Goal: Task Accomplishment & Management: Use online tool/utility

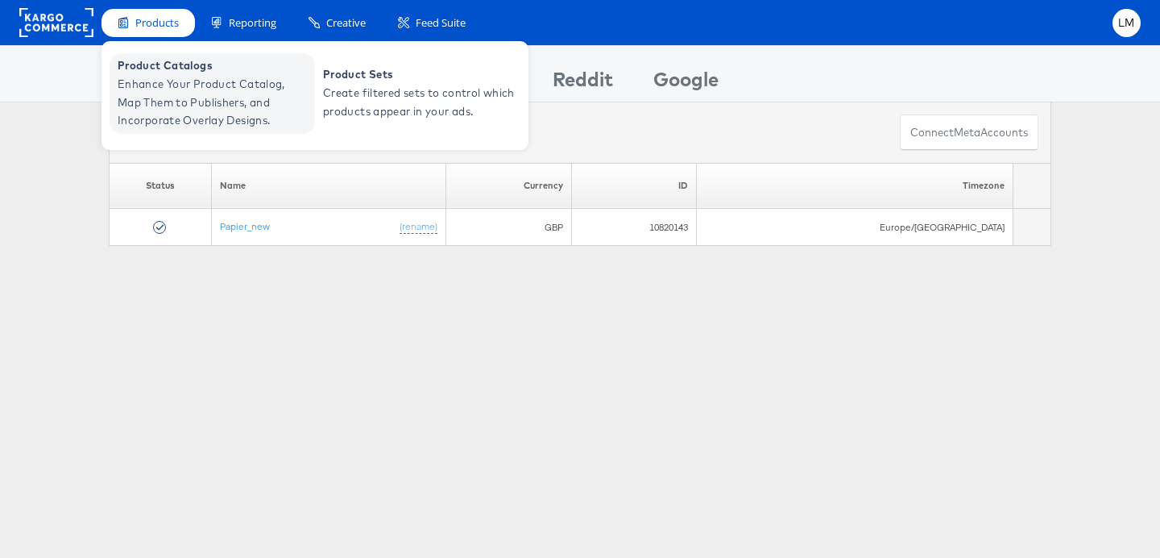
click at [165, 75] on span "Enhance Your Product Catalog, Map Them to Publishers, and Incorporate Overlay D…" at bounding box center [214, 102] width 193 height 55
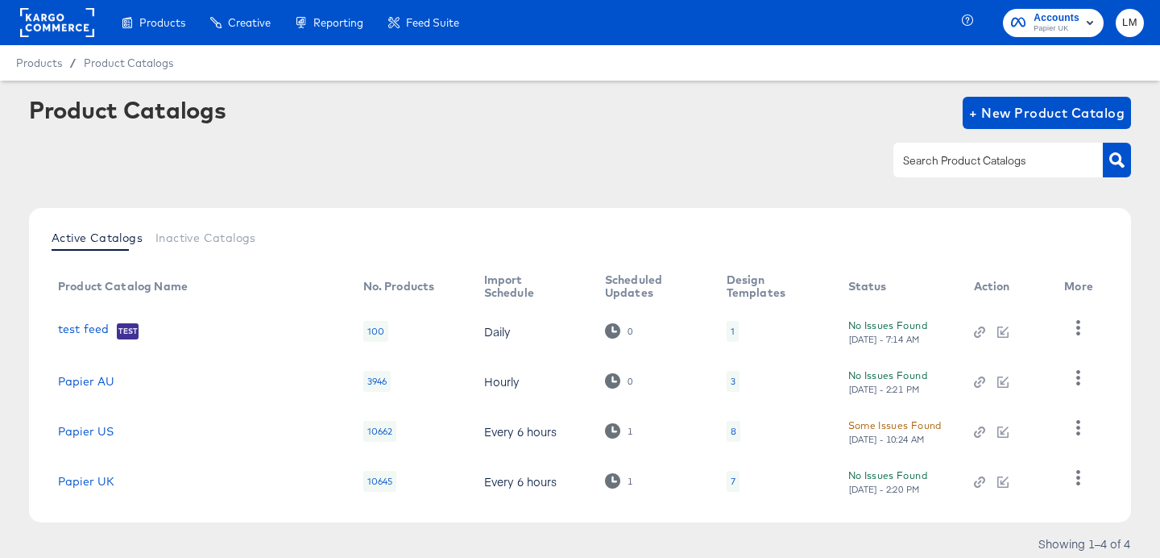
scroll to position [44, 0]
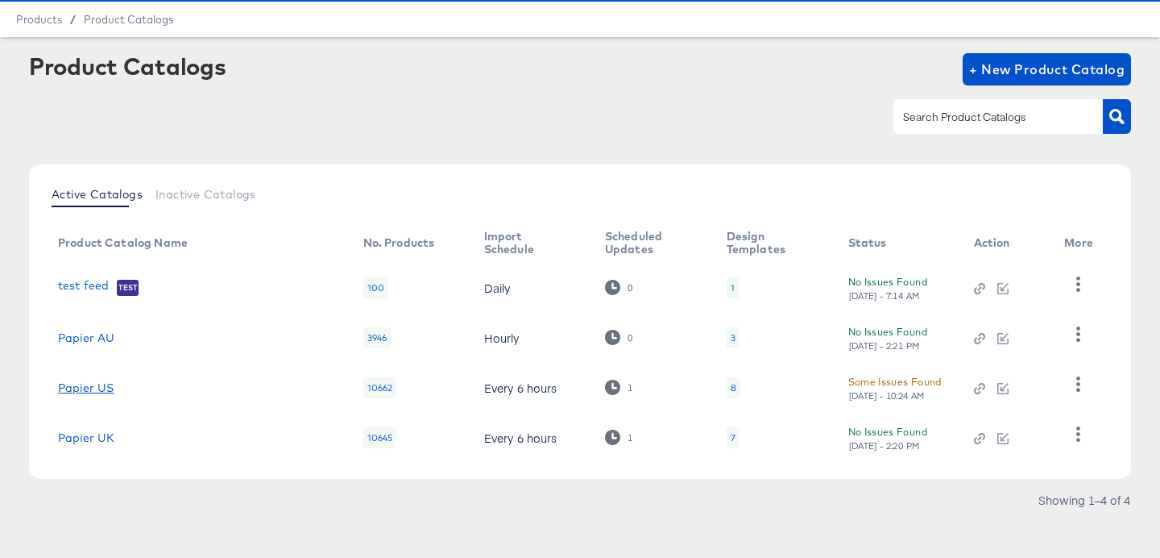
click at [102, 388] on link "Papier US" at bounding box center [86, 387] width 56 height 13
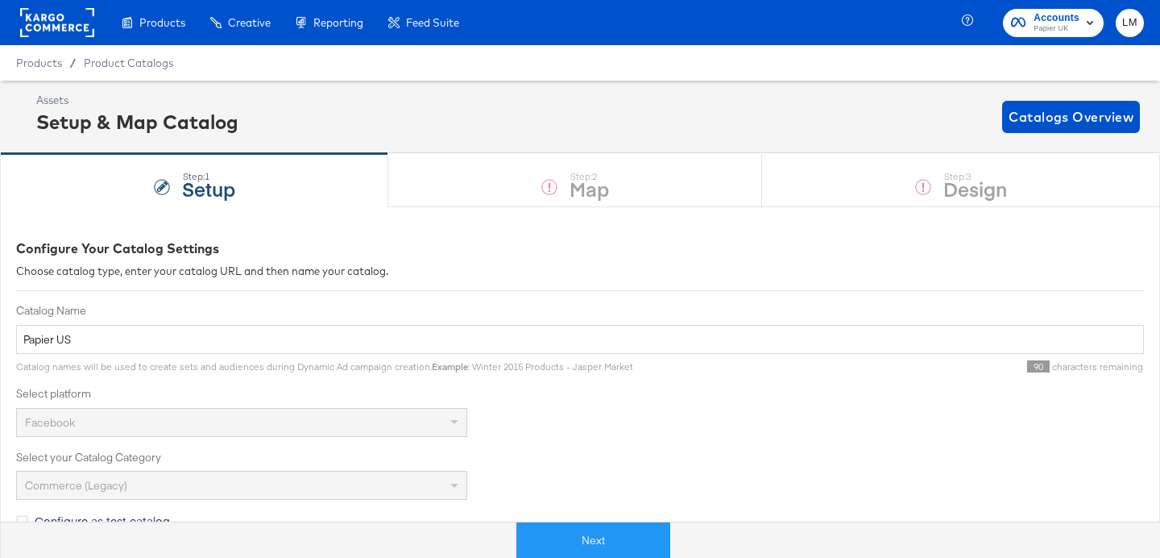
click at [893, 186] on div "Step: 1 Setup Step: 2 Map Step: 3 Design" at bounding box center [580, 179] width 1160 height 53
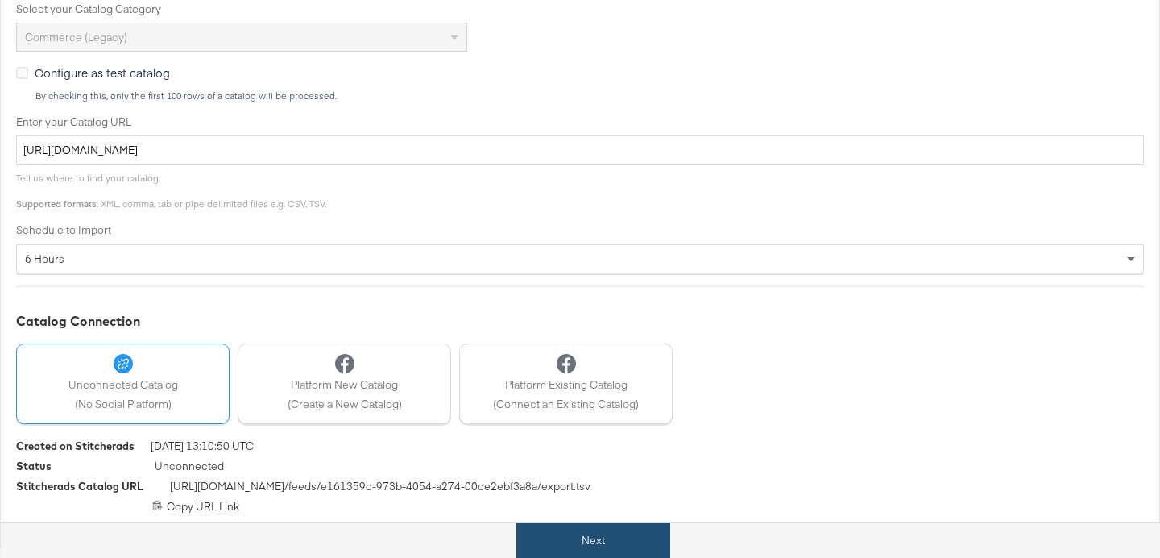
click at [575, 545] on button "Next" at bounding box center [593, 540] width 154 height 36
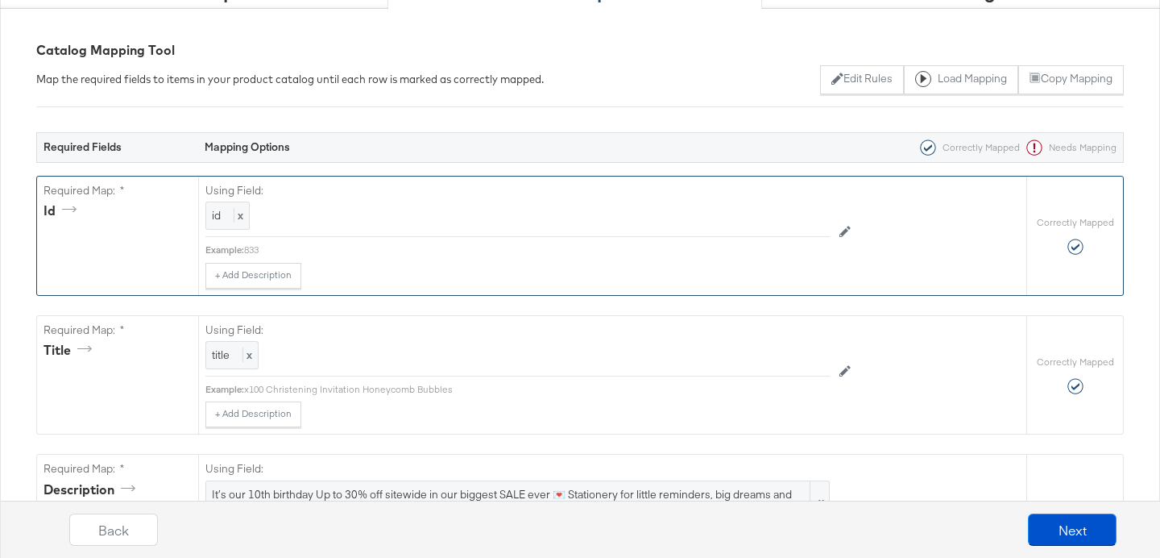
scroll to position [0, 0]
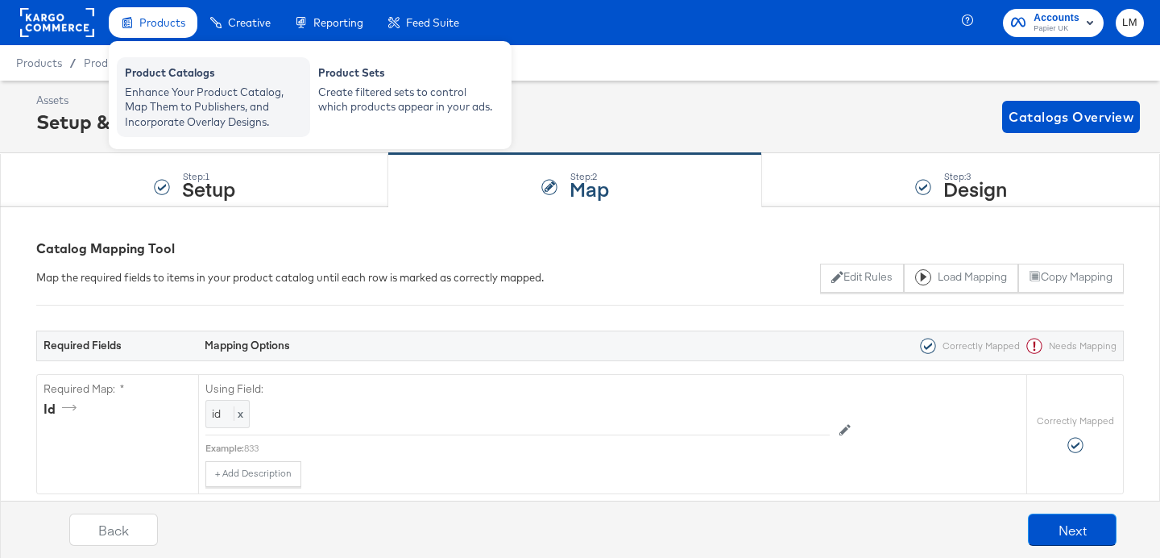
click at [181, 88] on div "Enhance Your Product Catalog, Map Them to Publishers, and Incorporate Overlay D…" at bounding box center [213, 107] width 177 height 45
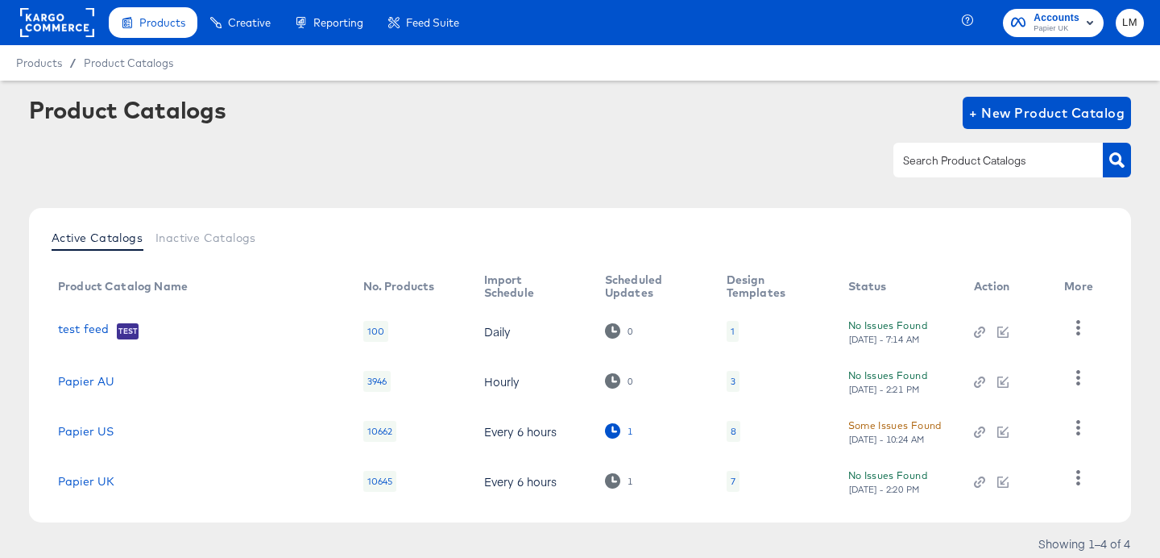
click at [607, 431] on div "1" at bounding box center [619, 430] width 28 height 15
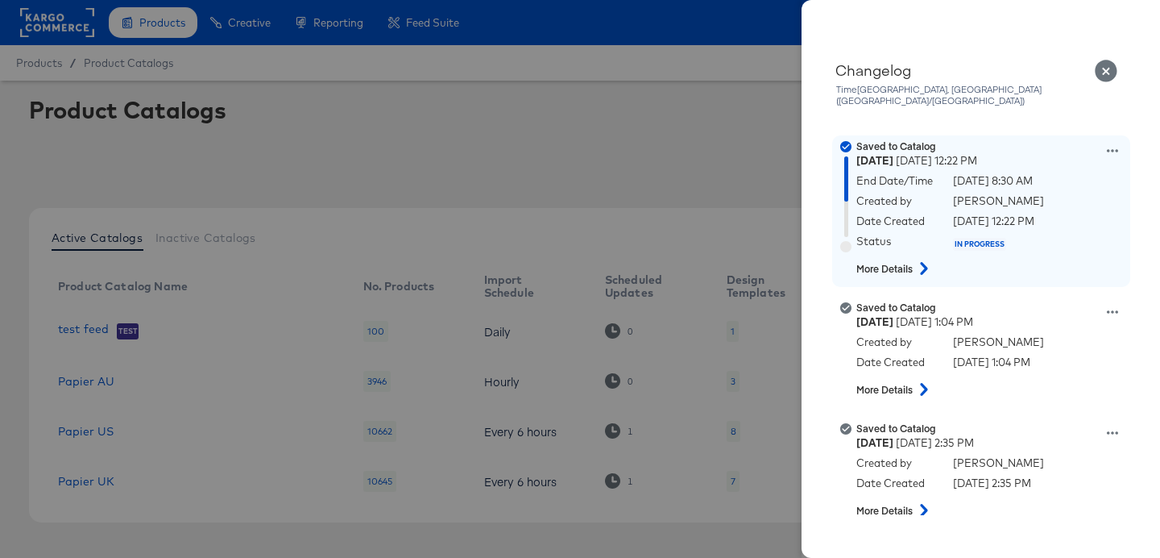
click at [916, 262] on icon at bounding box center [923, 268] width 19 height 13
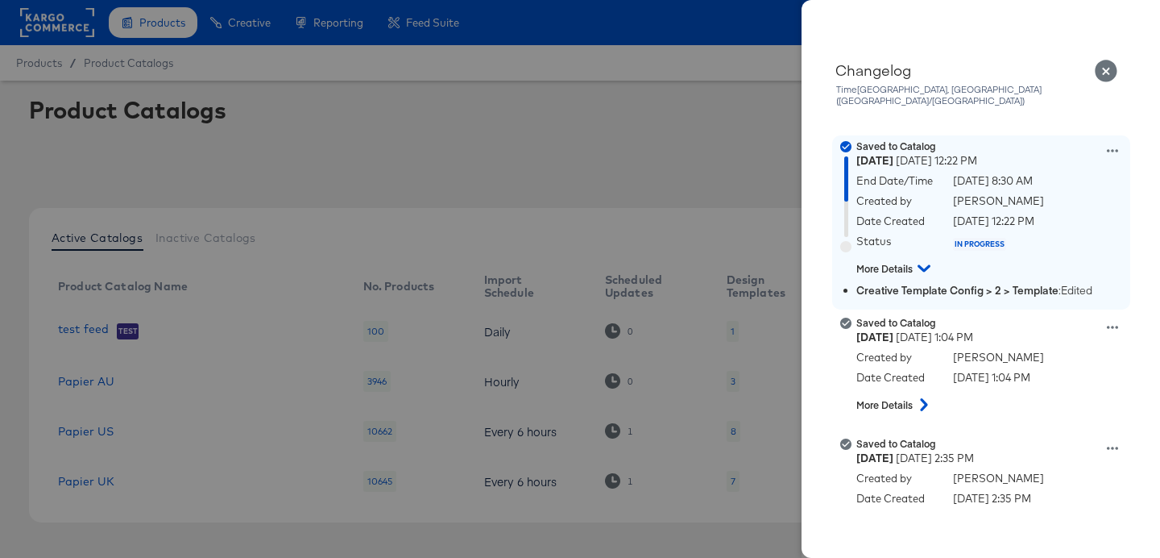
click at [1110, 145] on icon at bounding box center [1112, 150] width 11 height 11
click at [1070, 180] on button "Edit scheduled version" at bounding box center [1037, 191] width 161 height 23
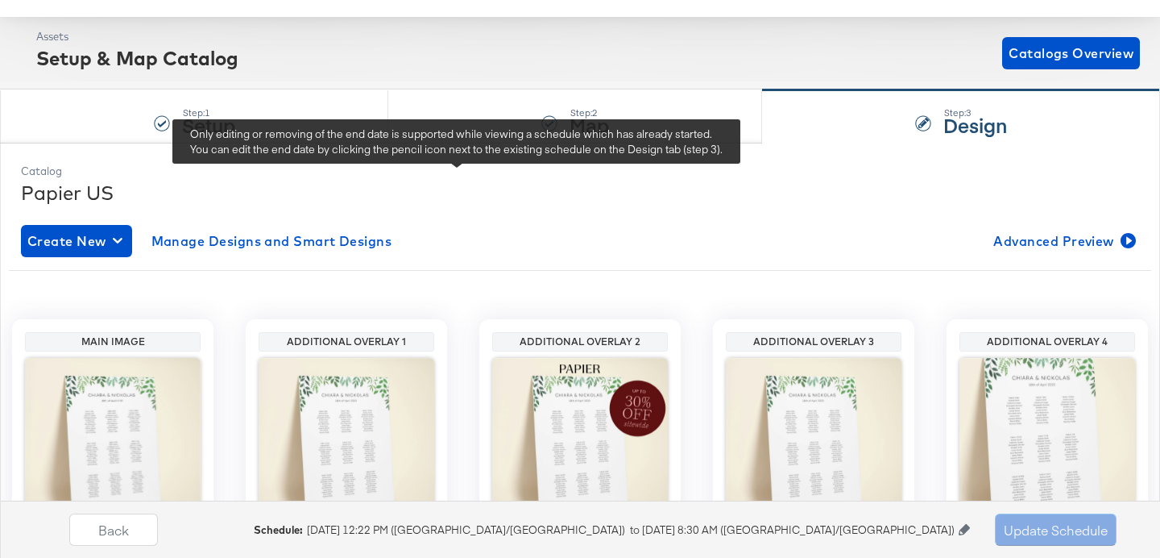
scroll to position [169, 0]
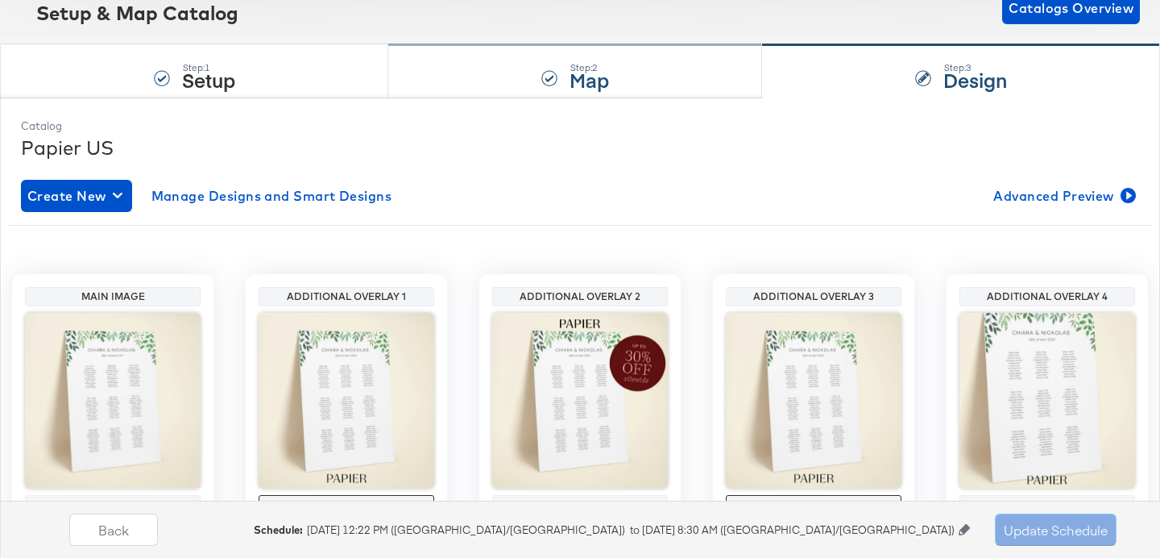
click at [572, 73] on strong "Map" at bounding box center [589, 79] width 39 height 27
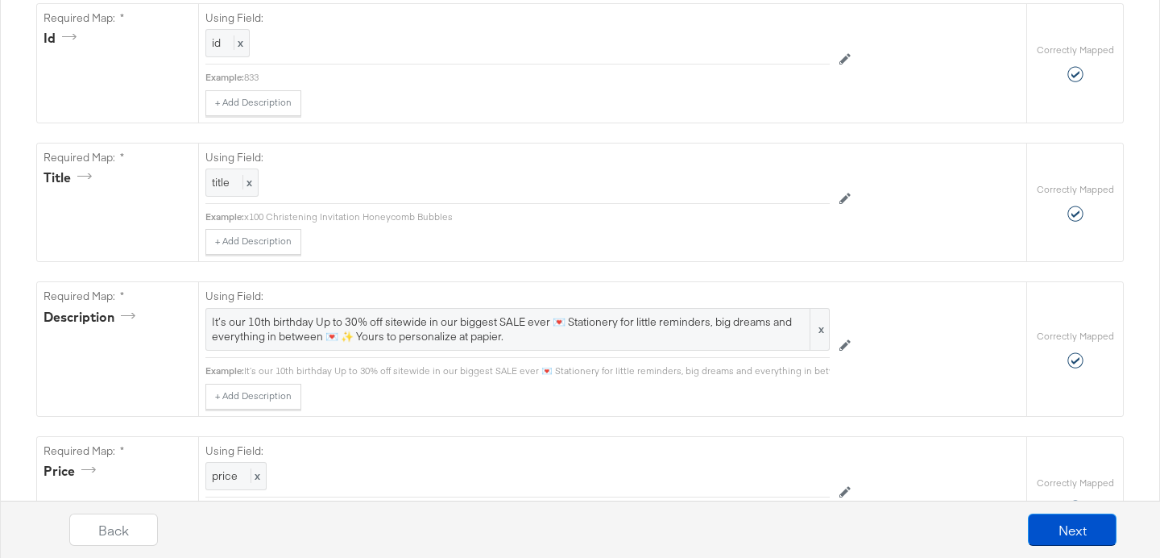
scroll to position [441, 0]
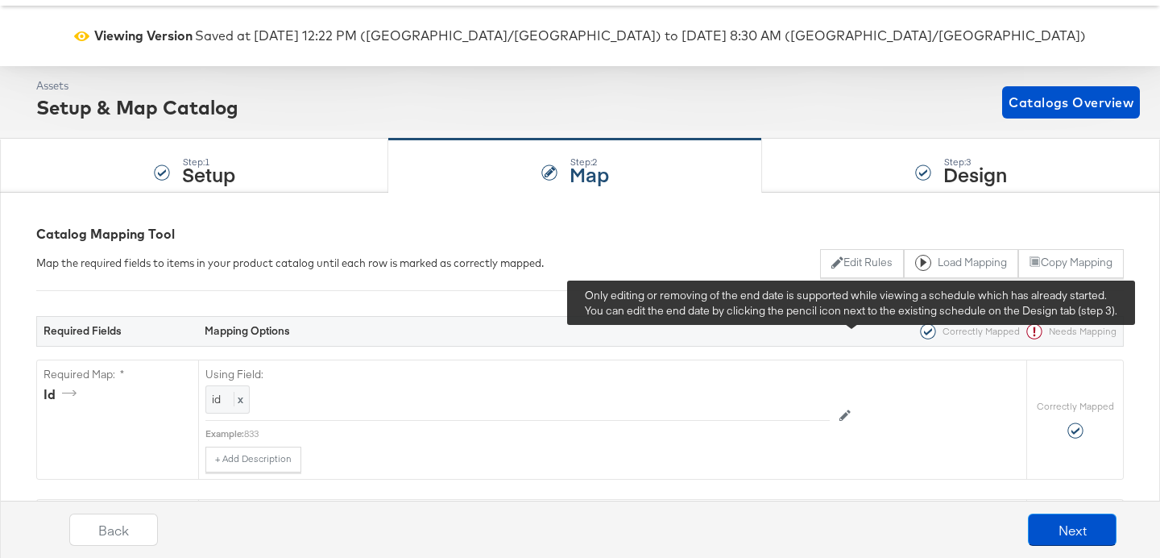
scroll to position [0, 0]
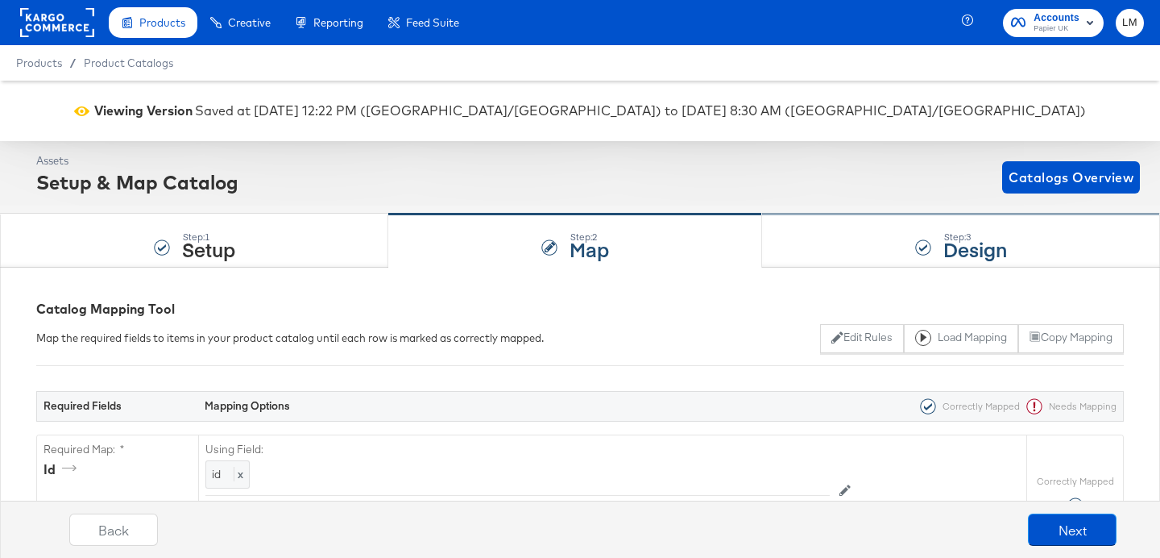
click at [938, 238] on div "Step: 3 Design" at bounding box center [961, 240] width 398 height 53
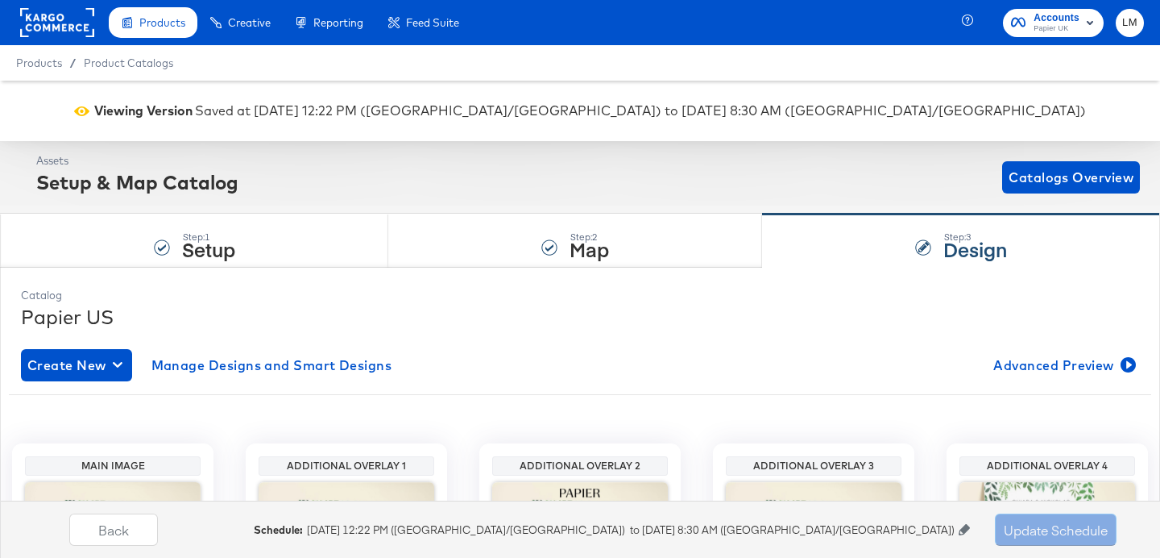
click at [964, 525] on icon at bounding box center [964, 529] width 11 height 11
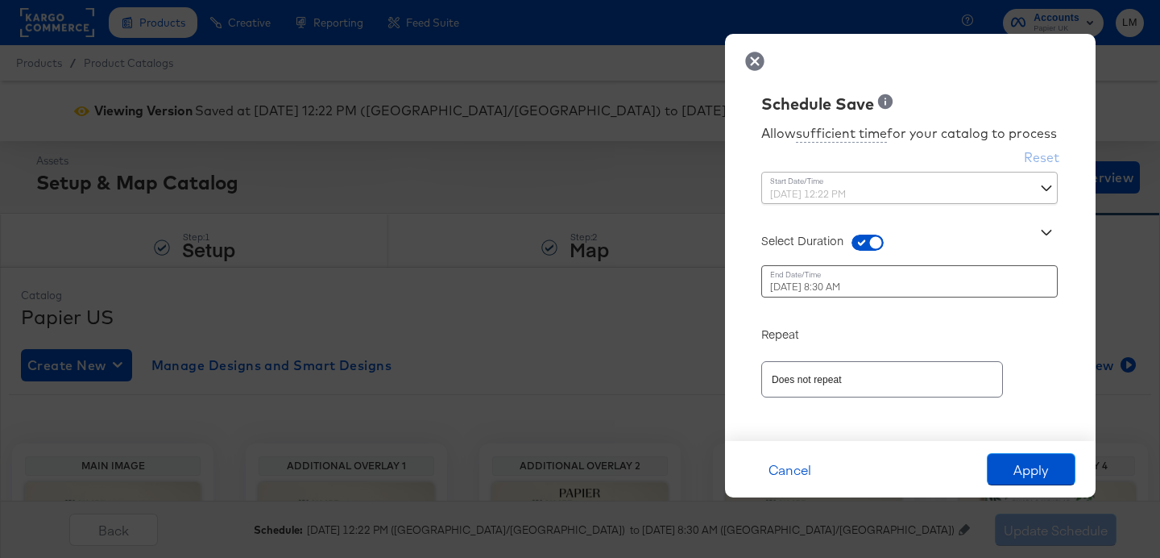
click at [844, 287] on div "August 18th 2025 8:30 AM ‹ August 2025 › Su Mo Tu We Th Fr Sa 27 28 29 30 31 1 …" at bounding box center [870, 281] width 218 height 32
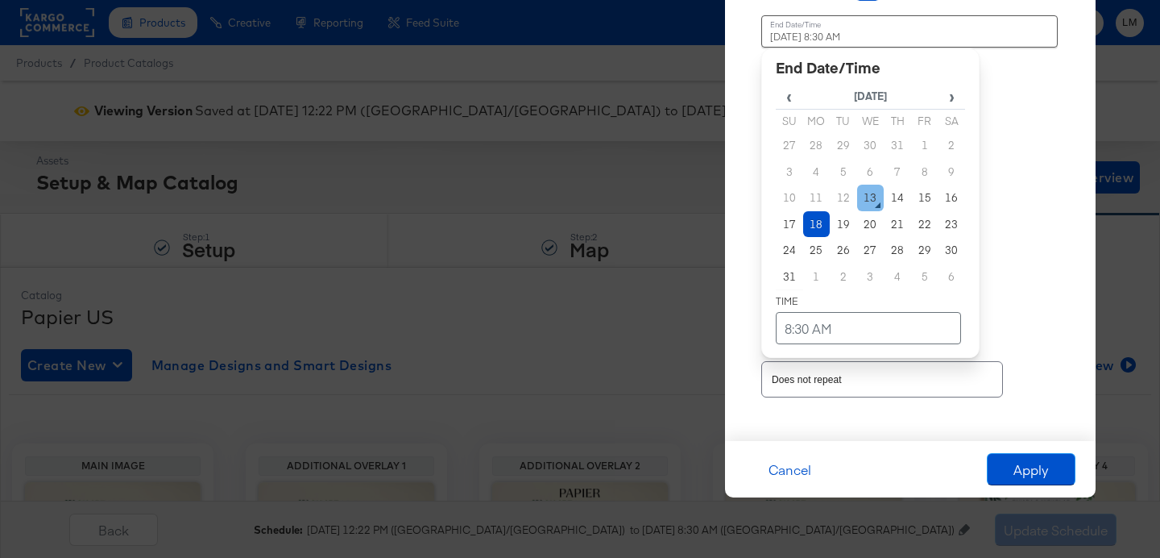
click at [873, 199] on td "13" at bounding box center [870, 197] width 27 height 27
click at [810, 325] on td "8:30 AM" at bounding box center [868, 328] width 185 height 32
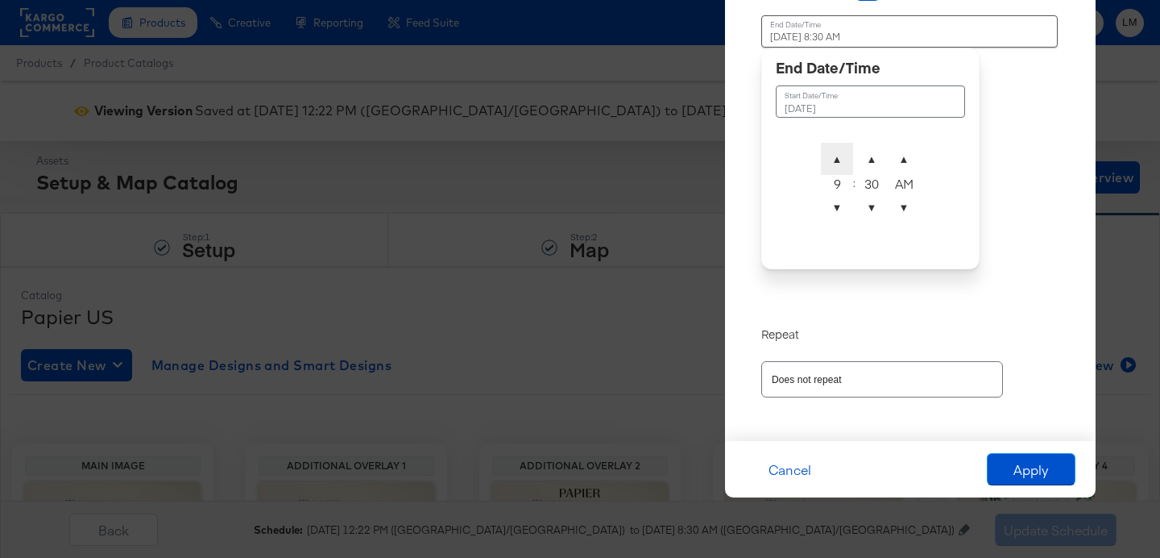
click at [835, 168] on span "▲" at bounding box center [837, 159] width 32 height 32
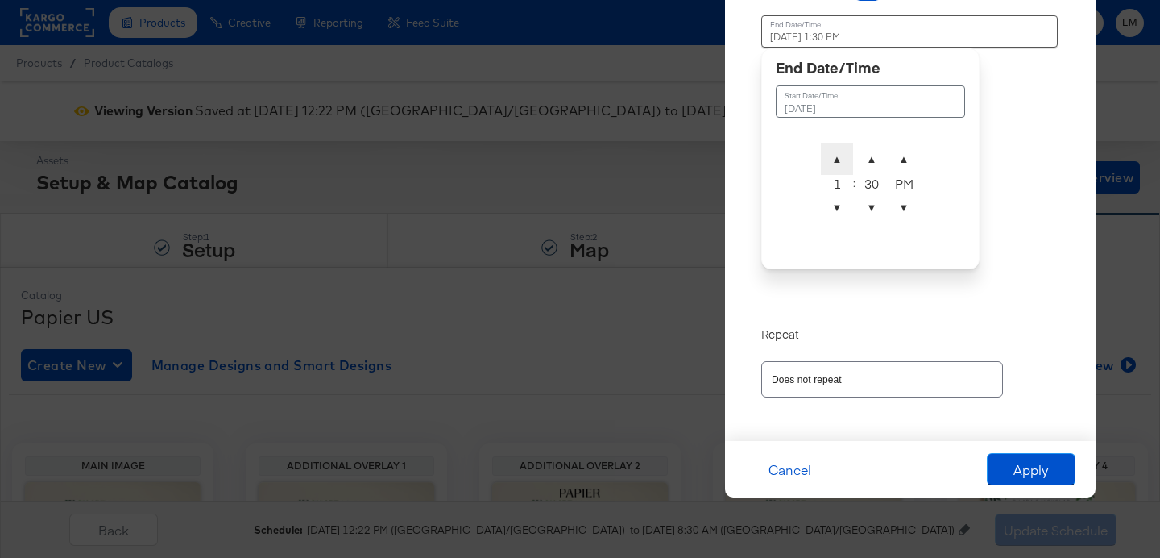
click at [835, 168] on span "▲" at bounding box center [837, 159] width 32 height 32
type input "August 13th 2025 2:30 PM"
click at [950, 340] on div "Repeat" at bounding box center [910, 325] width 298 height 32
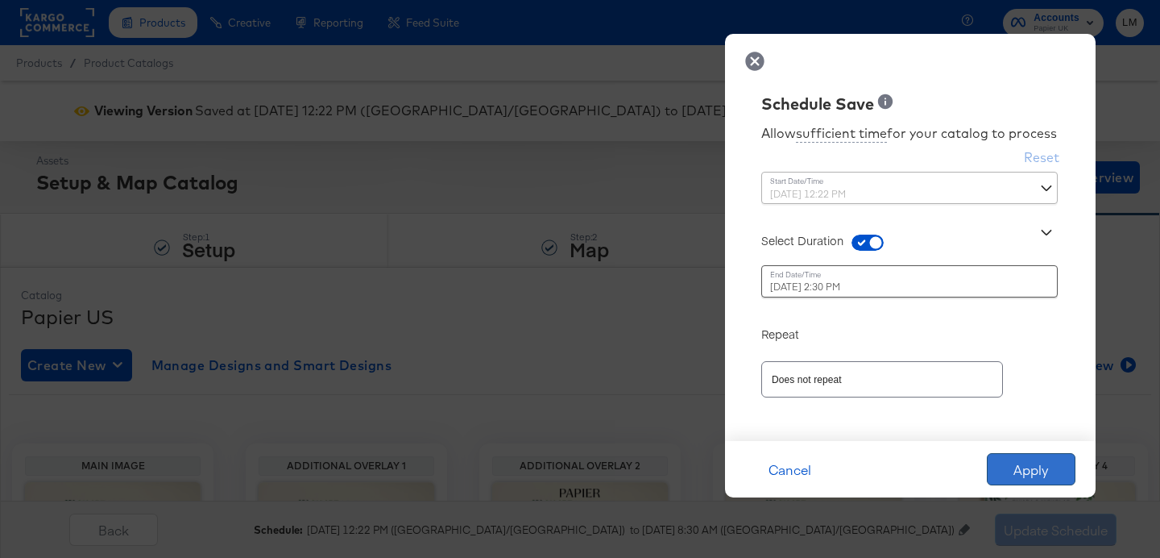
click at [1024, 471] on button "Apply" at bounding box center [1031, 469] width 89 height 32
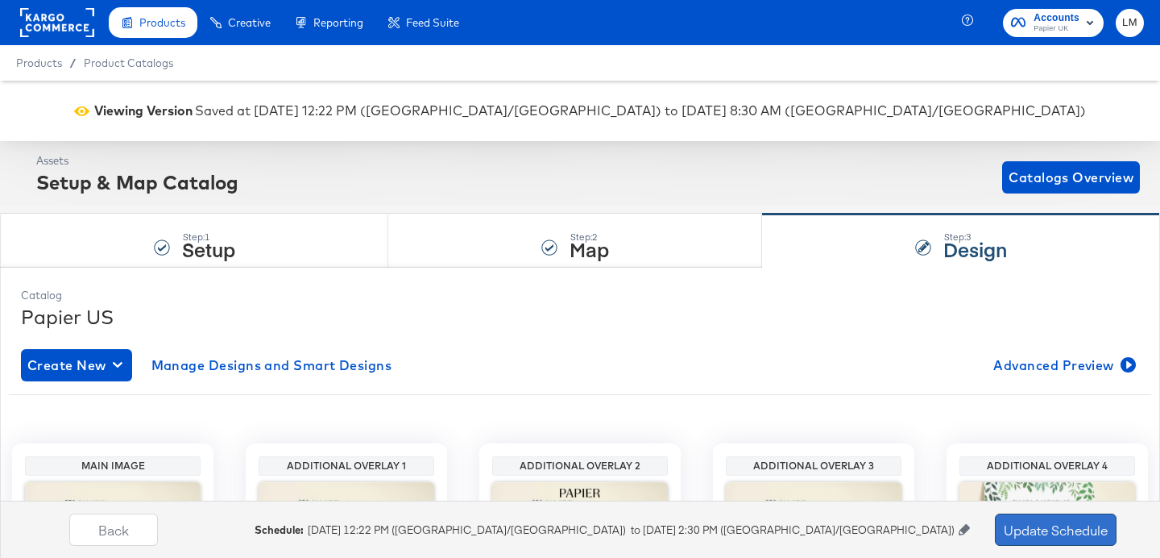
click at [1031, 520] on button "Update Schedule" at bounding box center [1056, 529] width 122 height 32
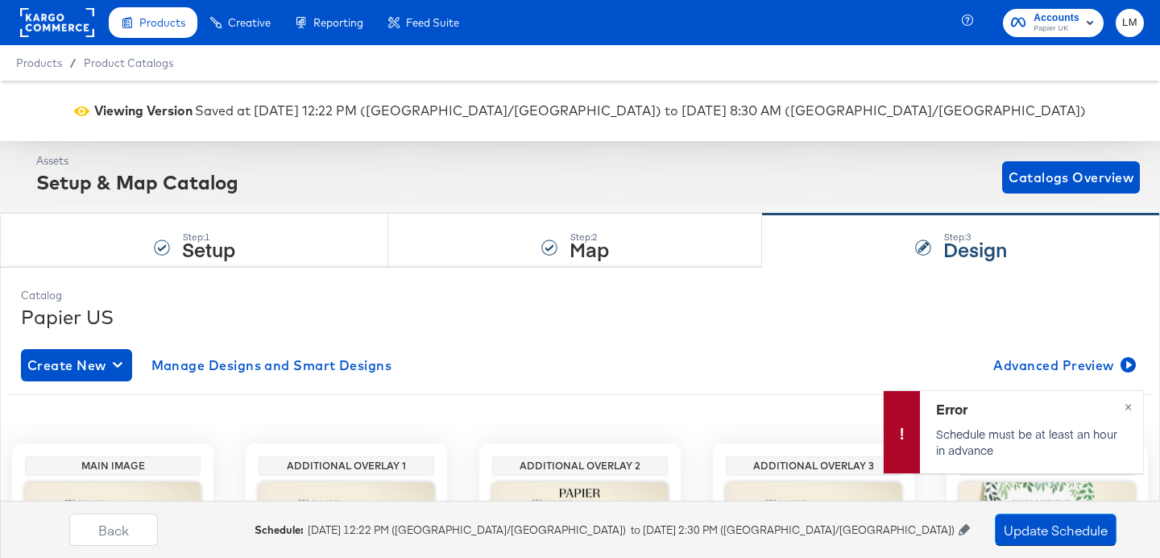
click at [964, 529] on icon at bounding box center [964, 529] width 11 height 11
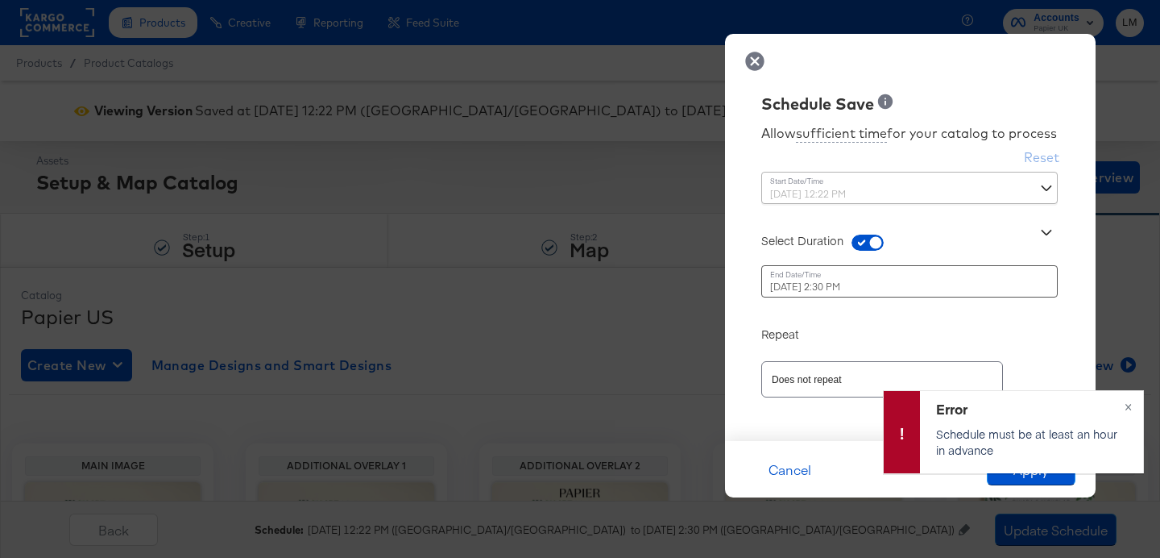
click at [853, 292] on div "August 13th 2025 2:30 PM ‹ August 2025 › Su Mo Tu We Th Fr Sa 27 28 29 30 31 1 …" at bounding box center [870, 281] width 218 height 32
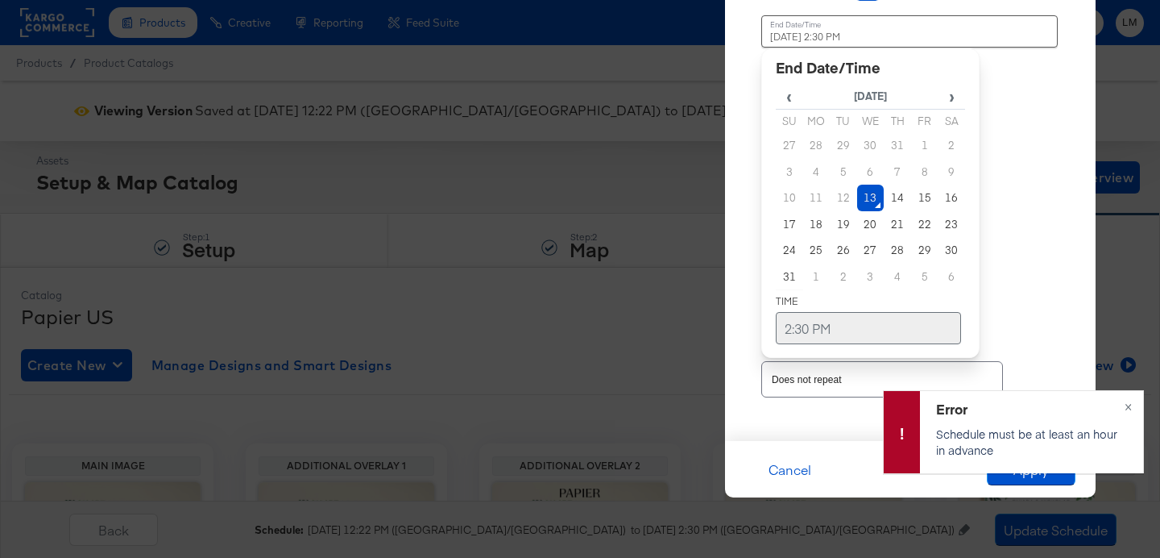
click at [800, 328] on td "2:30 PM" at bounding box center [868, 328] width 185 height 32
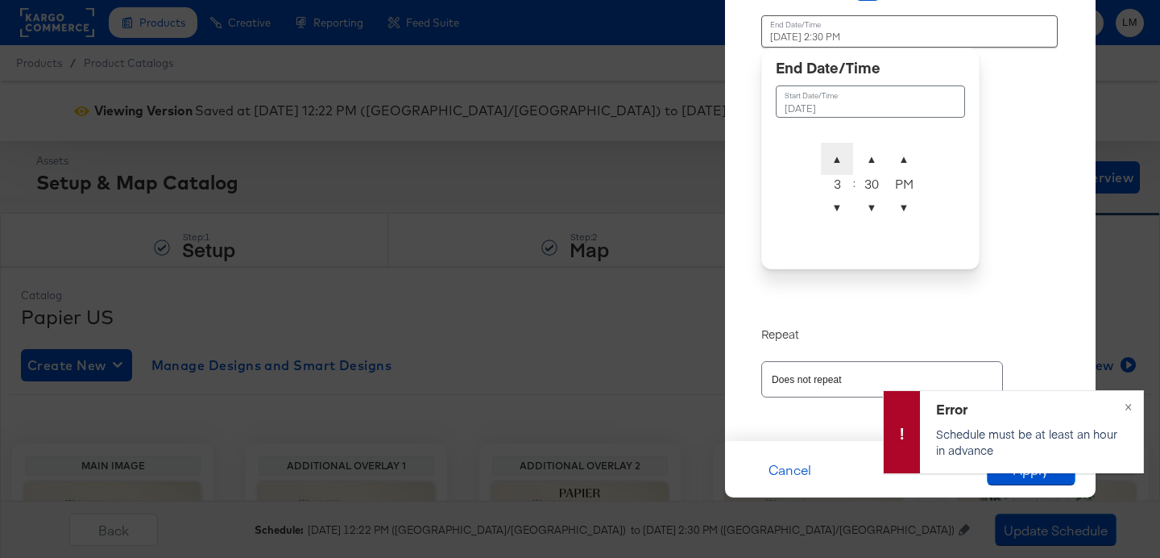
click at [836, 161] on span "▲" at bounding box center [837, 159] width 32 height 32
type input "August 13th 2025 3:30 PM"
click at [1005, 236] on div "Allow sufficient time for your catalog to process Reset Time : August 7th 2025 …" at bounding box center [910, 145] width 346 height 558
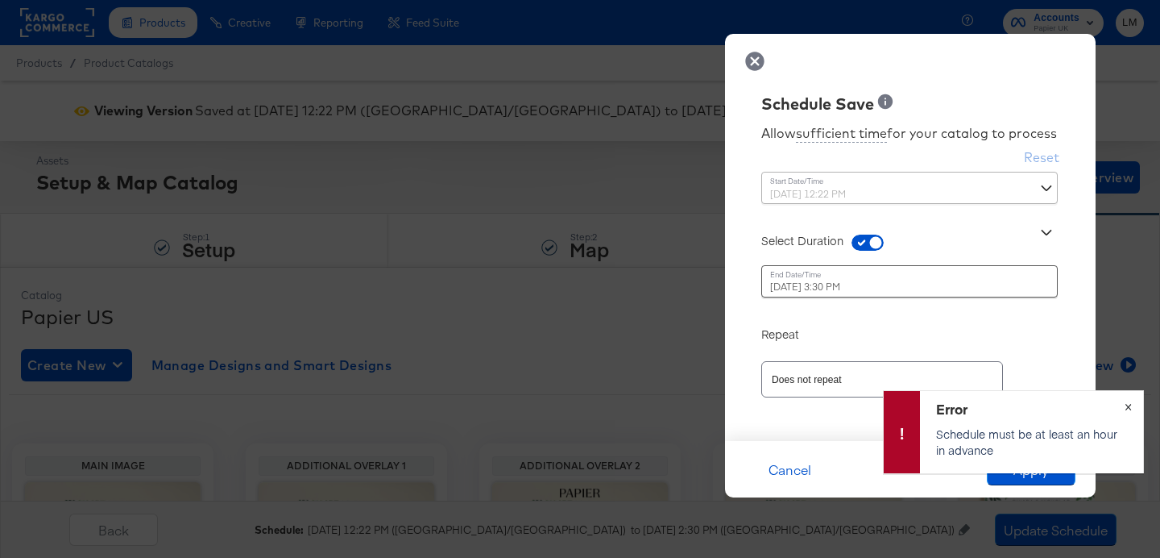
click at [1131, 399] on span "×" at bounding box center [1128, 405] width 7 height 19
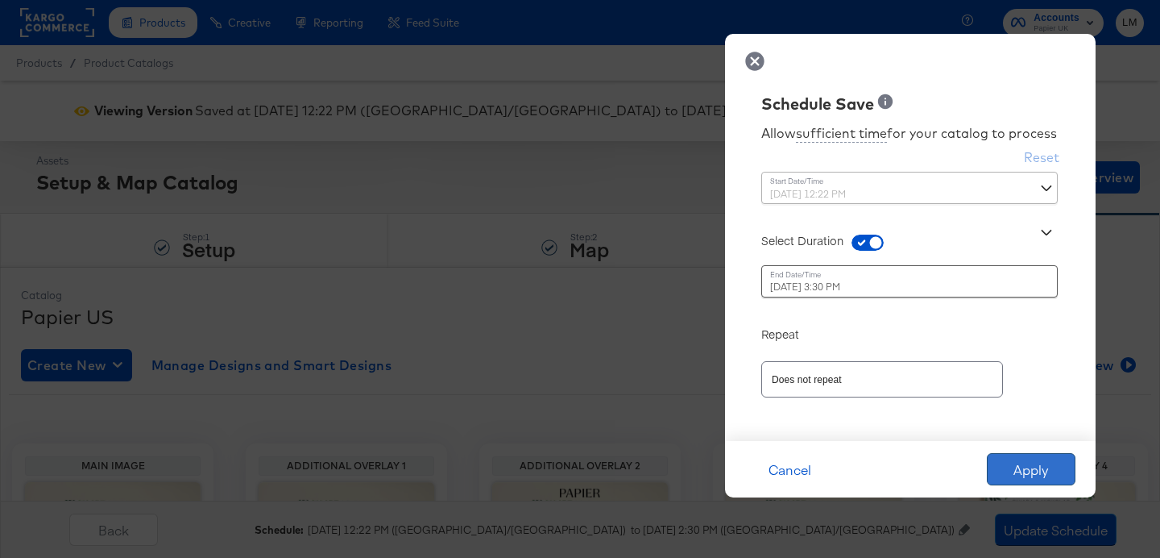
click at [1059, 461] on button "Apply" at bounding box center [1031, 469] width 89 height 32
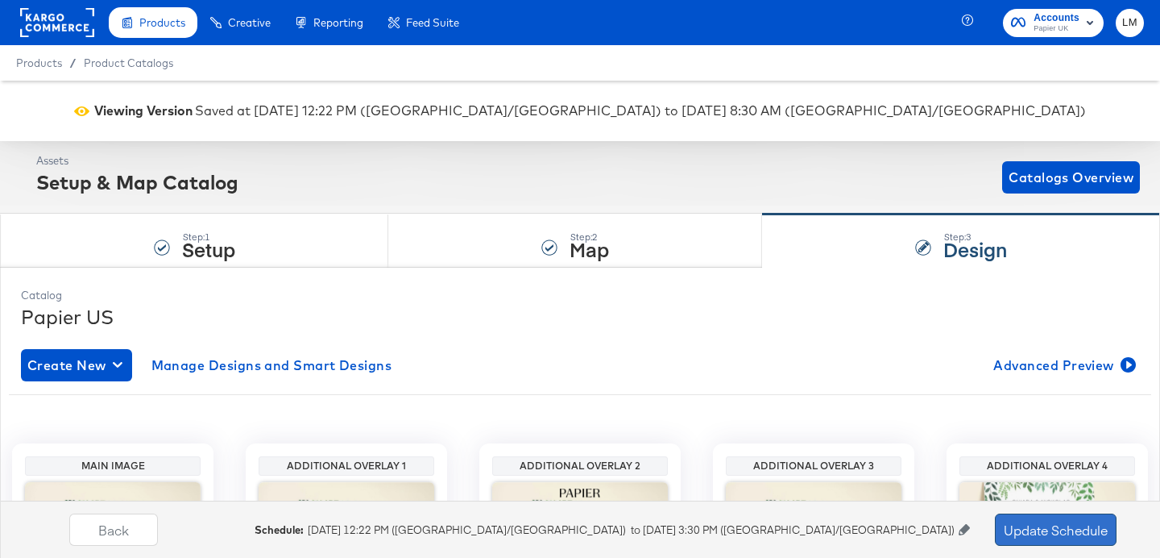
click at [1037, 534] on button "Update Schedule" at bounding box center [1056, 529] width 122 height 32
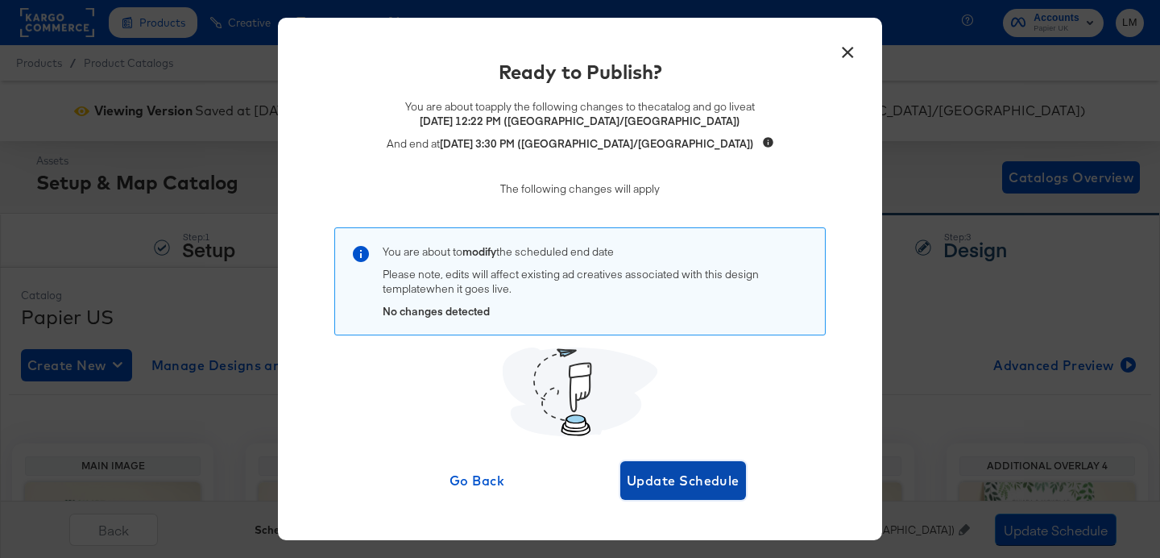
click at [649, 471] on span "Update Schedule" at bounding box center [683, 480] width 113 height 23
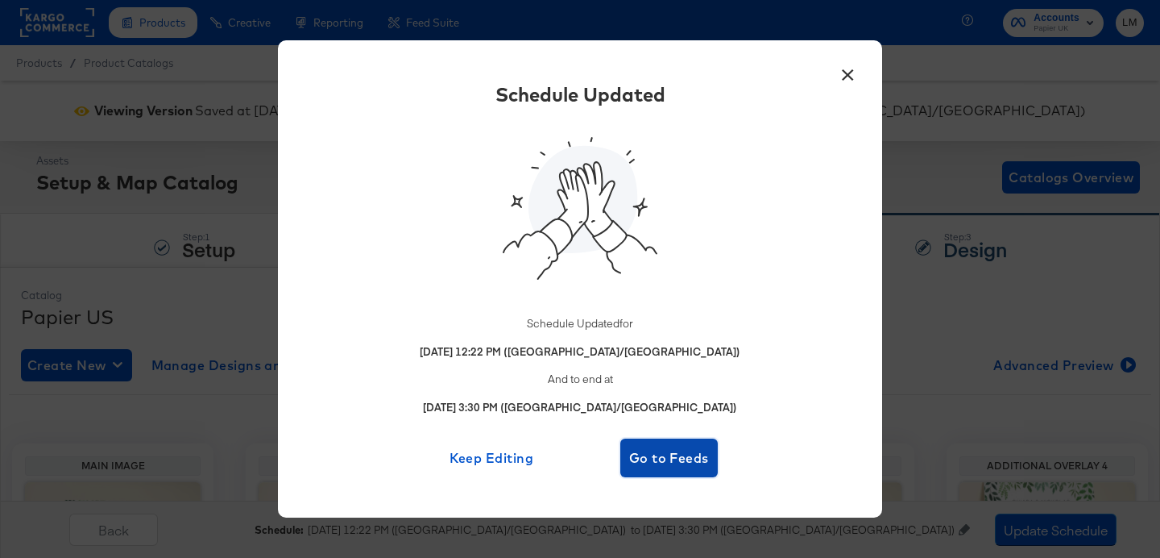
click at [672, 470] on button "Go to Feeds" at bounding box center [668, 457] width 97 height 39
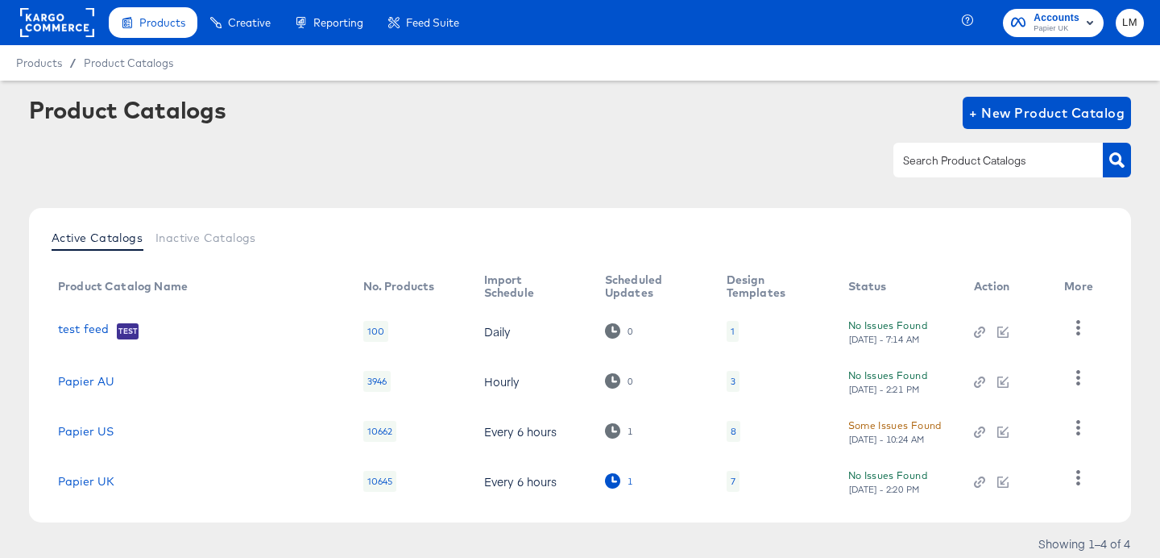
click at [605, 476] on div "1" at bounding box center [619, 480] width 28 height 15
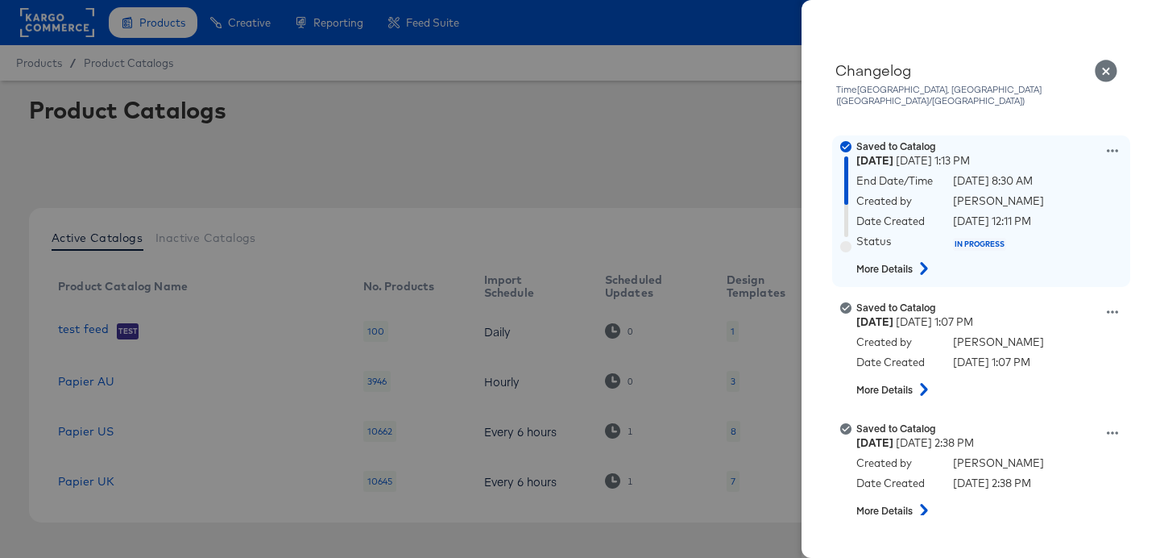
click at [923, 262] on icon at bounding box center [923, 268] width 19 height 13
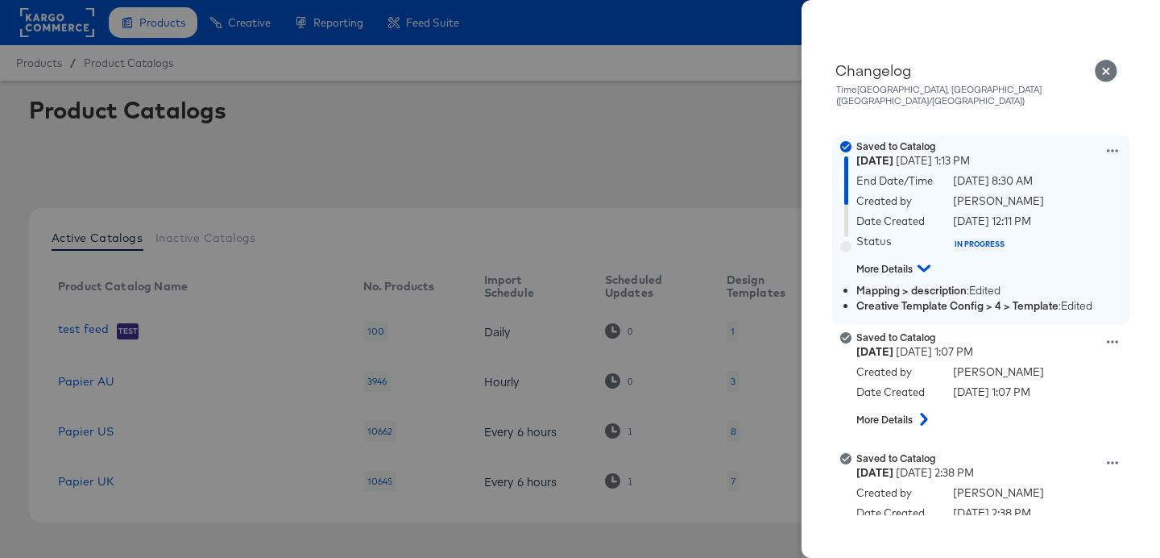
click at [1114, 145] on icon at bounding box center [1112, 150] width 11 height 11
click at [1050, 180] on button "Edit scheduled version" at bounding box center [1037, 191] width 161 height 23
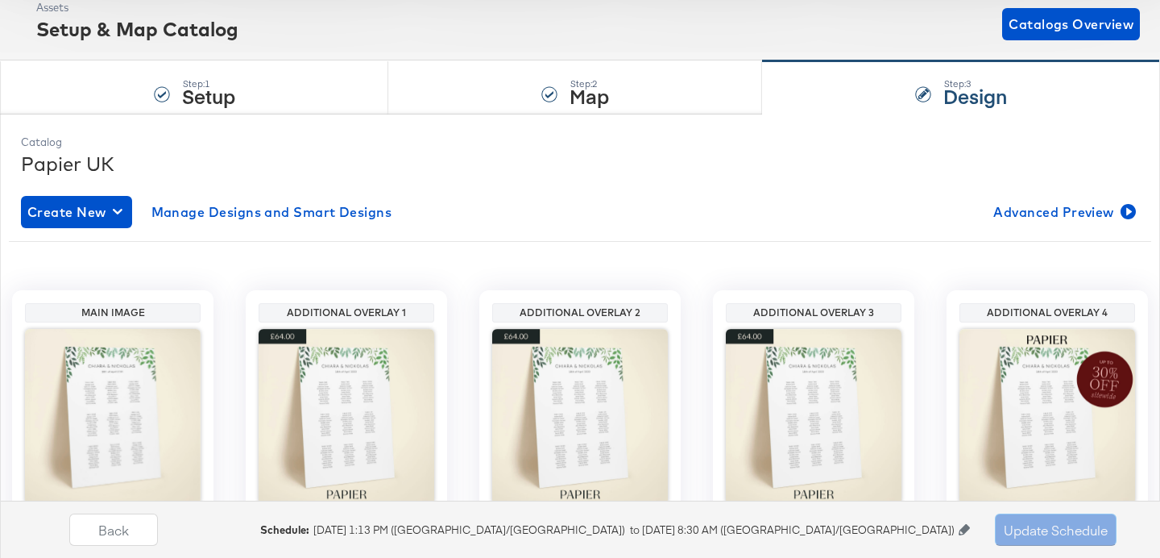
scroll to position [110, 0]
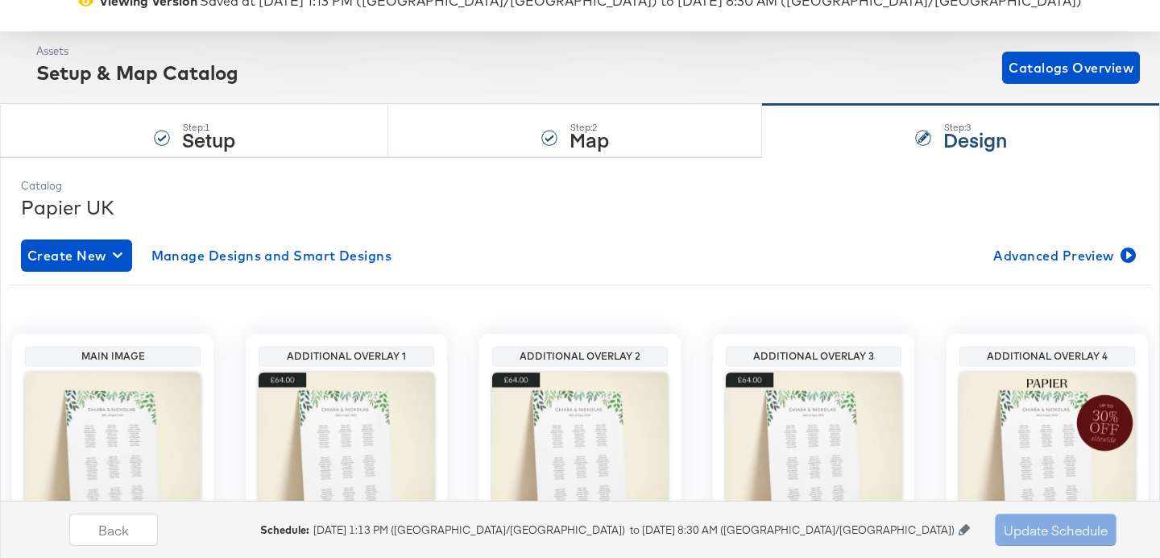
click at [964, 526] on icon at bounding box center [964, 529] width 11 height 11
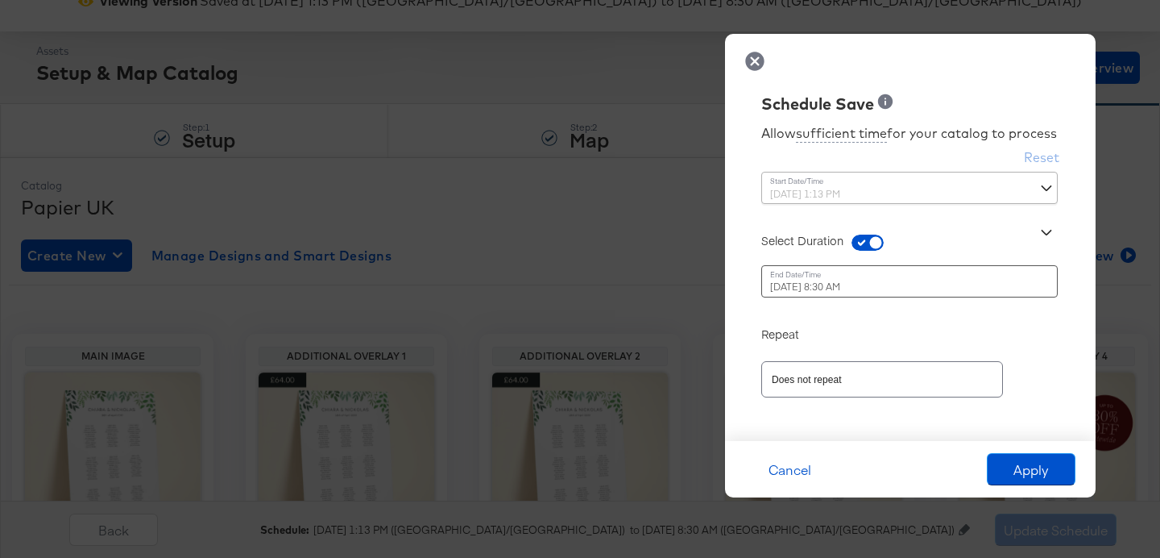
click at [863, 284] on div "August 18th 2025 8:30 AM ‹ August 2025 › Su Mo Tu We Th Fr Sa 27 28 29 30 31 1 …" at bounding box center [870, 281] width 218 height 32
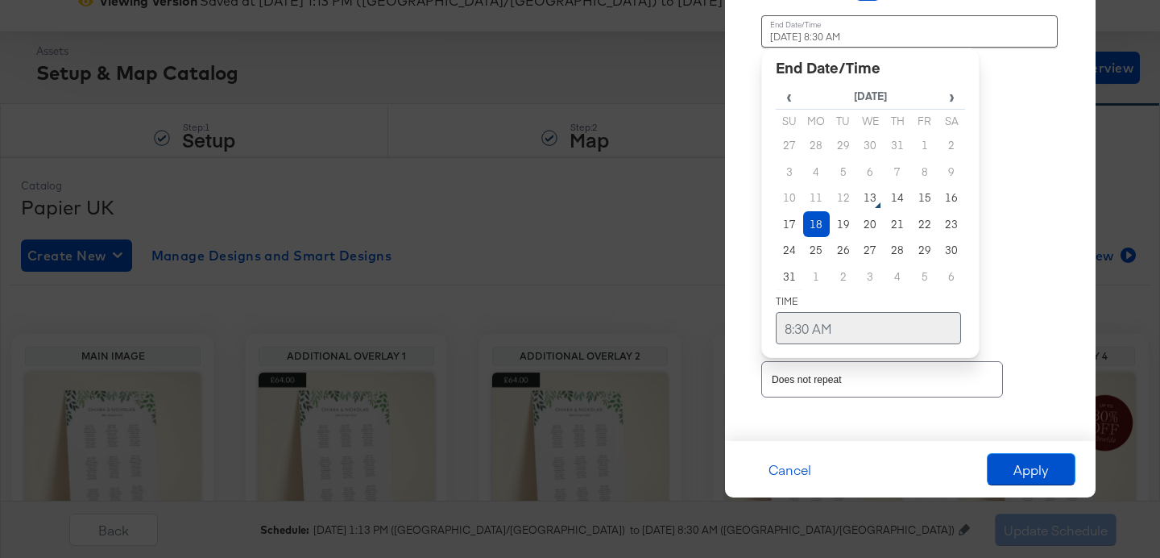
click at [819, 322] on td "8:30 AM" at bounding box center [868, 328] width 185 height 32
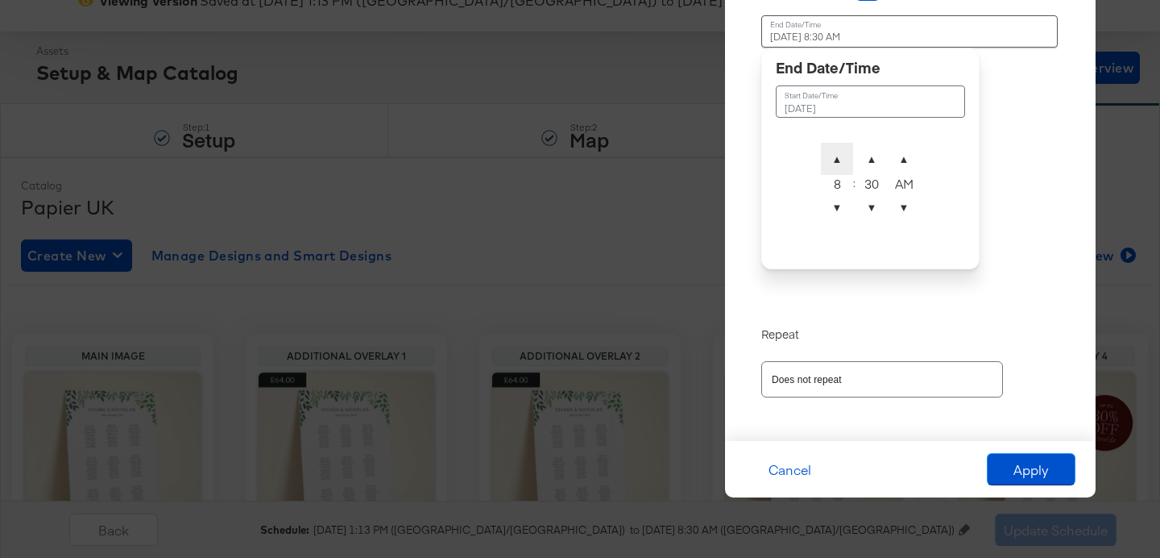
click at [836, 165] on span "▲" at bounding box center [837, 159] width 32 height 32
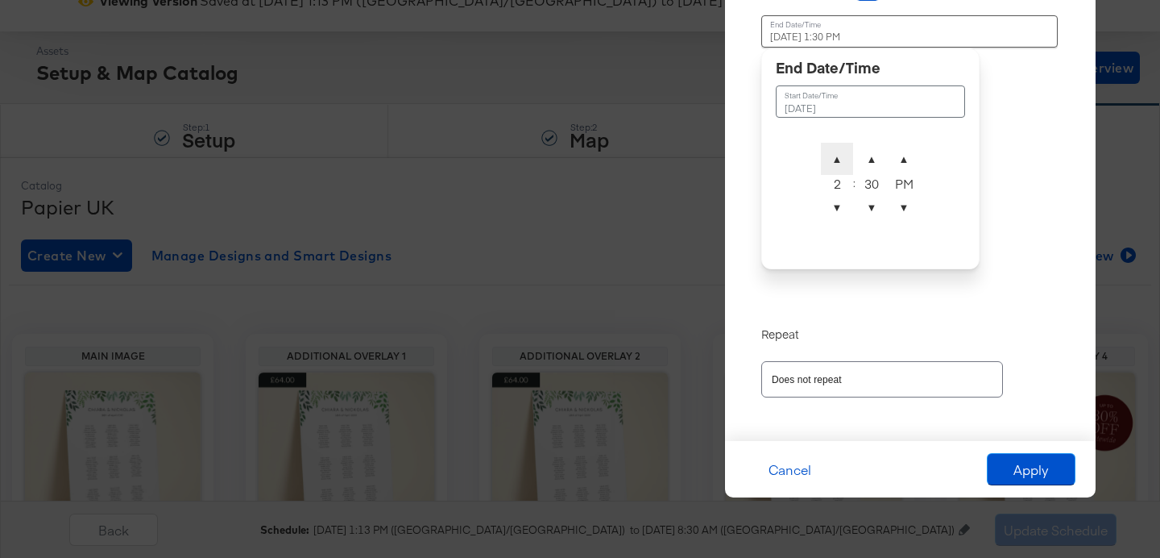
click at [836, 165] on span "▲" at bounding box center [837, 159] width 32 height 32
click at [844, 114] on td "August 18th 2025" at bounding box center [870, 101] width 189 height 32
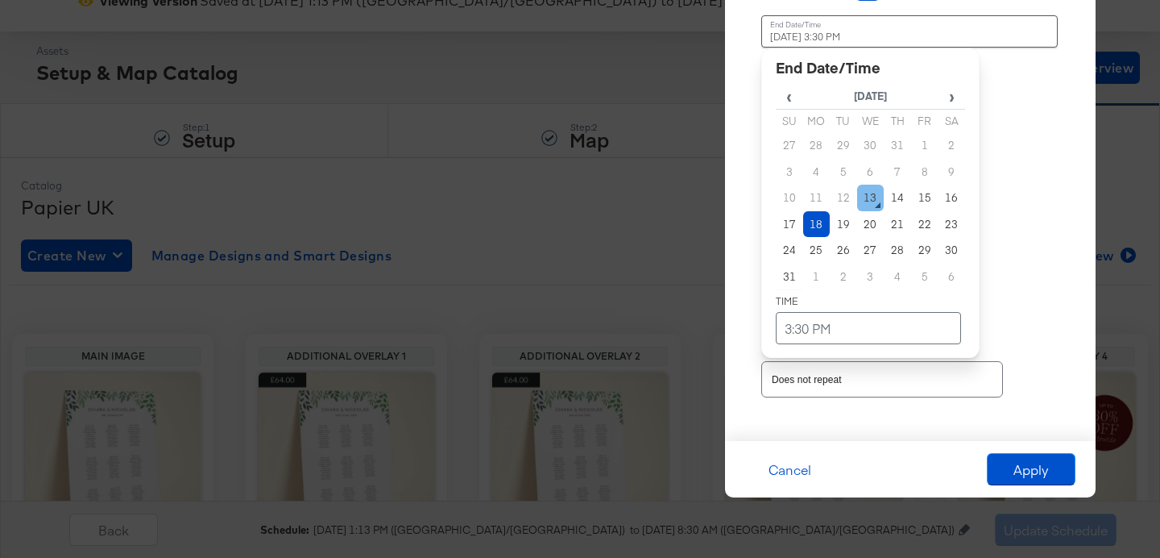
click at [868, 196] on td "13" at bounding box center [870, 197] width 27 height 27
type input "August 13th 2025 3:30 PM"
click at [1047, 280] on div "Time : August 13th 2025 3:30 PM ‹ August 2025 › Su Mo Tu We Th Fr Sa 27 28 29 3…" at bounding box center [910, 162] width 298 height 294
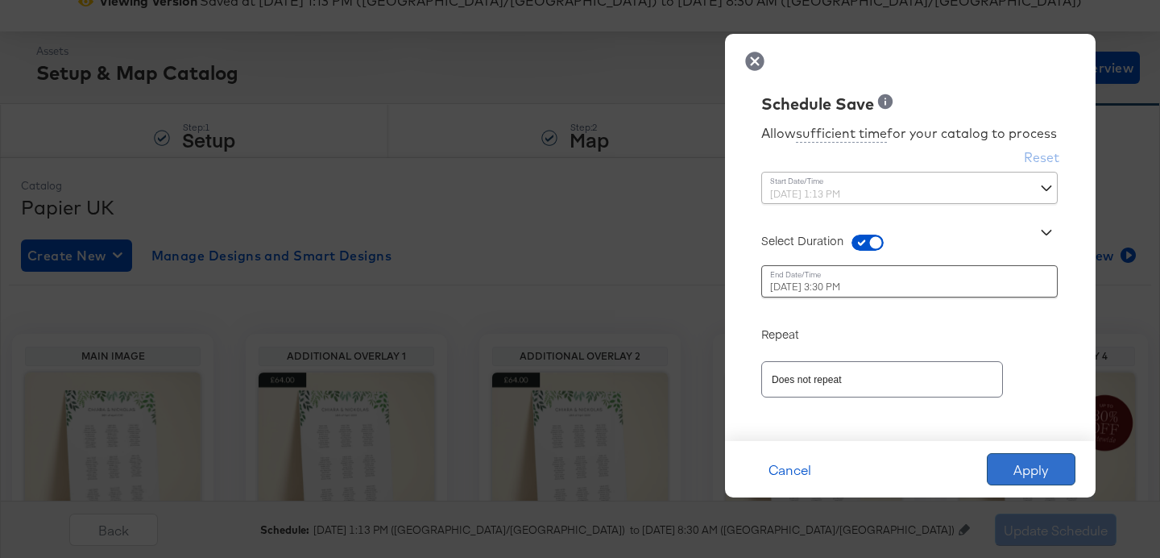
click at [1038, 475] on button "Apply" at bounding box center [1031, 469] width 89 height 32
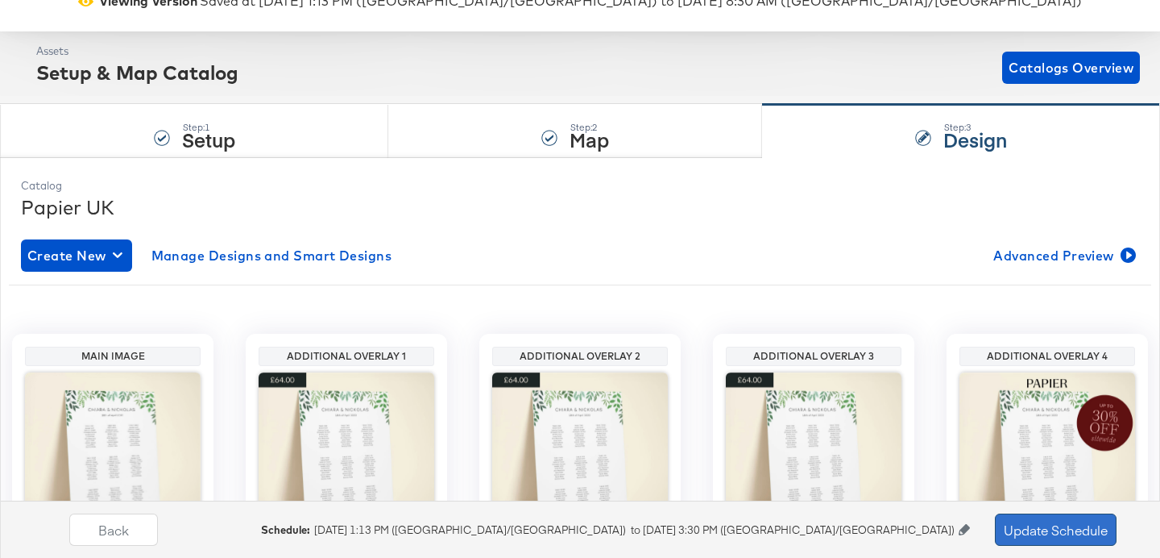
click at [1023, 531] on button "Update Schedule" at bounding box center [1056, 529] width 122 height 32
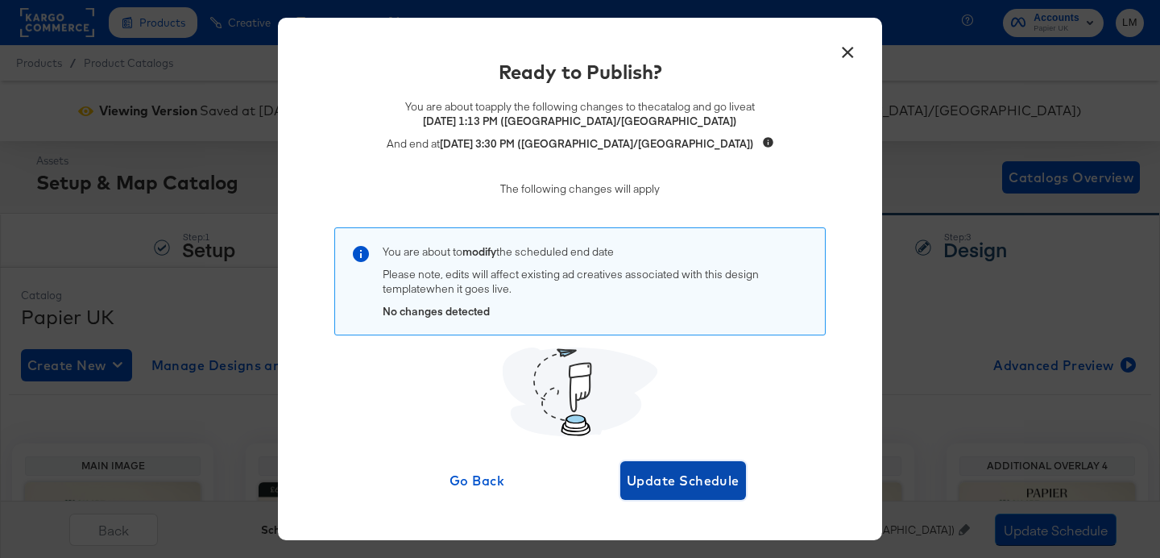
click at [682, 472] on span "Update Schedule" at bounding box center [683, 480] width 113 height 23
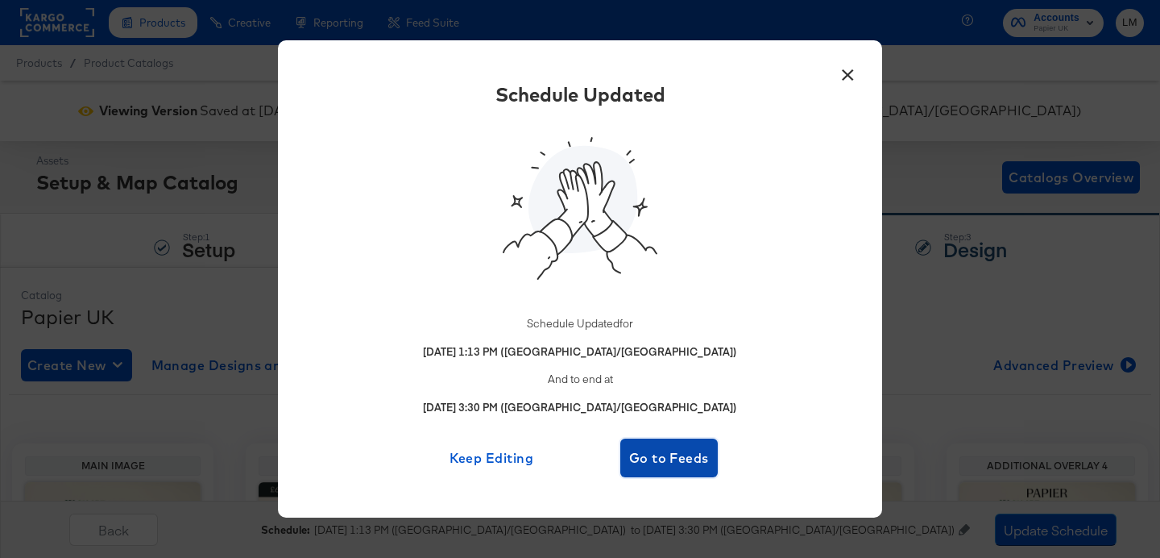
click at [667, 457] on span "Go to Feeds" at bounding box center [669, 457] width 85 height 23
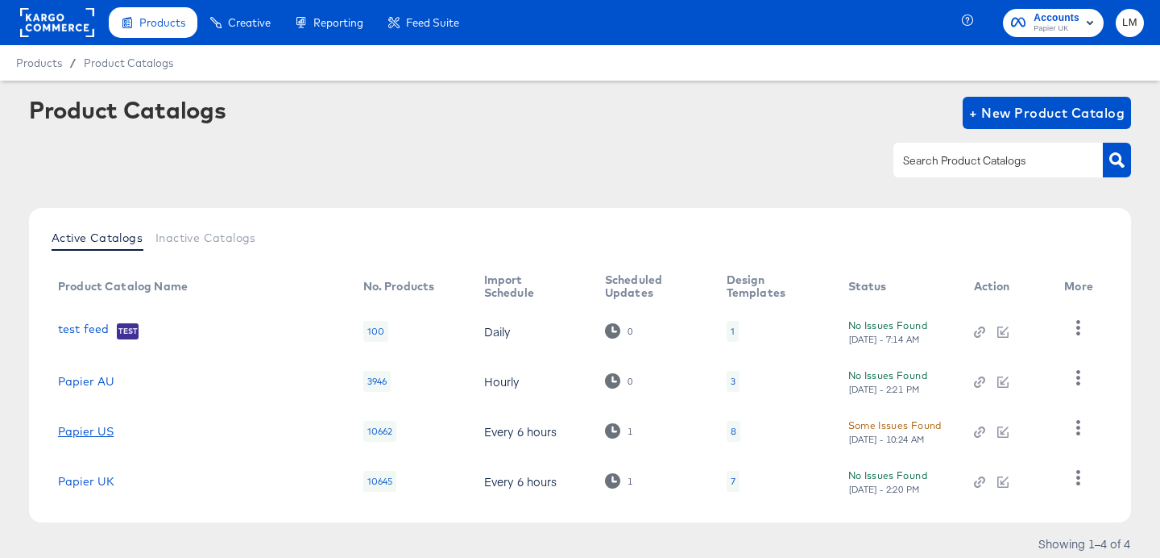
click at [96, 428] on link "Papier US" at bounding box center [86, 431] width 56 height 13
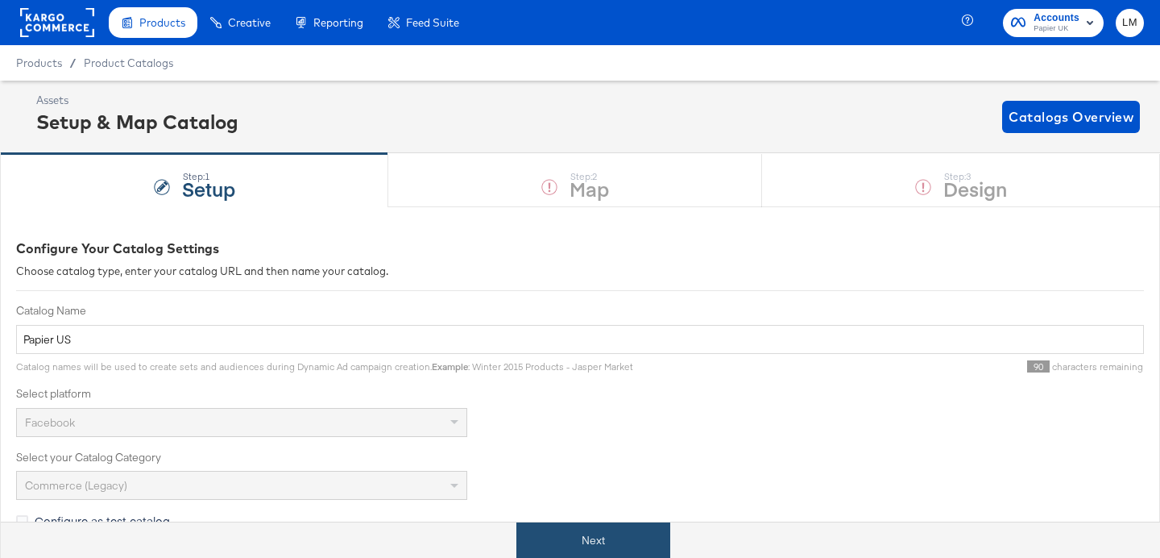
click at [566, 536] on button "Next" at bounding box center [593, 540] width 154 height 36
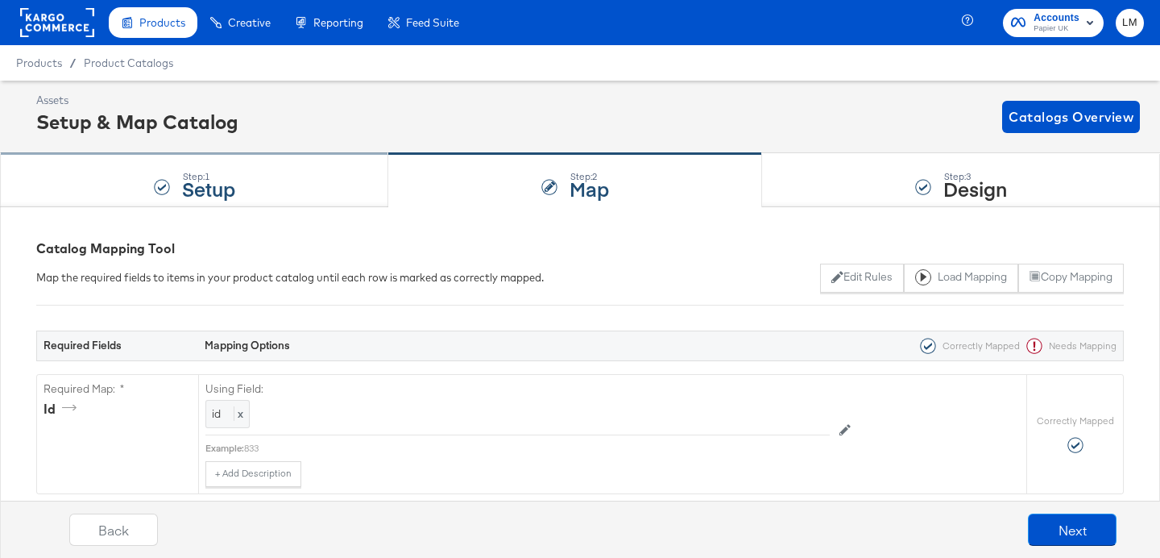
click at [228, 193] on strong "Setup" at bounding box center [208, 188] width 53 height 27
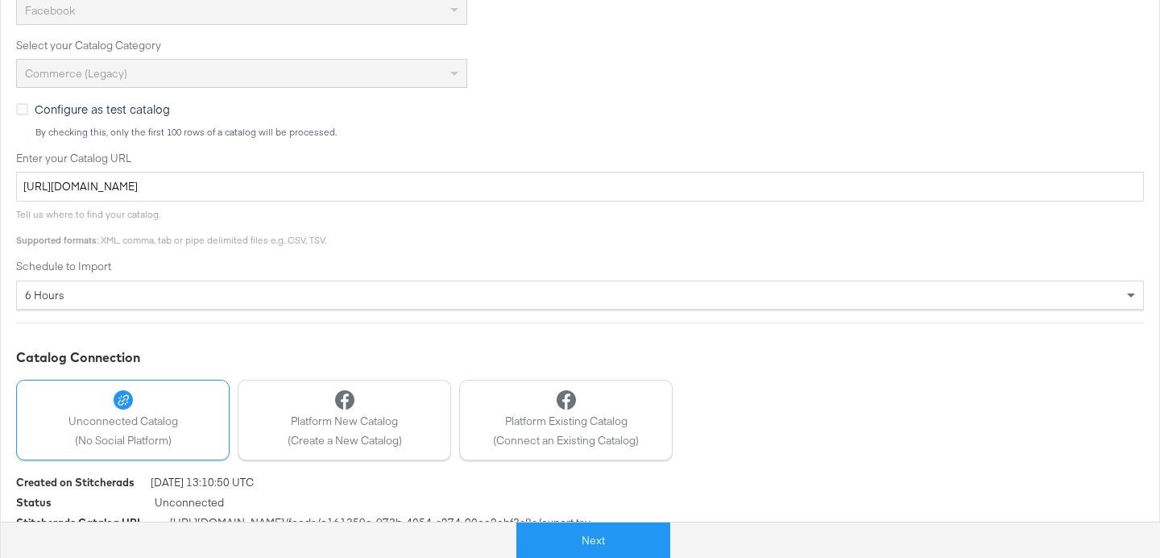
scroll to position [448, 0]
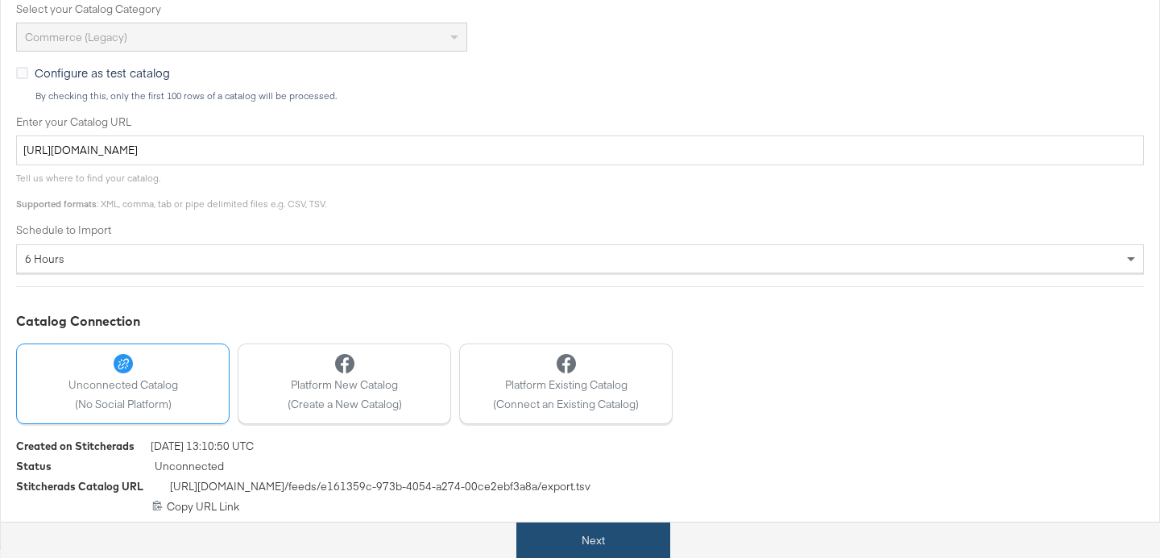
click at [563, 537] on button "Next" at bounding box center [593, 540] width 154 height 36
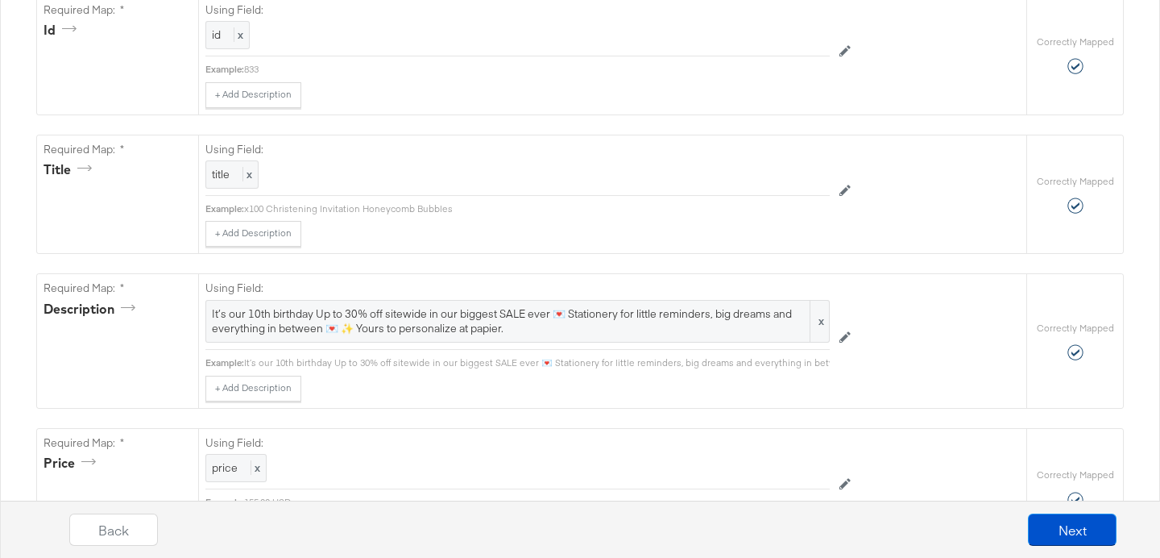
scroll to position [382, 0]
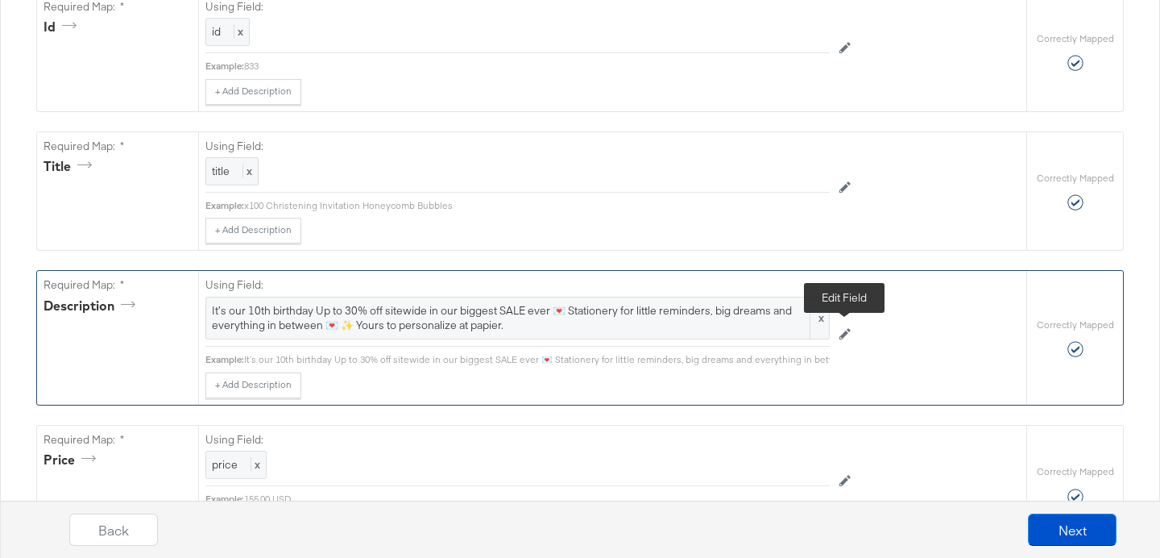
click at [844, 332] on icon at bounding box center [845, 333] width 11 height 11
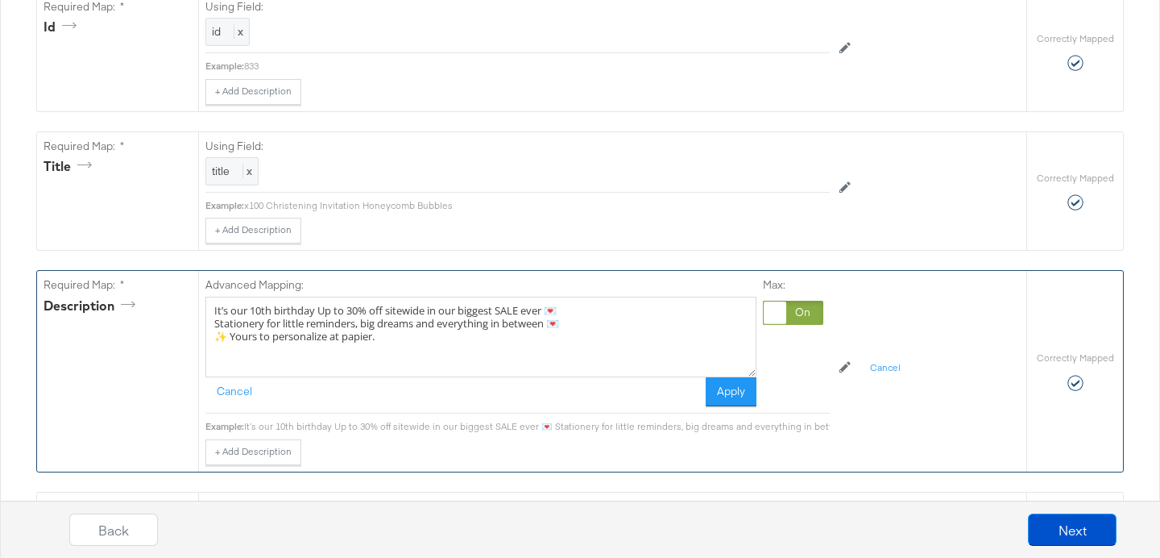
drag, startPoint x: 317, startPoint y: 309, endPoint x: 180, endPoint y: 309, distance: 137.0
click at [180, 309] on div "Required Map: * description Advanced Mapping: It’s our 10th birthday Up to 30% …" at bounding box center [531, 371] width 989 height 200
click at [682, 316] on textarea "Last chance to shop the Birthday sale! Up to 30% off sitewide in our biggest SA…" at bounding box center [480, 336] width 551 height 81
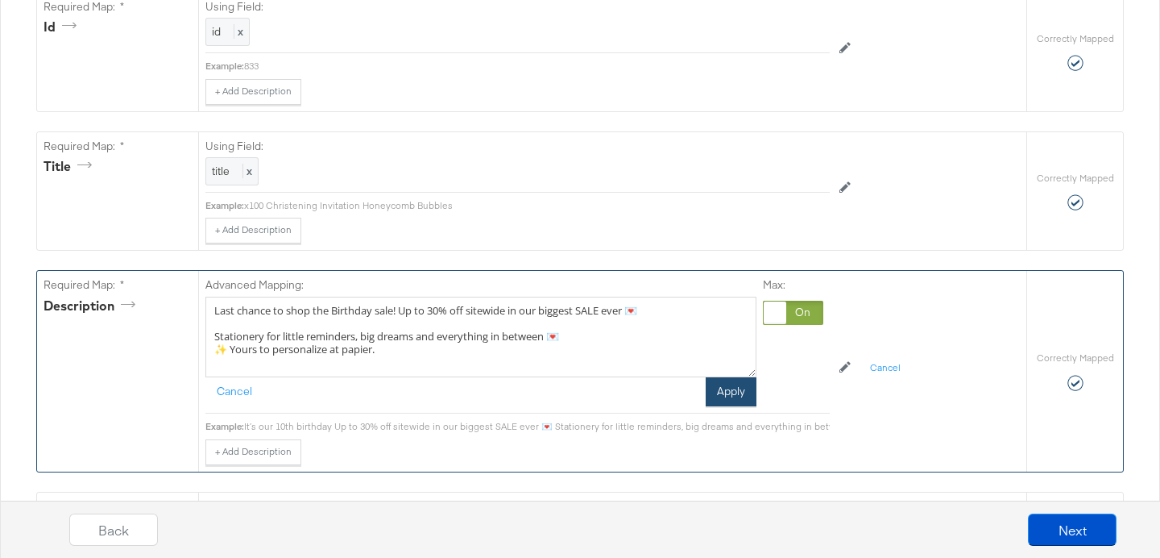
type textarea "Last chance to shop the Birthday sale! Up to 30% off sitewide in our biggest SA…"
click at [723, 390] on button "Apply" at bounding box center [731, 391] width 51 height 29
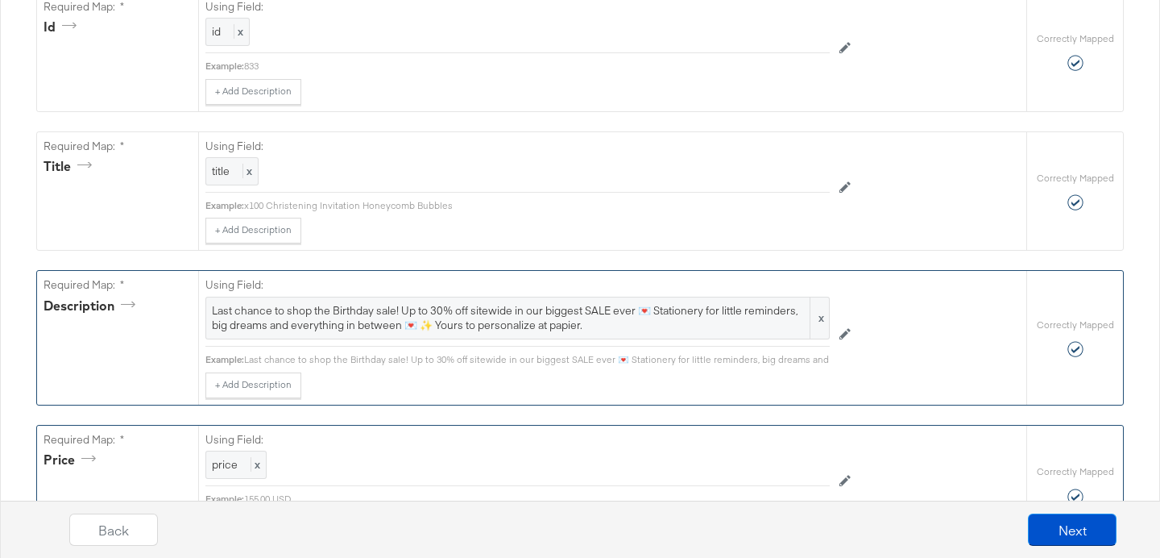
scroll to position [0, 0]
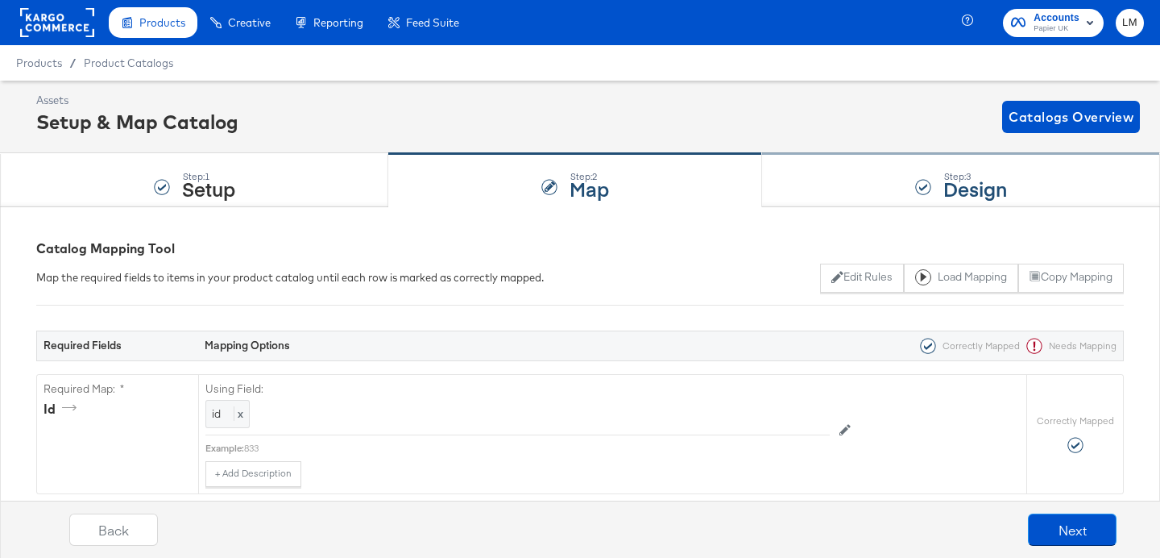
click at [944, 182] on strong "Design" at bounding box center [975, 188] width 64 height 27
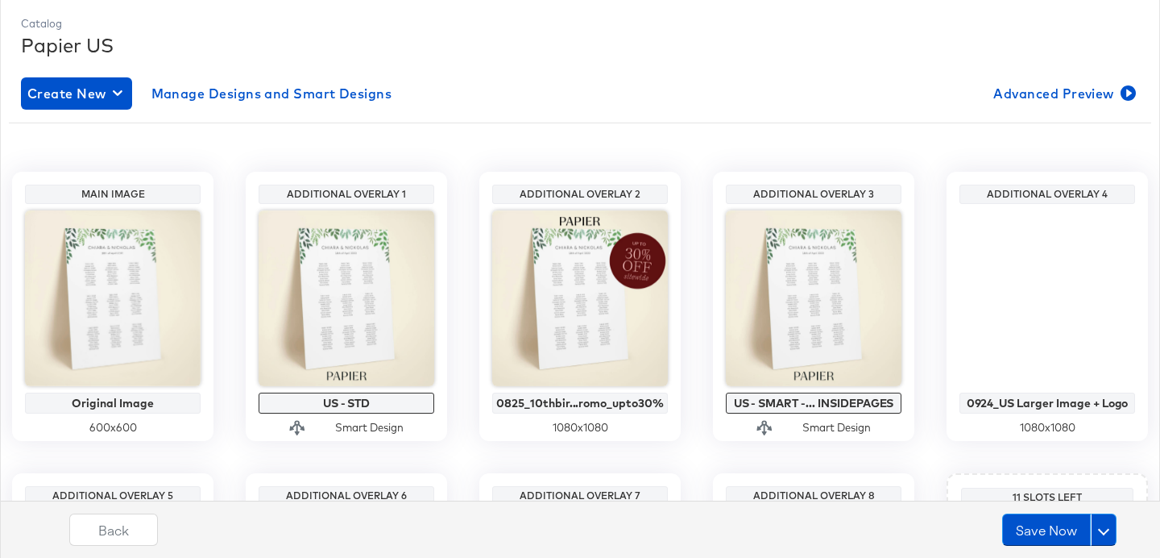
scroll to position [214, 0]
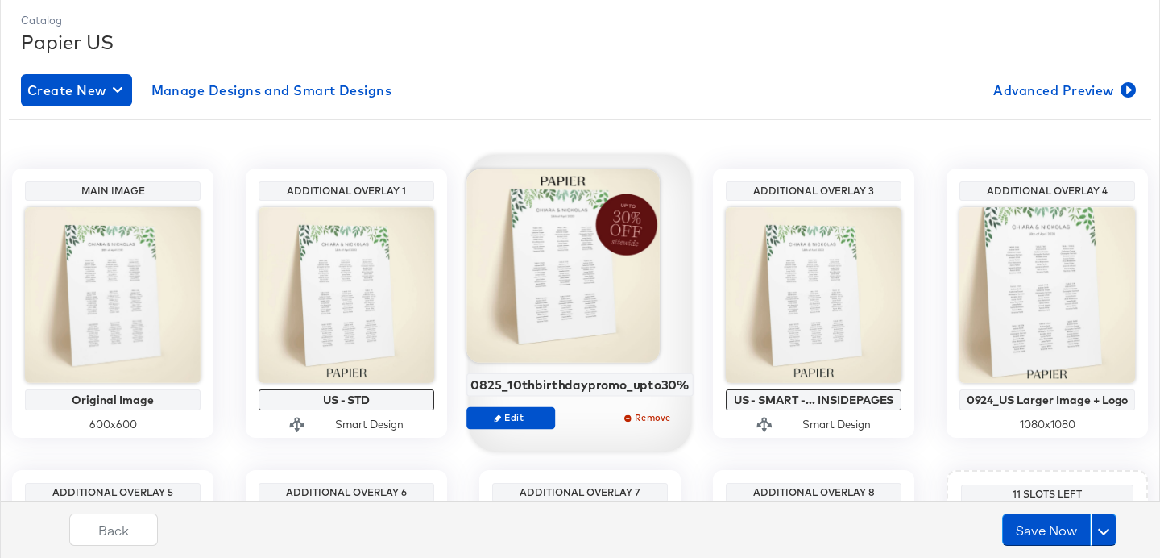
click at [590, 249] on div at bounding box center [562, 265] width 193 height 193
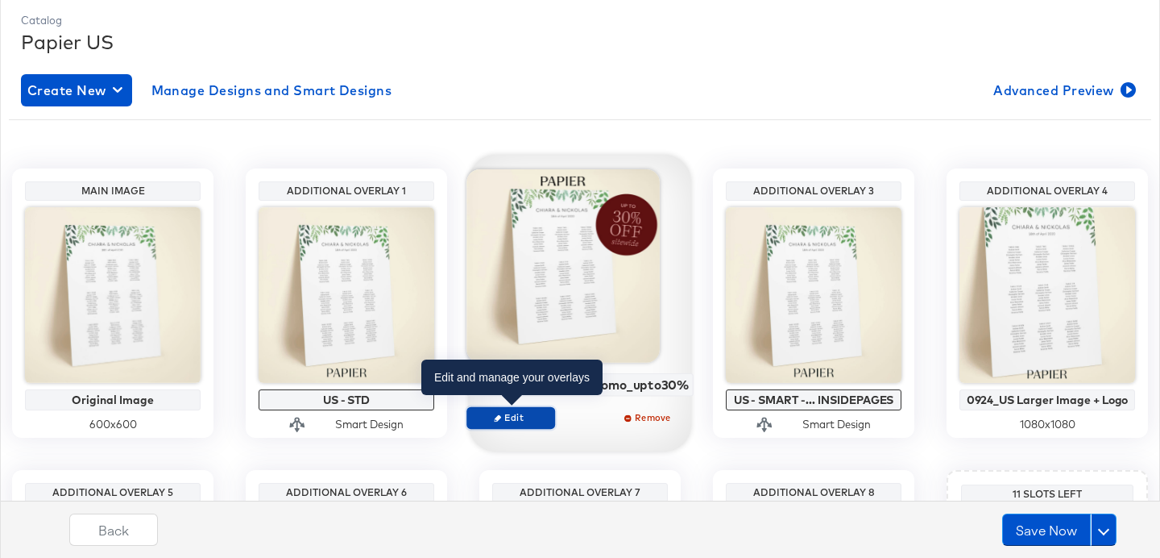
click at [536, 414] on span "Edit" at bounding box center [511, 417] width 74 height 12
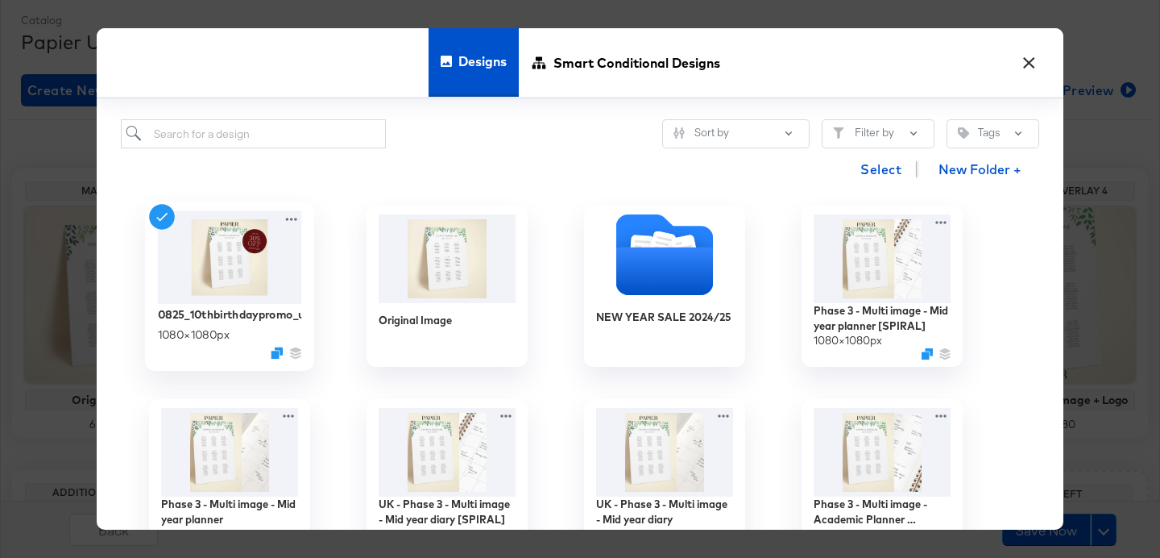
click at [230, 283] on img at bounding box center [230, 256] width 144 height 93
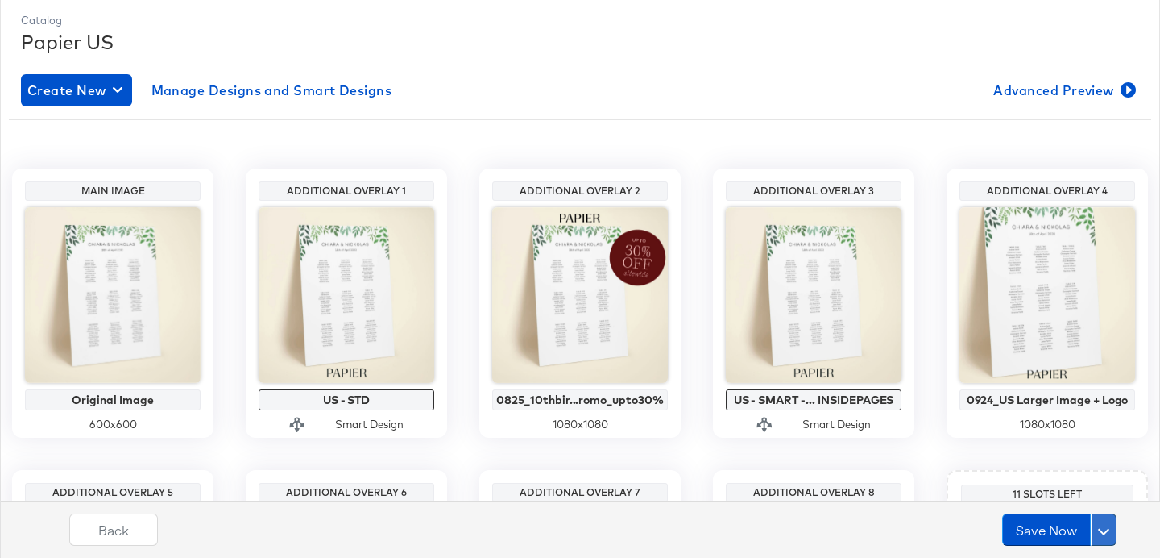
click at [1101, 526] on span at bounding box center [1103, 529] width 11 height 11
click at [1045, 494] on div "Schedule Save" at bounding box center [1065, 498] width 73 height 15
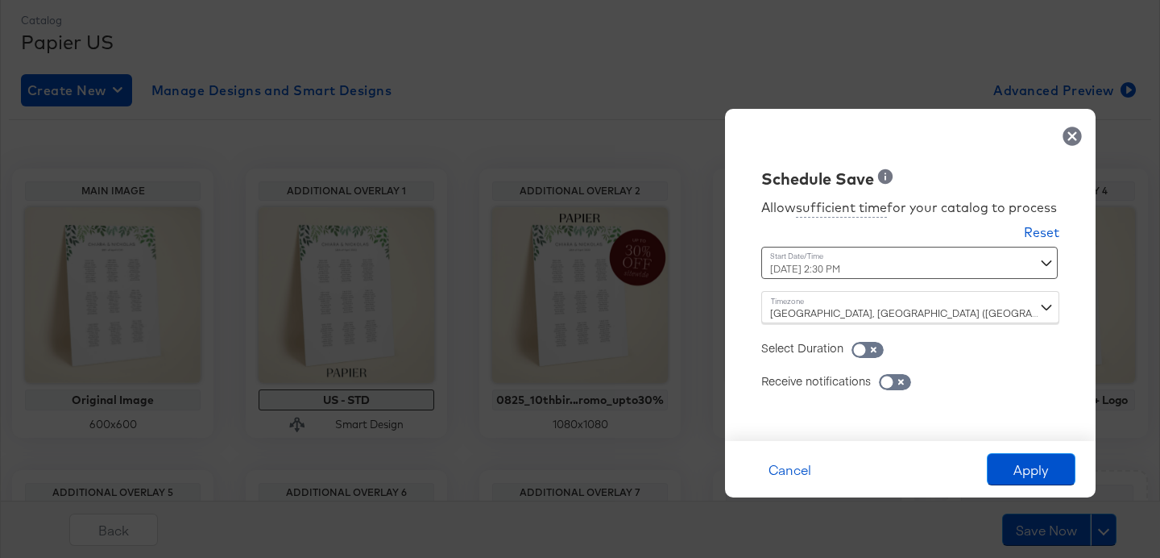
click at [843, 267] on div "August 14th 2025 2:30 PM ‹ August 2025 › Su Mo Tu We Th Fr Sa 27 28 29 30 31 1 …" at bounding box center [870, 263] width 218 height 32
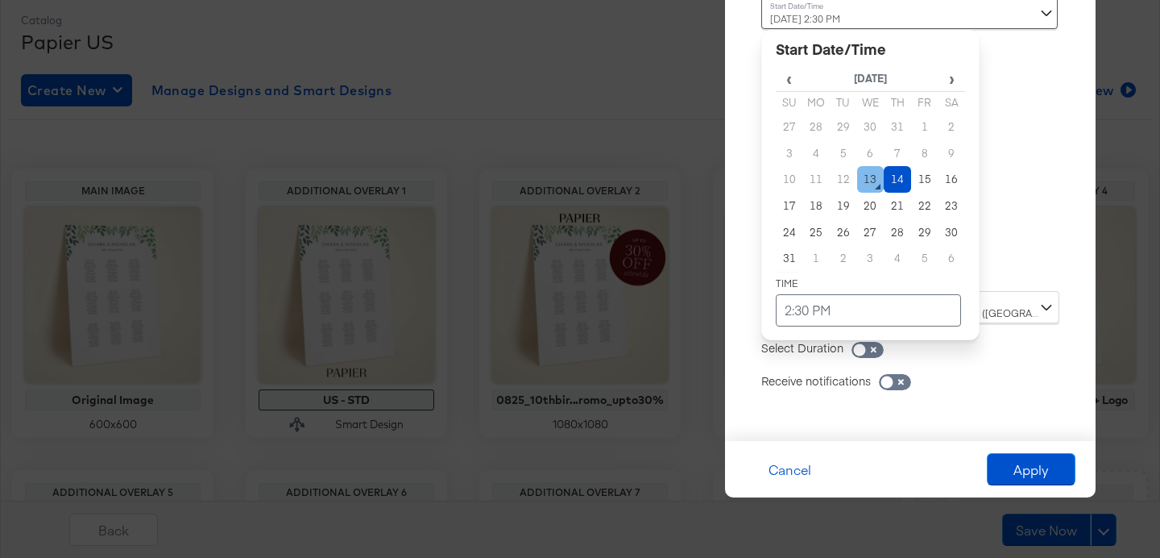
click at [873, 180] on td "13" at bounding box center [870, 179] width 27 height 27
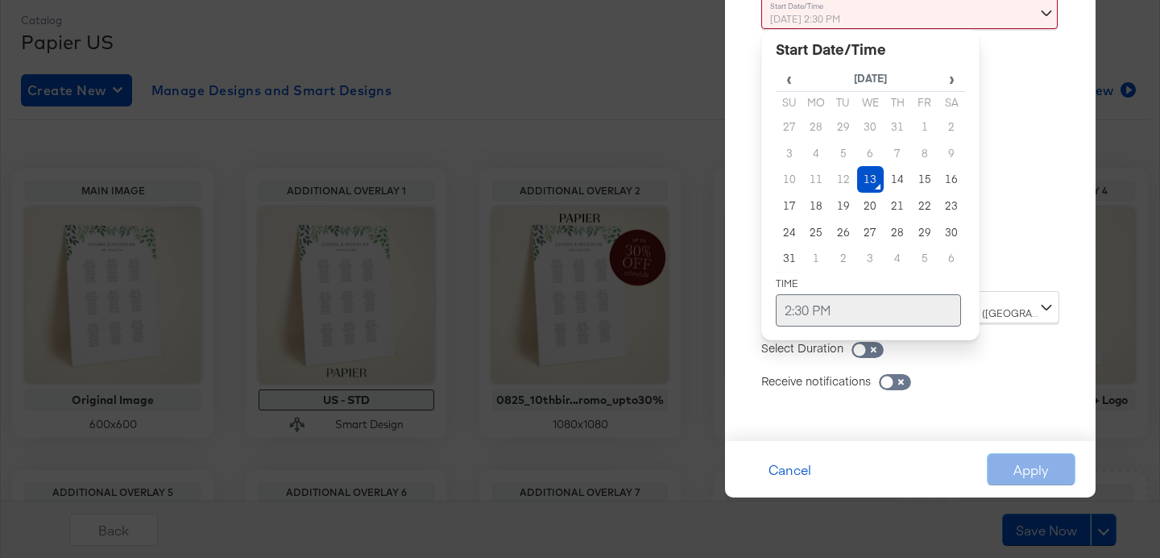
click at [827, 311] on td "2:30 PM" at bounding box center [868, 310] width 185 height 32
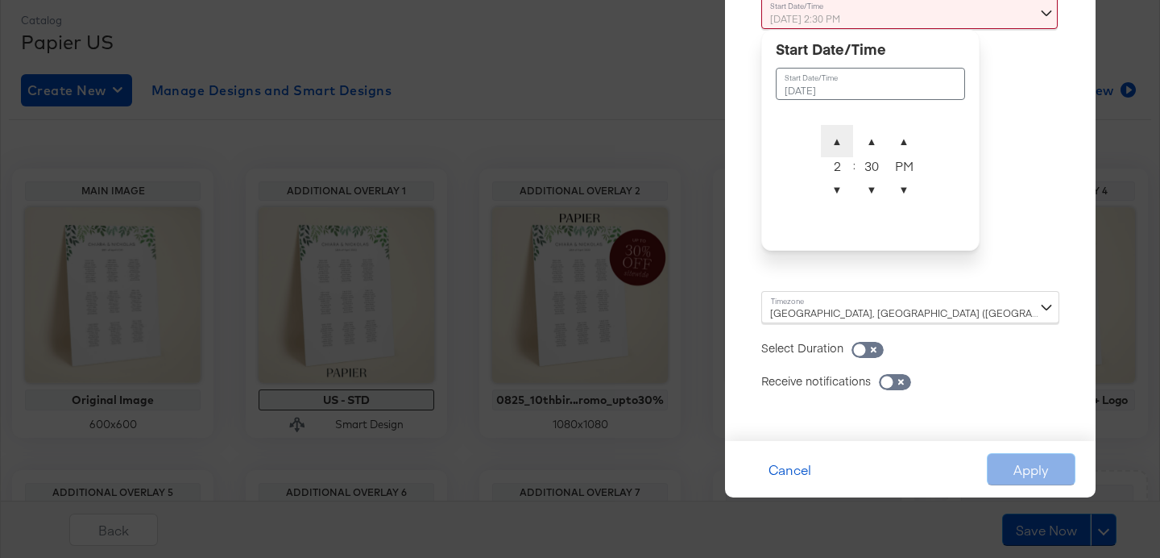
click at [840, 140] on span "▲" at bounding box center [837, 141] width 32 height 32
click at [863, 144] on span "▲" at bounding box center [872, 141] width 32 height 32
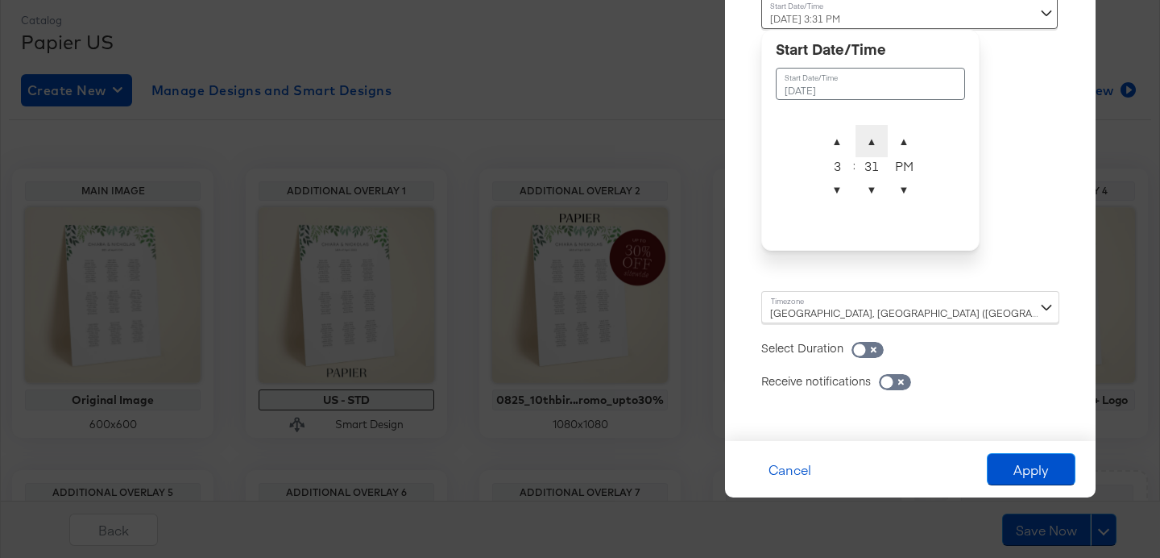
click at [863, 144] on span "▲" at bounding box center [872, 141] width 32 height 32
type input "August 13th 2025 3:35 PM"
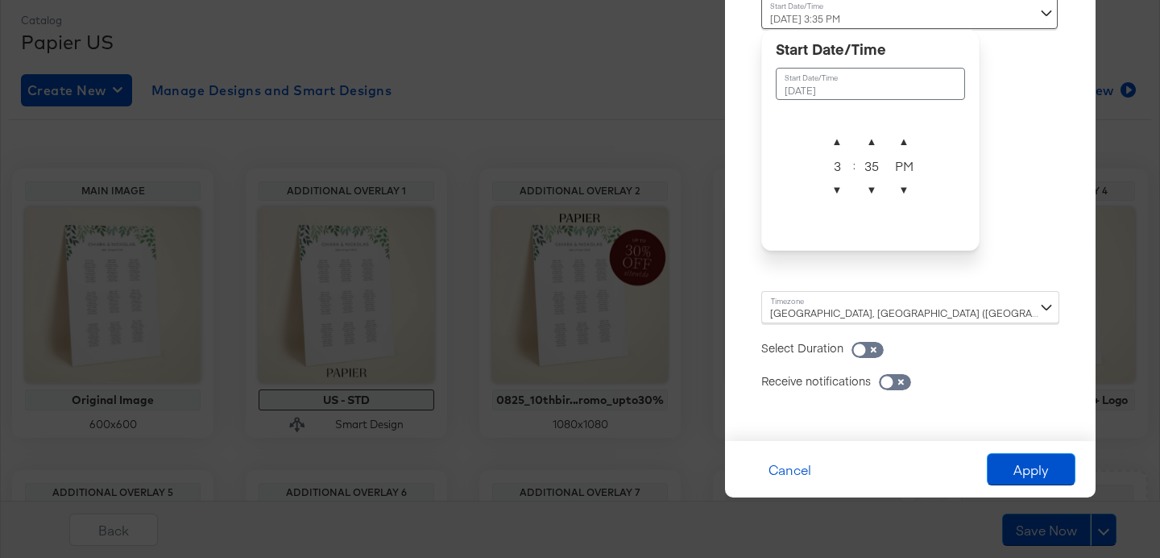
click at [1014, 197] on div "Allow sufficient time for your catalog to process Reset Time : August 13th 2025…" at bounding box center [910, 182] width 346 height 484
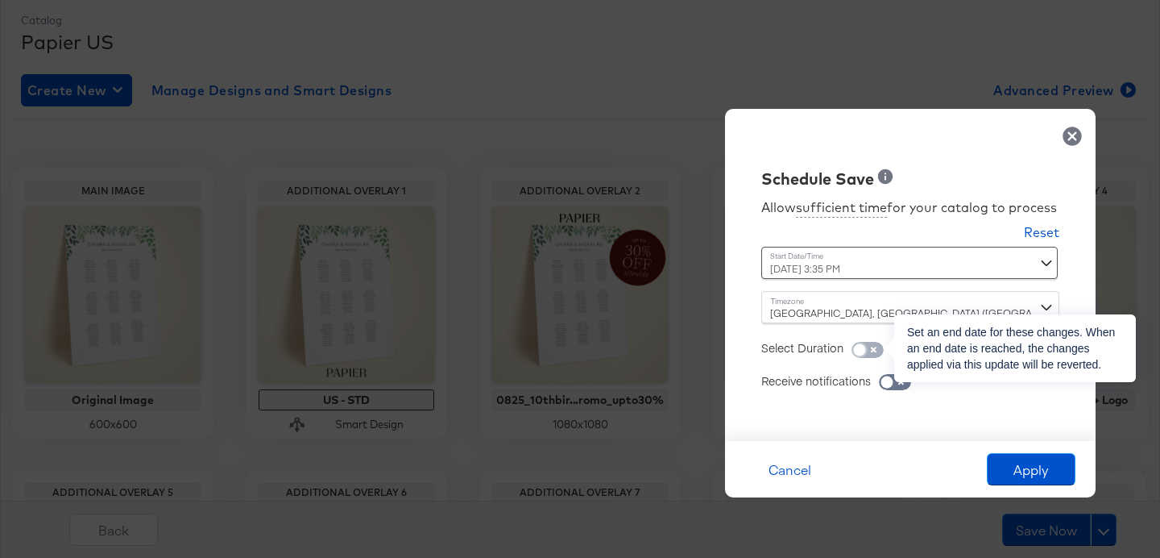
click at [873, 346] on input "checkbox" at bounding box center [859, 354] width 48 height 16
checkbox input "true"
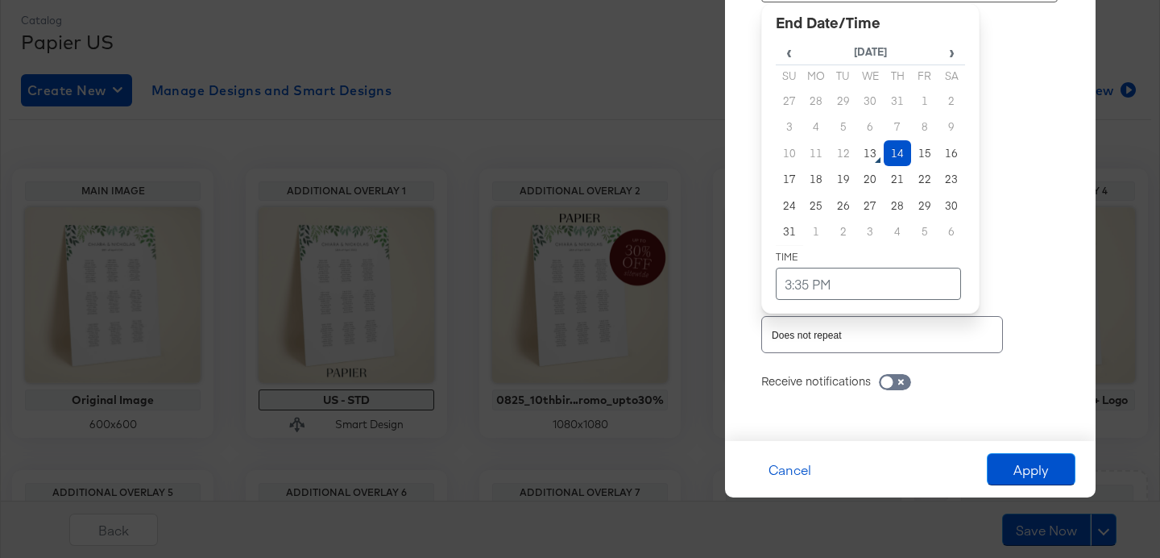
click at [843, 246] on div "August 14th 2025 3:35 PM ‹ August 2025 › Su Mo Tu We Th Fr Sa 27 28 29 30 31 1 …" at bounding box center [870, 111] width 218 height 282
click at [819, 184] on td "18" at bounding box center [816, 179] width 27 height 27
click at [827, 291] on td "3:35 PM" at bounding box center [868, 283] width 185 height 32
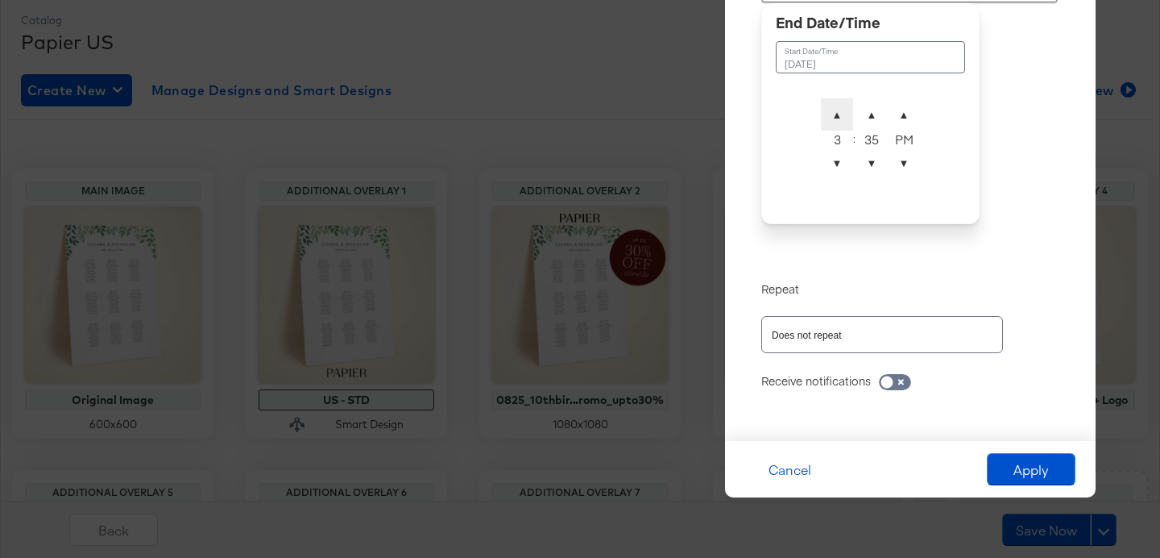
click at [835, 122] on span "▲" at bounding box center [837, 114] width 32 height 32
click at [833, 173] on span "▼" at bounding box center [837, 163] width 32 height 32
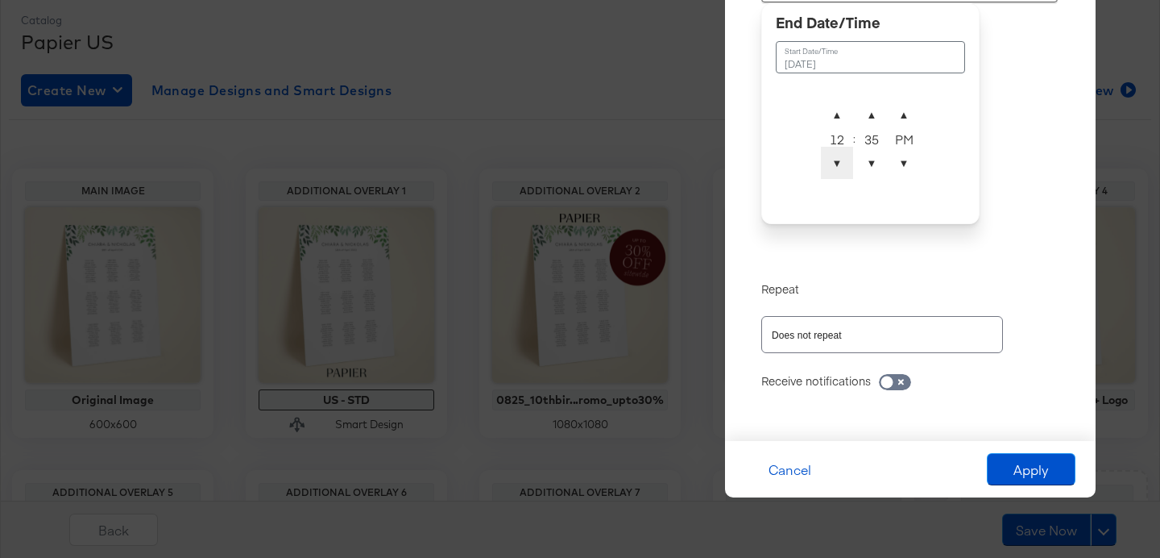
click at [833, 173] on span "▼" at bounding box center [837, 163] width 32 height 32
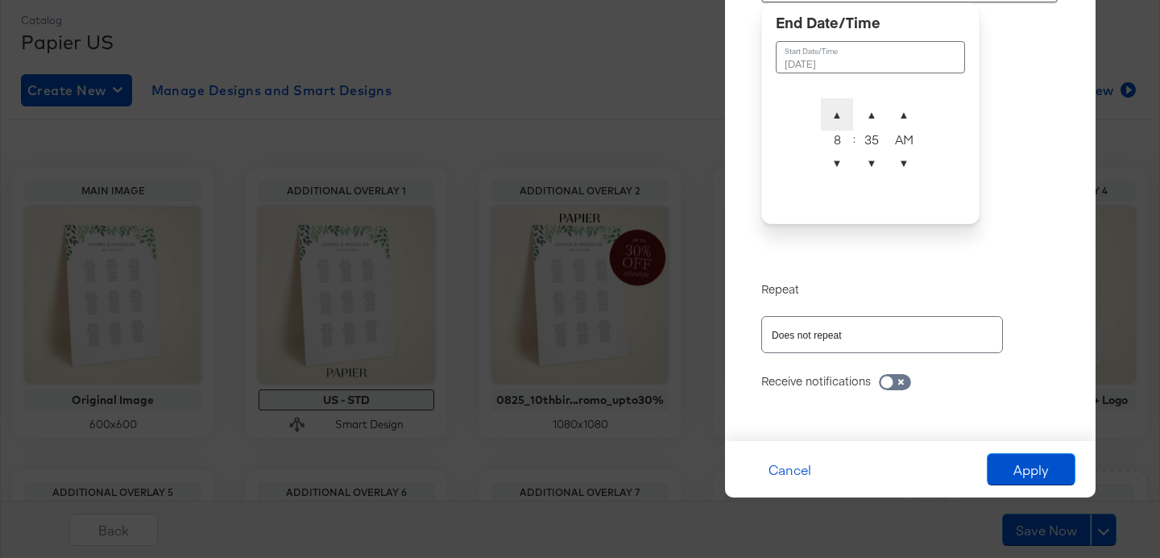
click at [835, 116] on span "▲" at bounding box center [837, 114] width 32 height 32
click at [871, 114] on span "▲" at bounding box center [872, 114] width 32 height 32
click at [870, 162] on span "▼" at bounding box center [872, 163] width 32 height 32
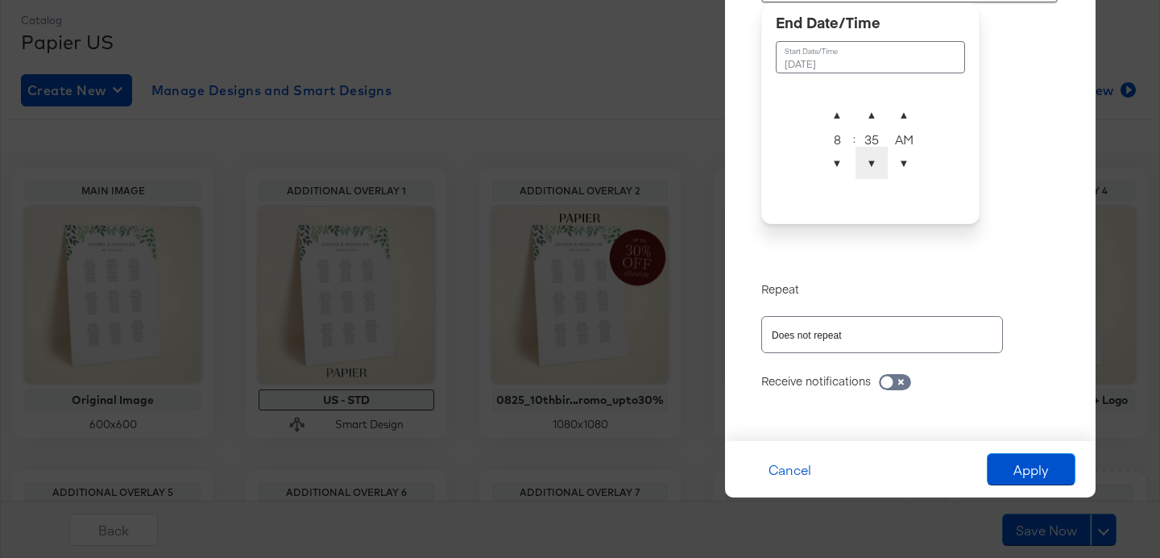
click at [870, 162] on span "▼" at bounding box center [872, 163] width 32 height 32
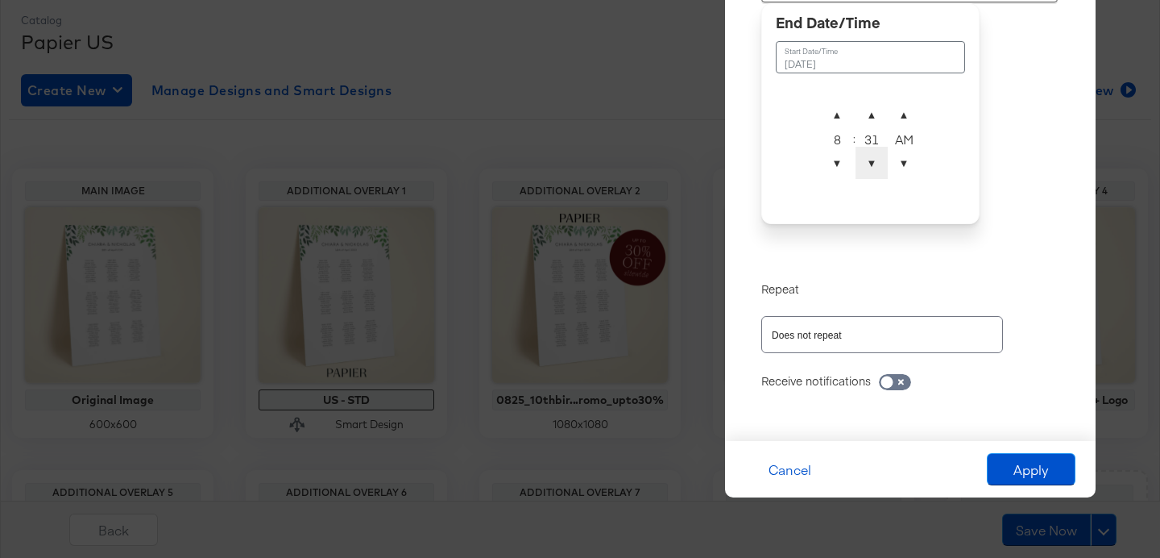
type input "August 18th 2025 8:30 AM"
click at [1012, 288] on div "Repeat" at bounding box center [910, 280] width 298 height 32
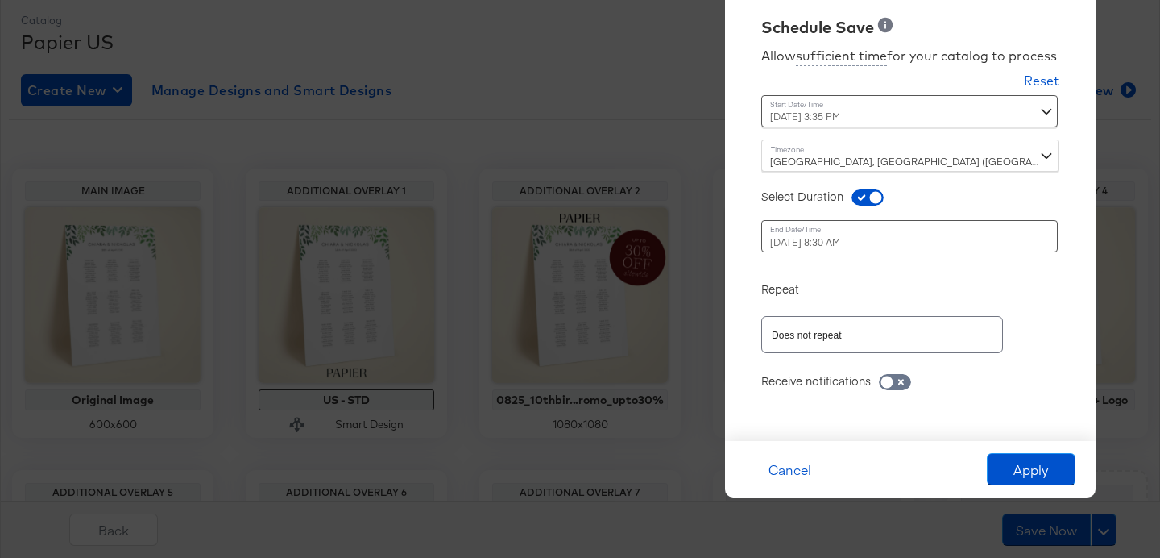
click at [920, 244] on div "August 18th 2025 8:30 AM August 18th 2025 ▲ 8 ▼ : ▲ 30 ▼ ▲ AM ▼" at bounding box center [870, 236] width 218 height 32
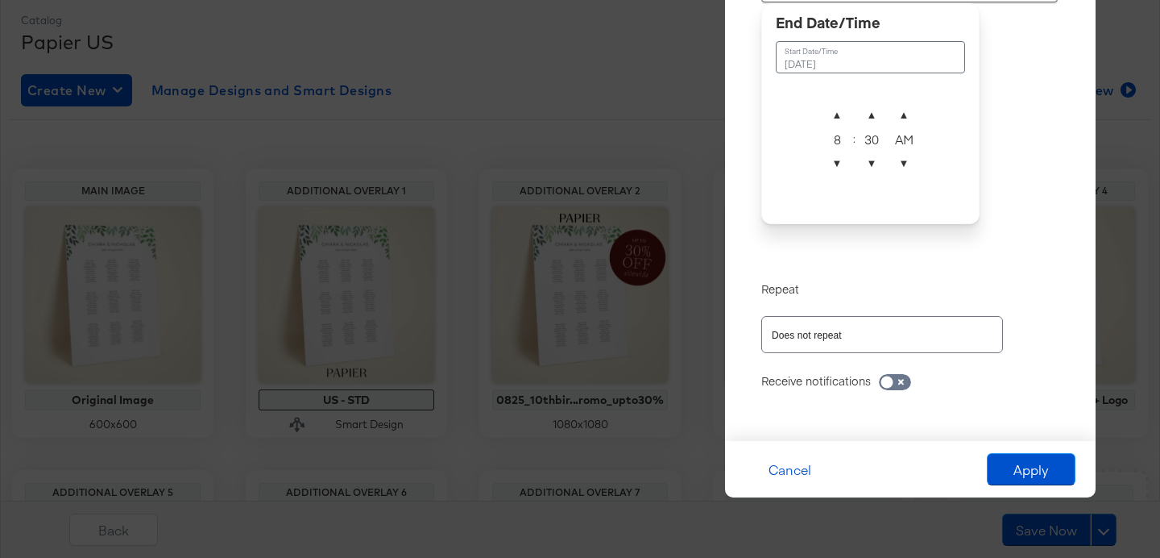
click at [1017, 278] on div "Repeat" at bounding box center [910, 280] width 298 height 32
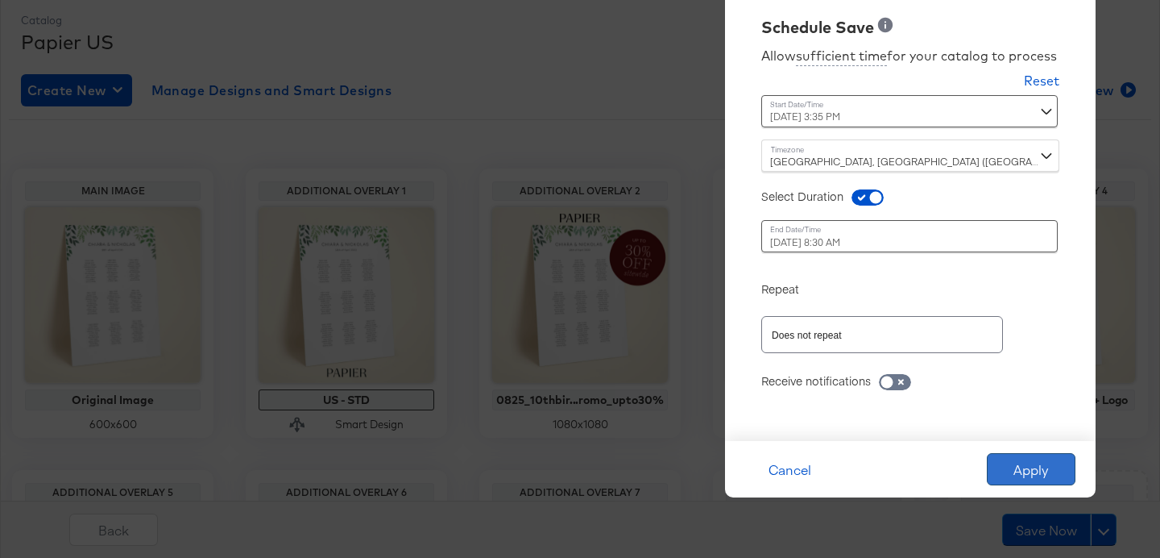
click at [1033, 467] on button "Apply" at bounding box center [1031, 469] width 89 height 32
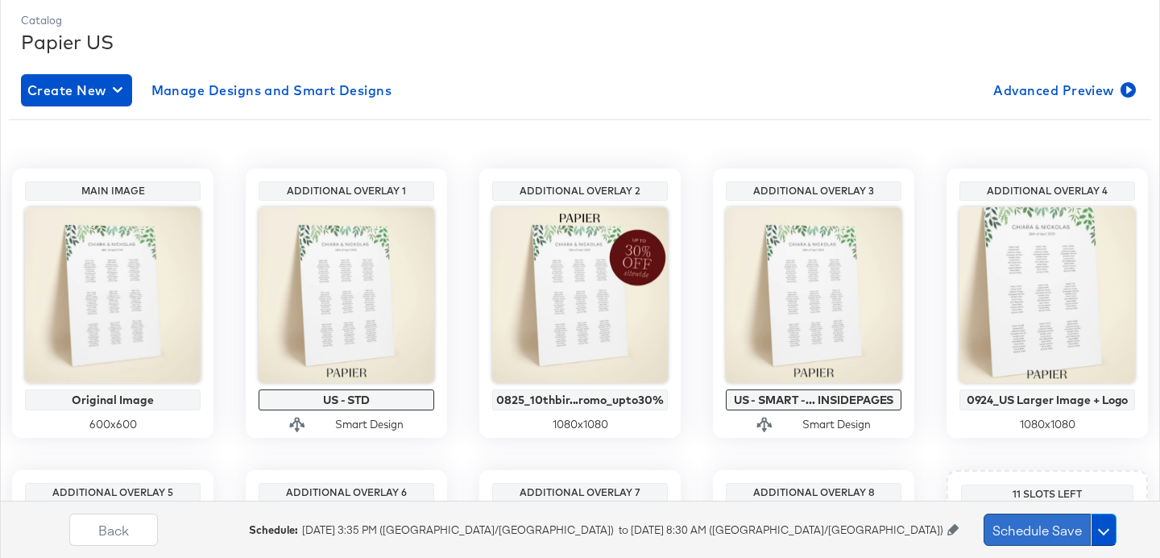
click at [1032, 524] on button "Schedule Save" at bounding box center [1037, 529] width 107 height 32
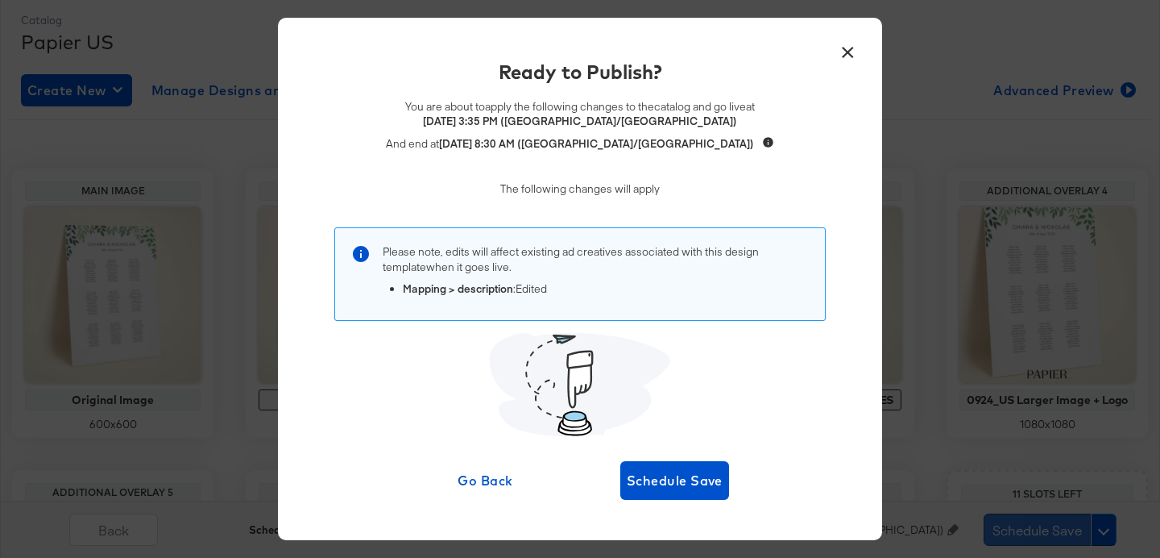
scroll to position [0, 0]
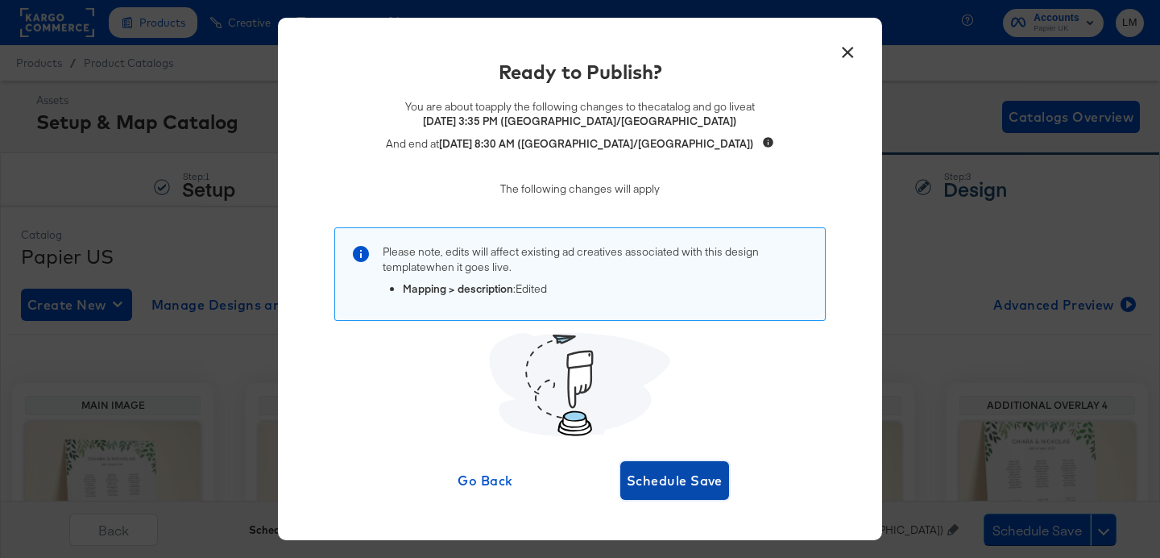
click at [663, 479] on span "Schedule Save" at bounding box center [675, 480] width 96 height 23
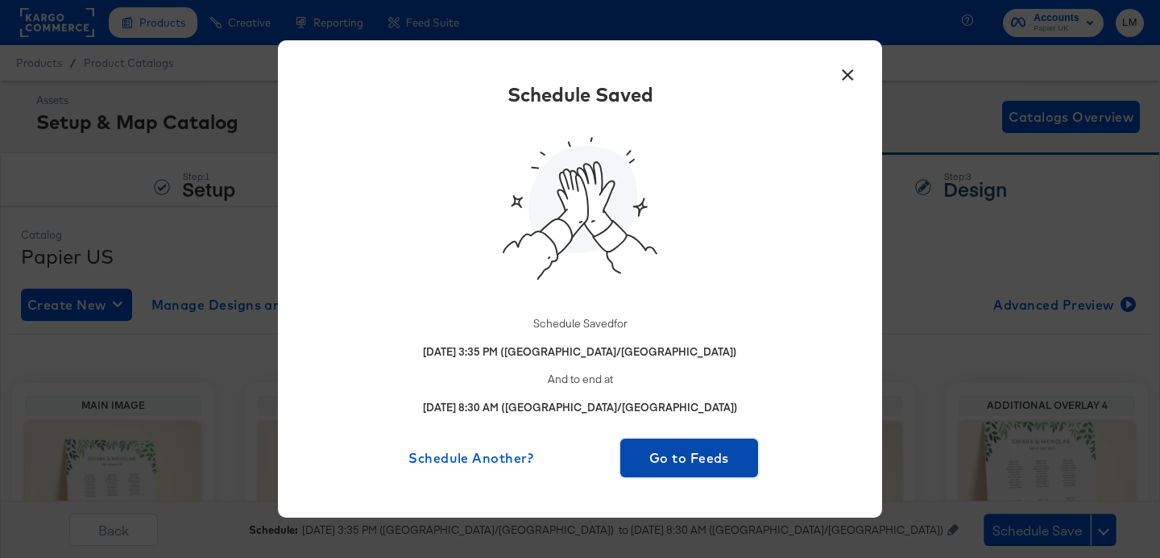
click at [681, 457] on span "Go to Feeds" at bounding box center [689, 457] width 125 height 23
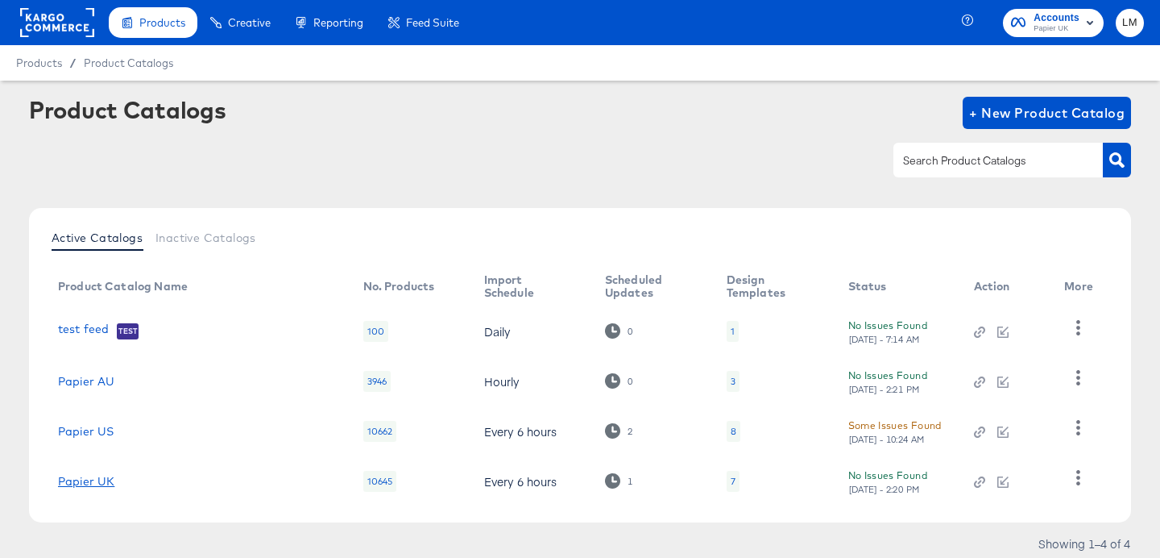
click at [96, 476] on link "Papier UK" at bounding box center [86, 481] width 56 height 13
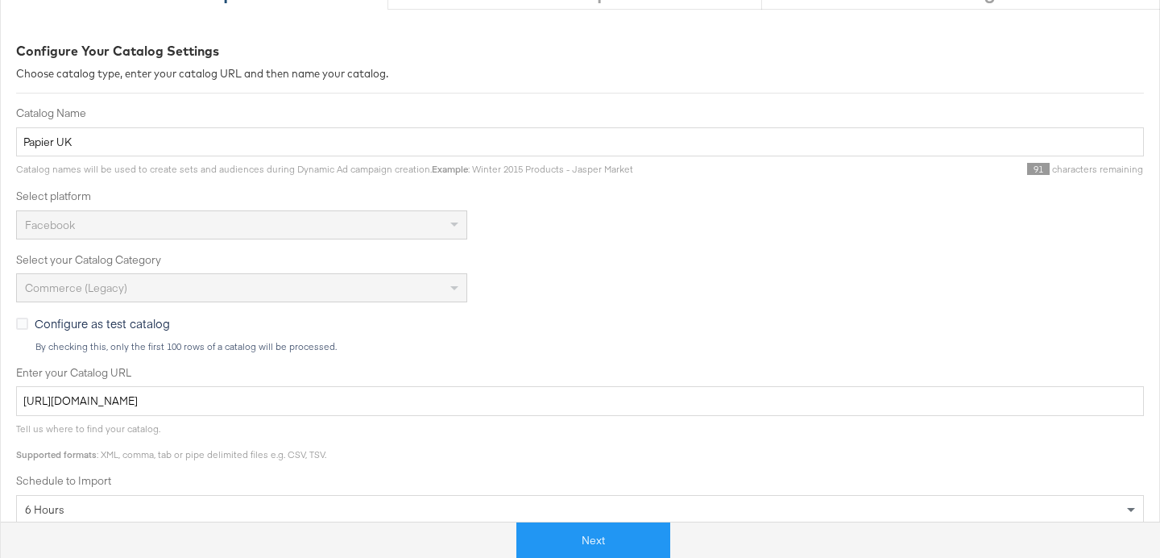
scroll to position [201, 0]
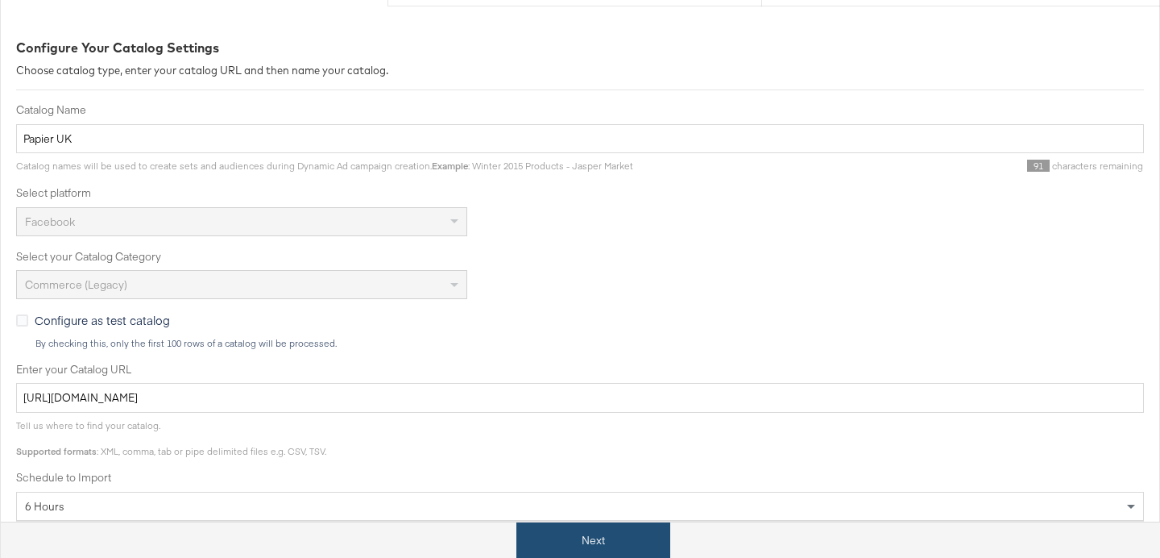
click at [563, 539] on button "Next" at bounding box center [593, 540] width 154 height 36
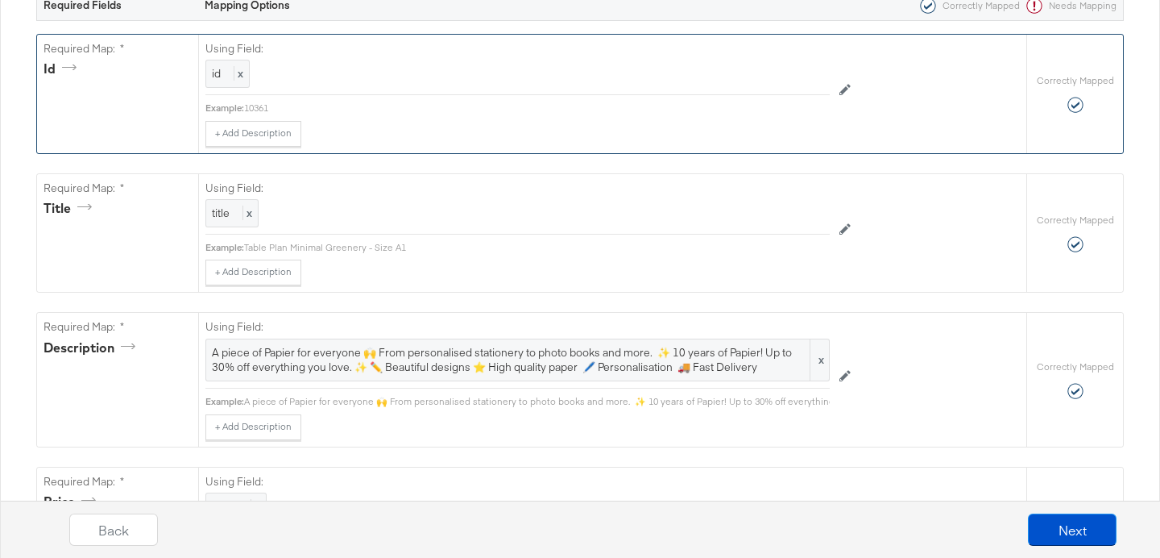
scroll to position [359, 0]
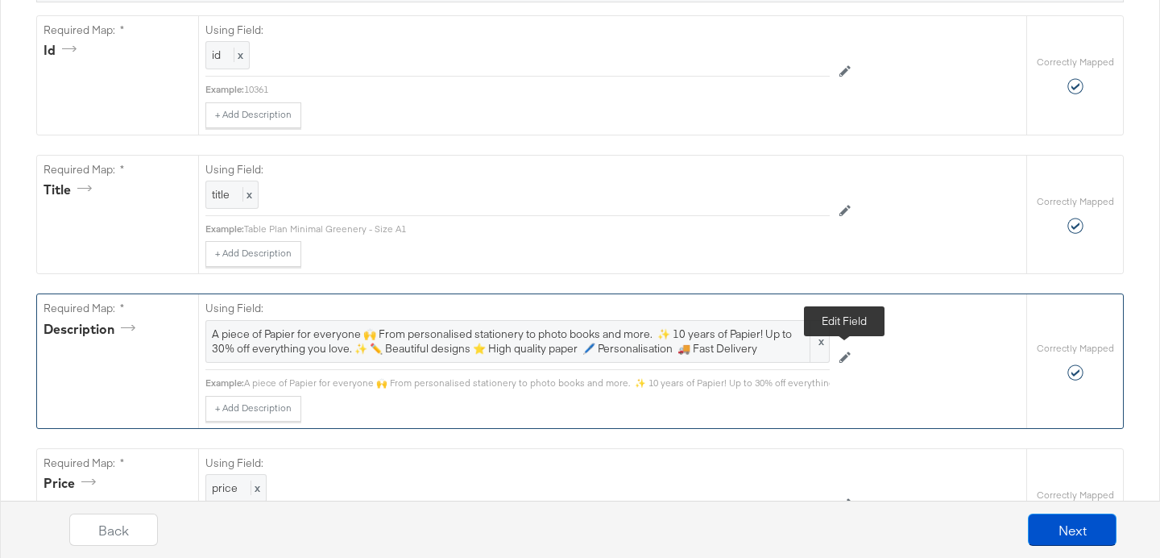
click at [843, 358] on icon at bounding box center [845, 356] width 11 height 11
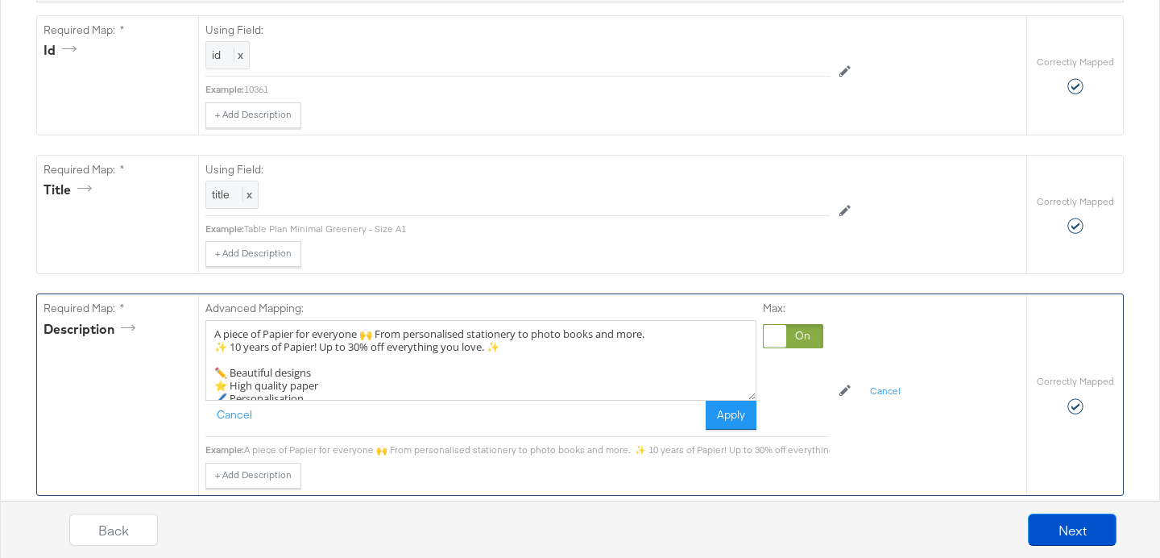
drag, startPoint x: 321, startPoint y: 345, endPoint x: 230, endPoint y: 342, distance: 91.1
click at [230, 342] on textarea "A piece of Papier for everyone 🙌 From personalised stationery to photo books an…" at bounding box center [480, 360] width 551 height 81
type textarea "A piece of Papier for everyone 🙌 From personalised stationery to photo books an…"
click at [724, 421] on button "Apply" at bounding box center [731, 414] width 51 height 29
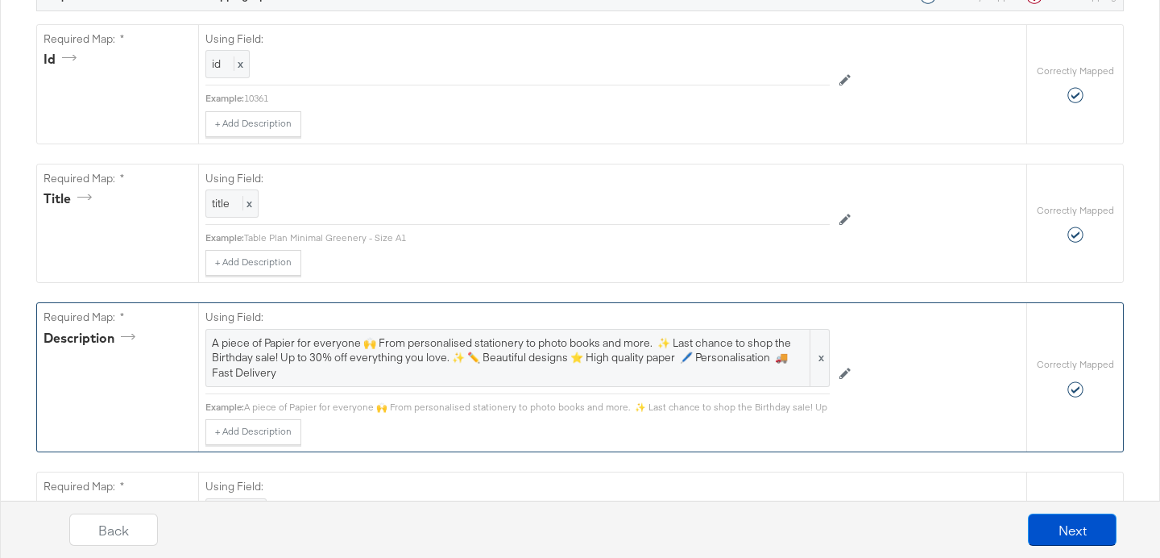
scroll to position [0, 0]
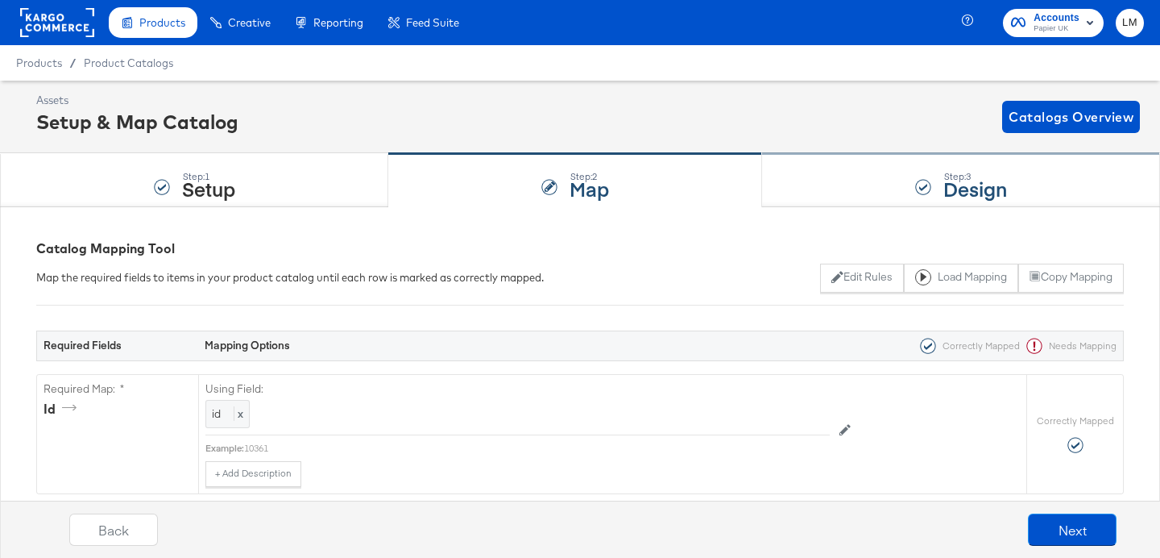
click at [842, 194] on div "Step: 3 Design" at bounding box center [961, 180] width 398 height 53
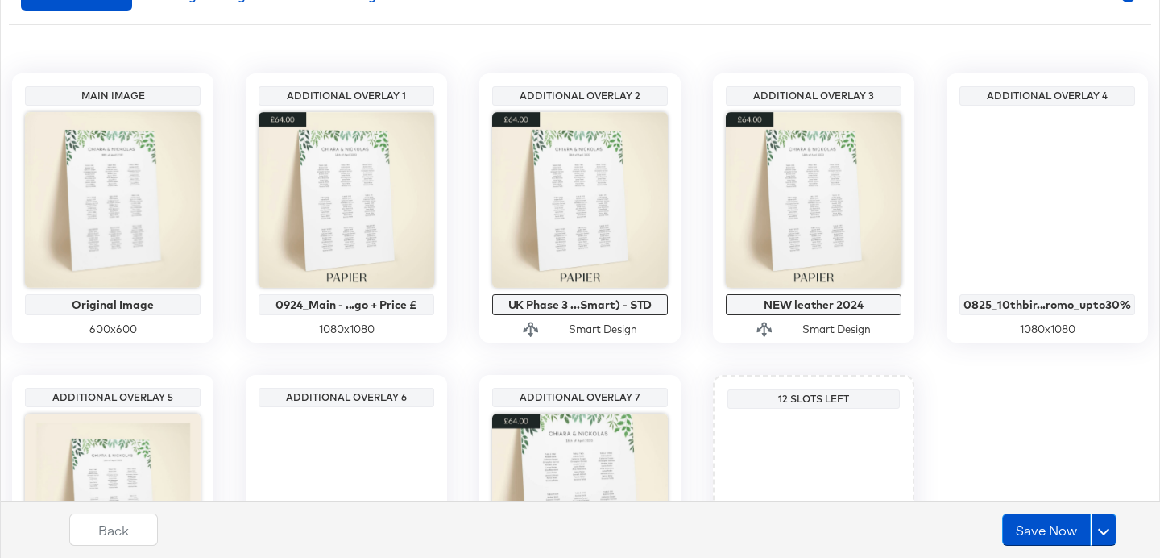
scroll to position [310, 0]
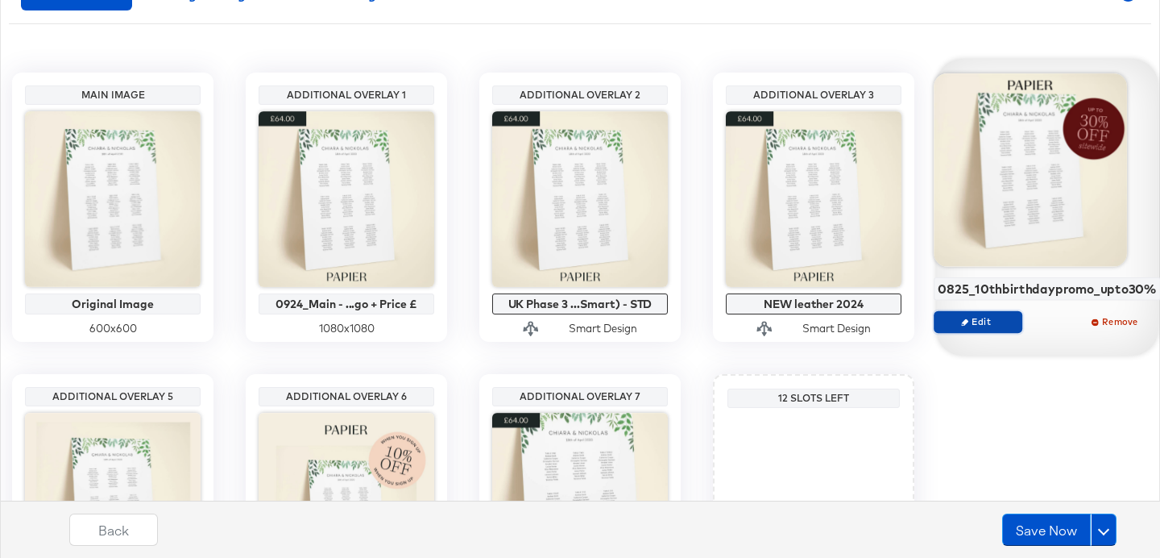
click at [992, 320] on span "Edit" at bounding box center [978, 321] width 74 height 12
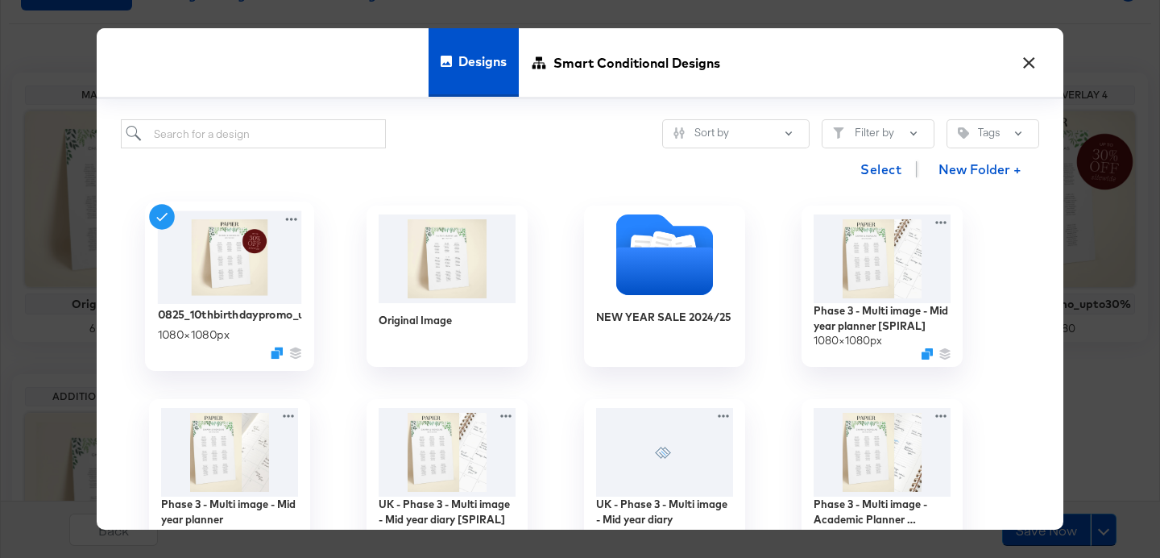
click at [225, 278] on img at bounding box center [230, 256] width 144 height 93
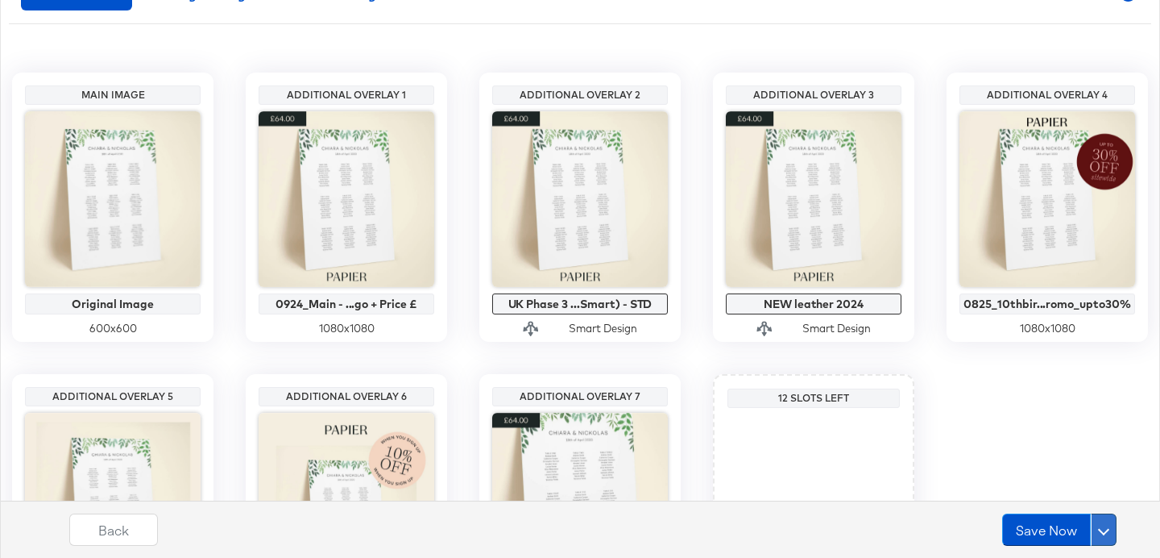
click at [1101, 528] on span at bounding box center [1103, 529] width 11 height 11
click at [1084, 501] on div "Schedule Save" at bounding box center [1065, 498] width 73 height 15
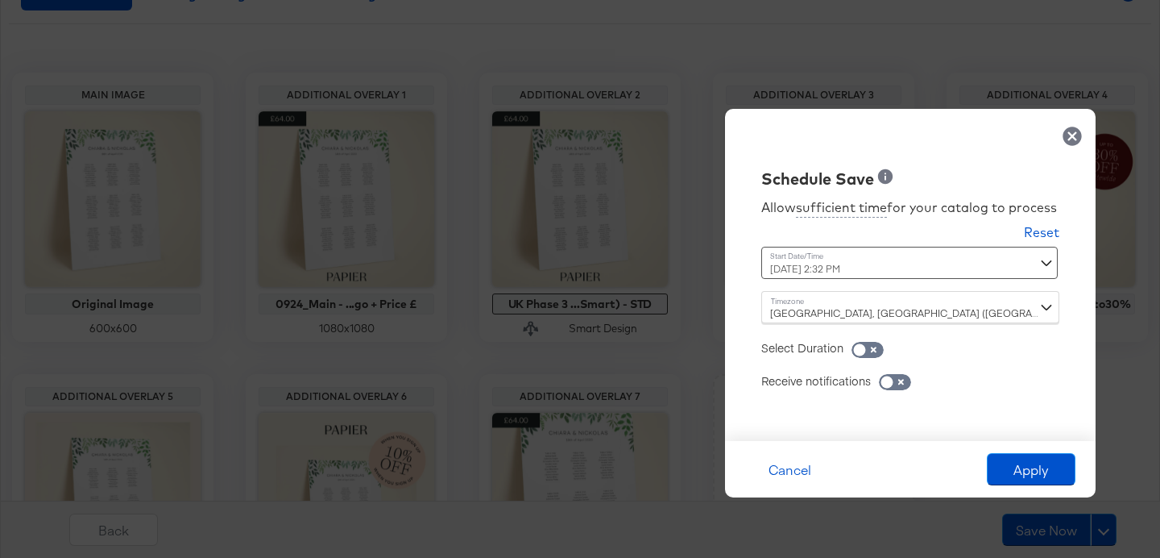
click at [812, 271] on div "August 14th 2025 2:32 PM ‹ August 2025 › Su Mo Tu We Th Fr Sa 27 28 29 30 31 1 …" at bounding box center [870, 263] width 218 height 32
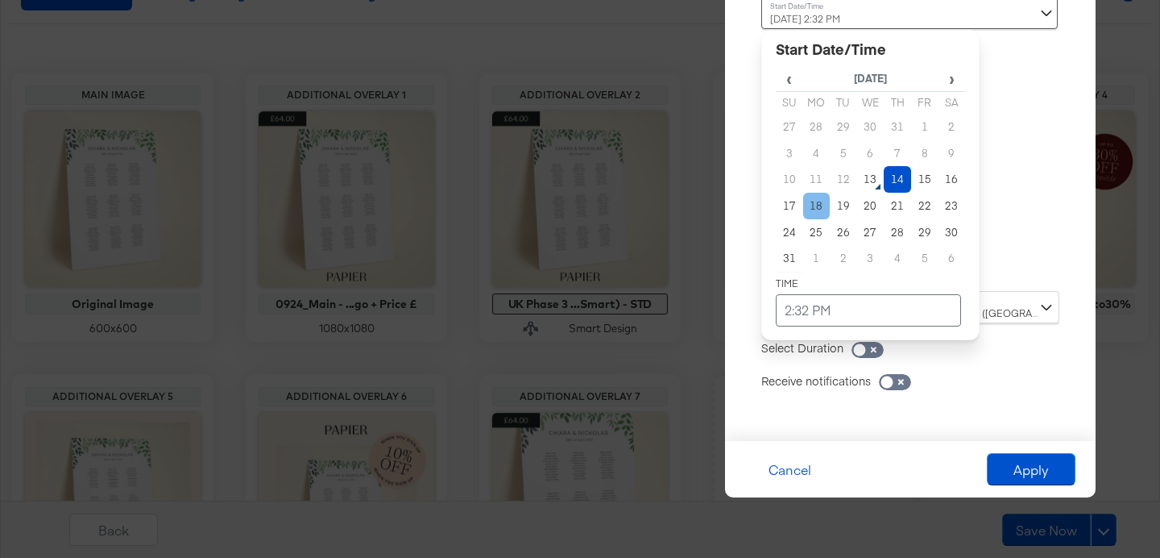
click at [815, 207] on td "18" at bounding box center [816, 206] width 27 height 27
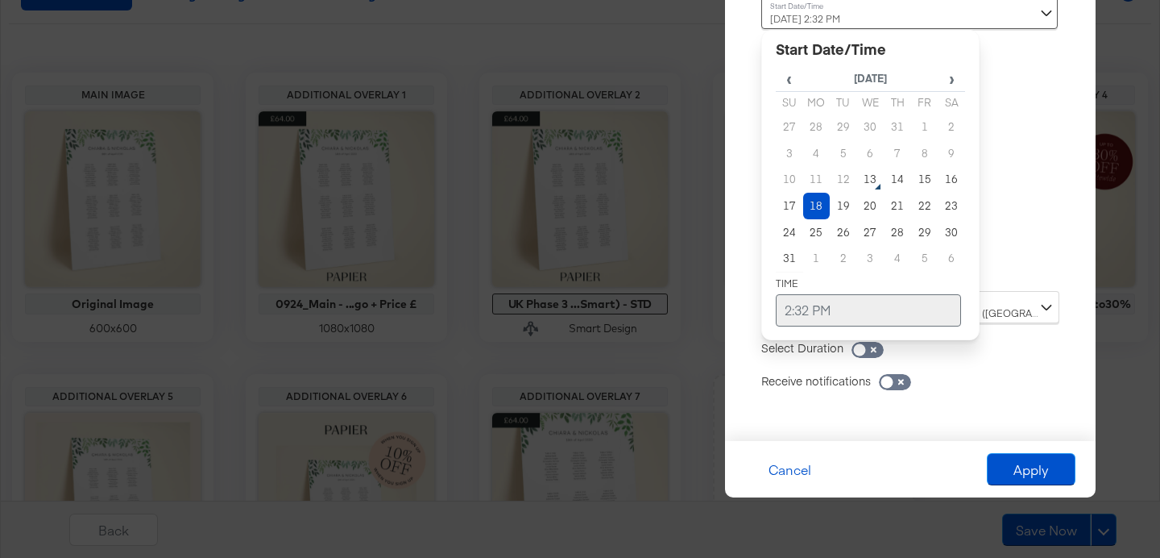
click at [811, 316] on td "2:32 PM" at bounding box center [868, 310] width 185 height 32
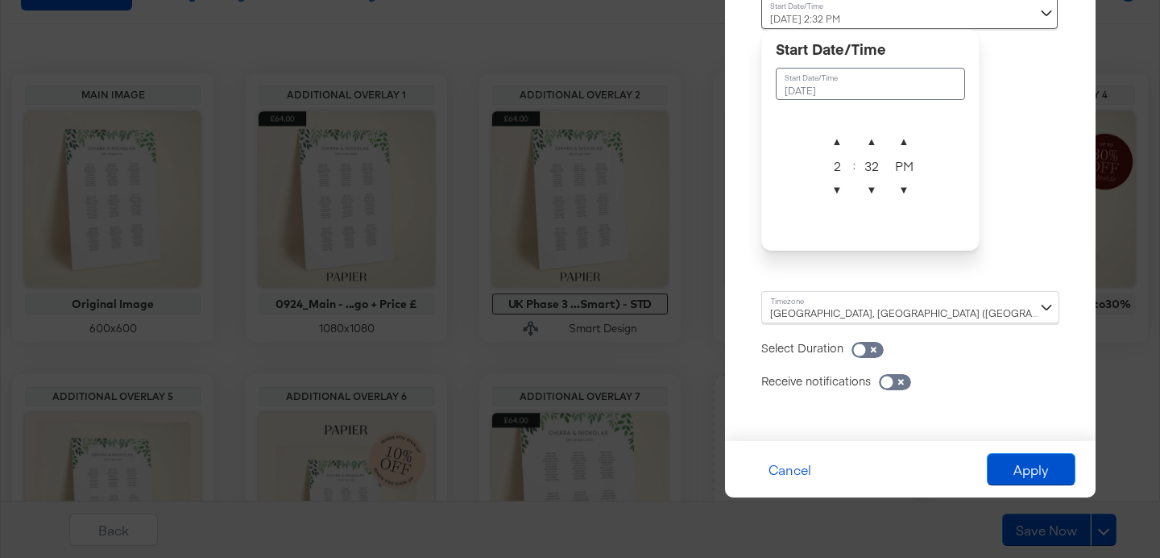
click at [1011, 234] on div "Allow sufficient time for your catalog to process Reset Time : August 18th 2025…" at bounding box center [910, 182] width 346 height 484
click at [844, 273] on div "August 18th 2025 2:32 PM August 18th 2025 ▲ 2 ▼ : ▲ 32 ▼ ▲ PM ▼" at bounding box center [870, 138] width 218 height 282
click at [837, 79] on td "August 18th 2025" at bounding box center [870, 84] width 189 height 32
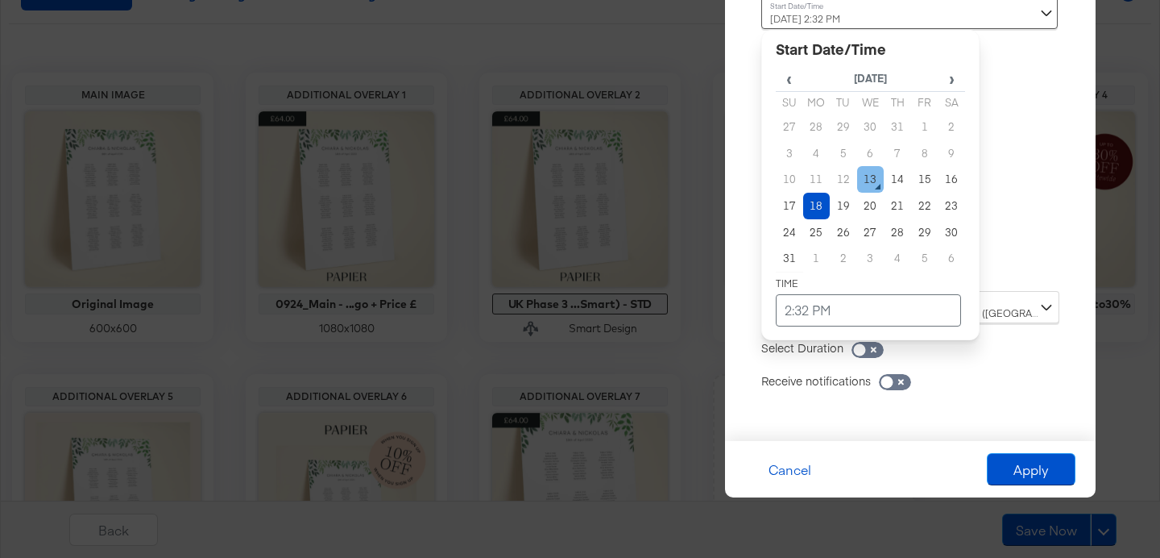
click at [866, 175] on td "13" at bounding box center [870, 179] width 27 height 27
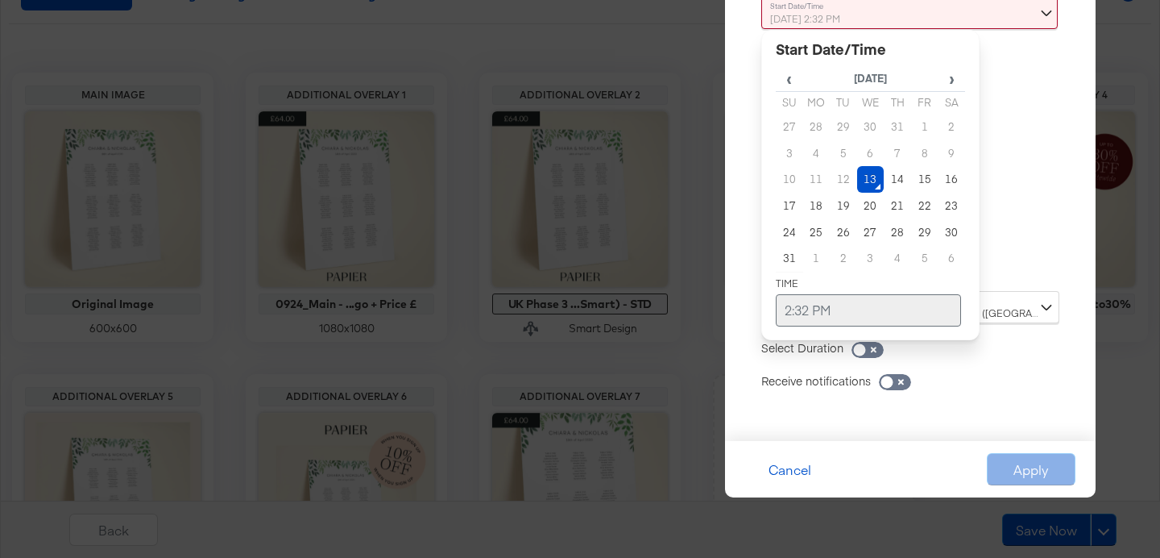
click at [819, 321] on td "2:32 PM" at bounding box center [868, 310] width 185 height 32
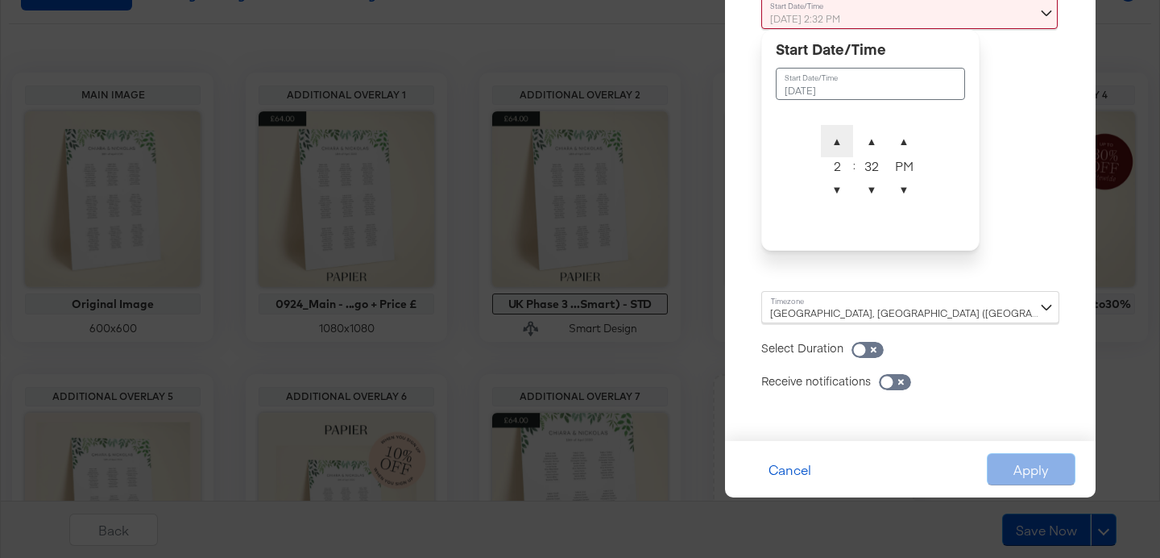
click at [836, 142] on span "▲" at bounding box center [837, 141] width 32 height 32
click at [1019, 225] on div "Allow sufficient time for your catalog to process Reset Time : August 13th 2025…" at bounding box center [910, 182] width 346 height 484
click at [868, 271] on div "August 13th 2025 3:32 PM August 13th 2025 ▲ 3 ▼ : ▲ 32 ▼ ▲ PM ▼" at bounding box center [870, 138] width 218 height 282
click at [868, 135] on span "▲" at bounding box center [872, 141] width 32 height 32
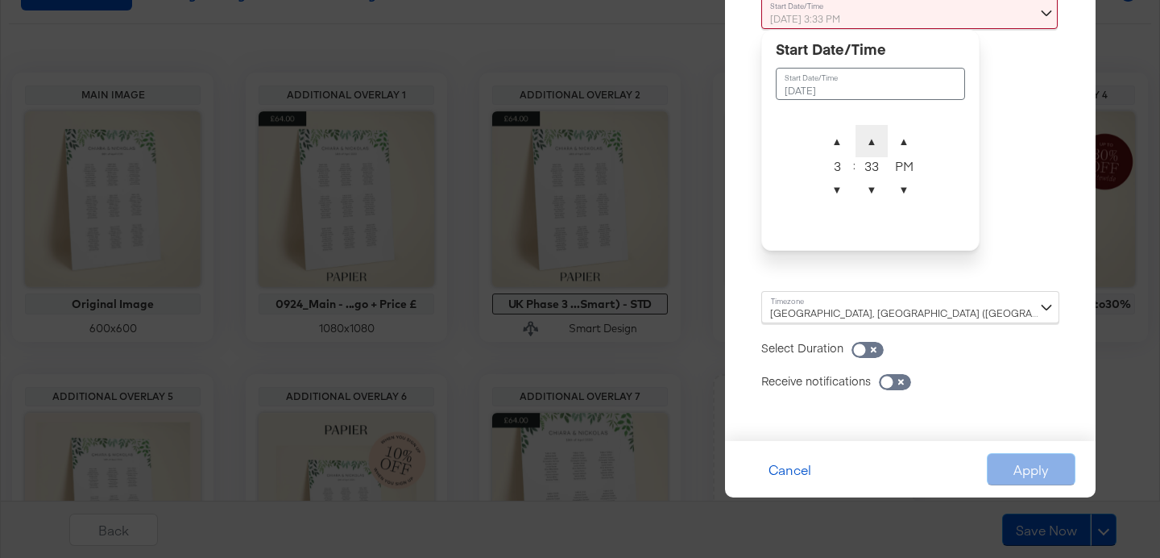
type input "August 13th 2025 3:34 PM"
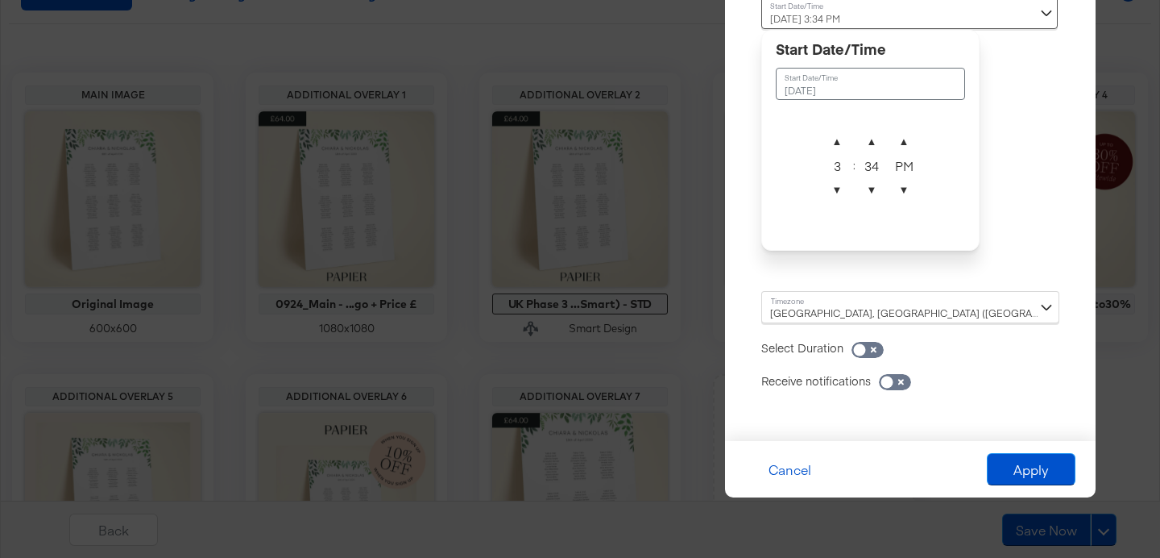
click at [999, 241] on div "Allow sufficient time for your catalog to process Reset Time : August 13th 2025…" at bounding box center [910, 182] width 346 height 484
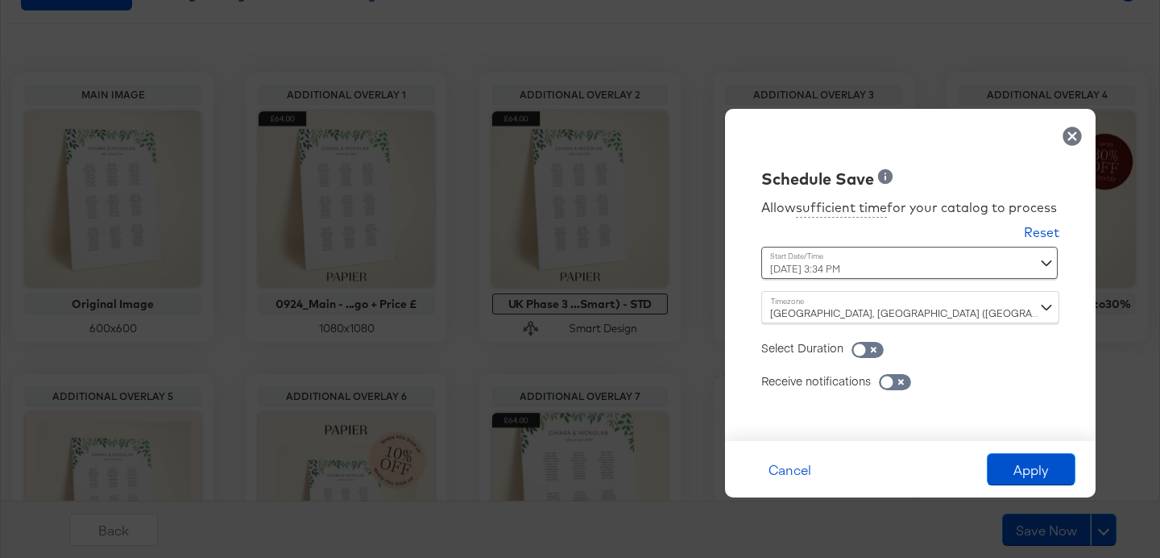
click at [925, 317] on div "Edinburgh, London (Europe/London)" at bounding box center [910, 307] width 298 height 32
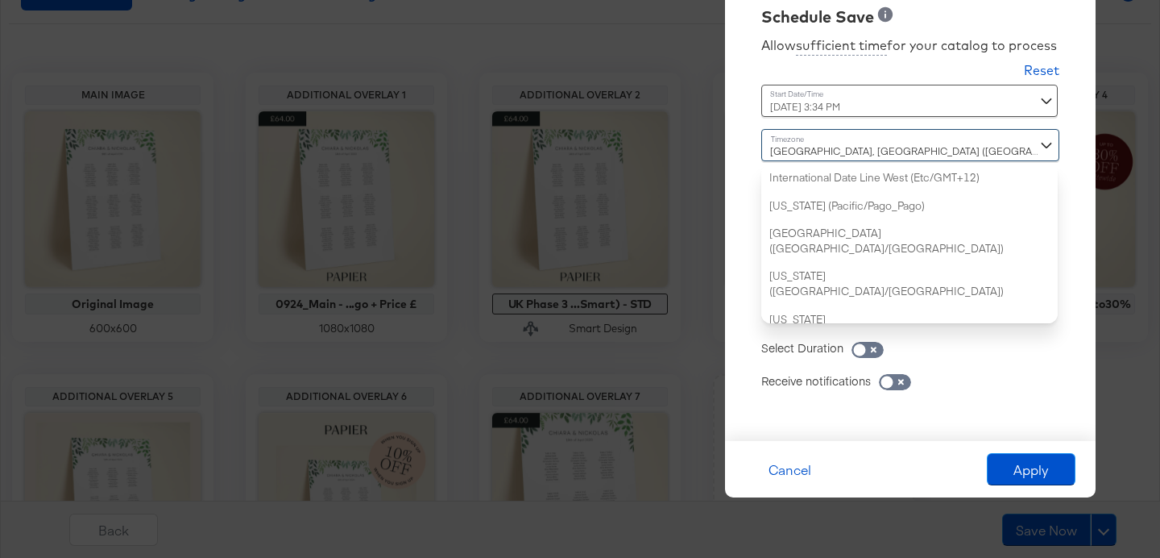
scroll to position [1114, 0]
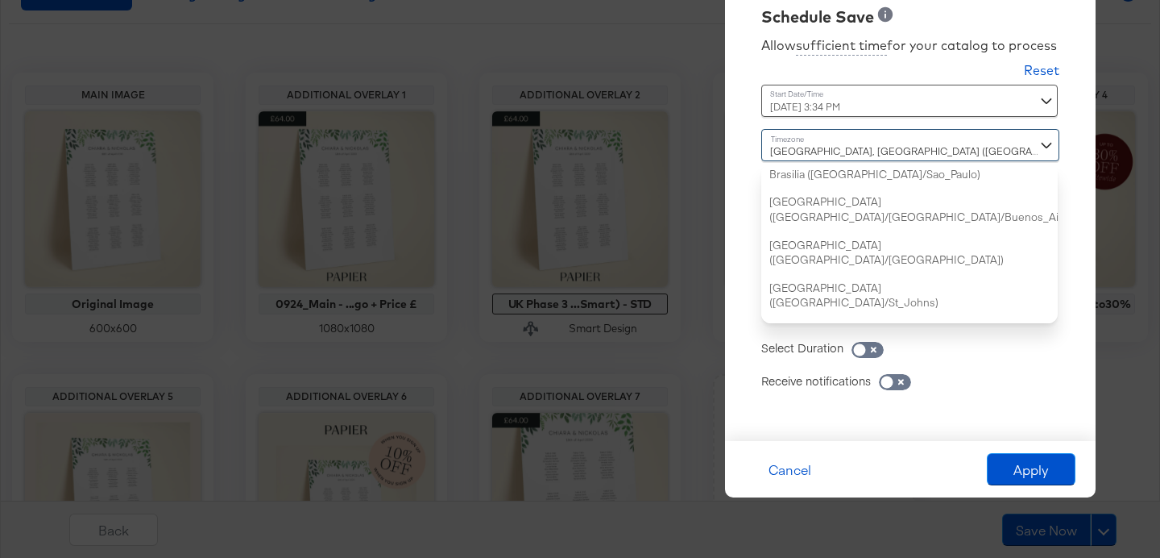
click at [1077, 288] on div "Allow sufficient time for your catalog to process Reset Time : August 13th 2025…" at bounding box center [910, 226] width 346 height 396
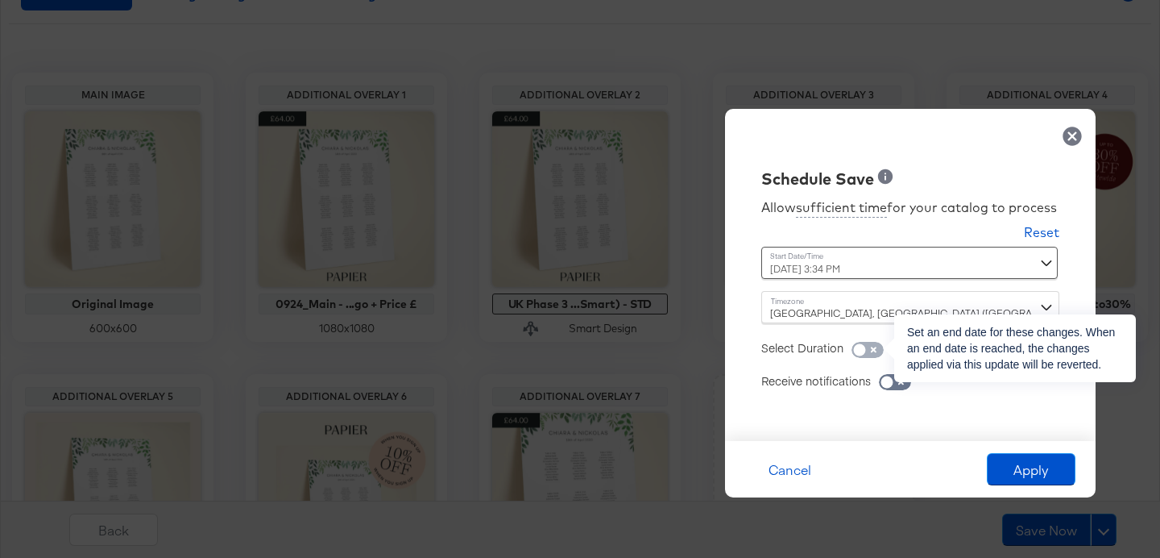
click at [872, 348] on input "checkbox" at bounding box center [859, 354] width 48 height 16
checkbox input "true"
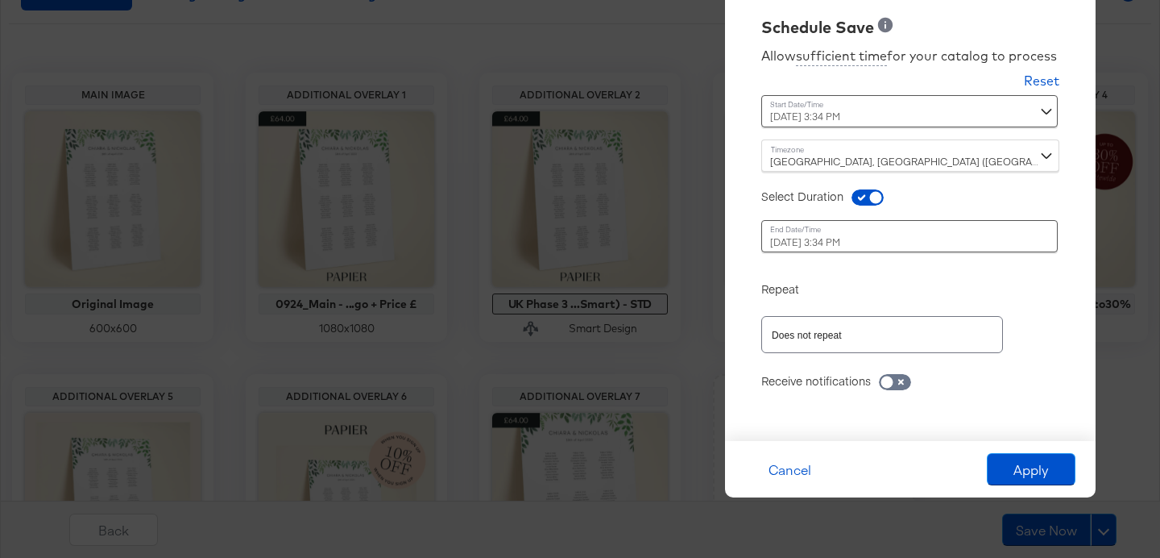
click at [821, 234] on div "August 14th 2025 3:34 PM ‹ August 2025 › Su Mo Tu We Th Fr Sa 27 28 29 30 31 1 …" at bounding box center [870, 236] width 218 height 32
click at [806, 247] on div "August 14th 2025 3:34 PM ‹ August 2025 › Su Mo Tu We Th Fr Sa 27 28 29 30 31 1 …" at bounding box center [870, 236] width 218 height 32
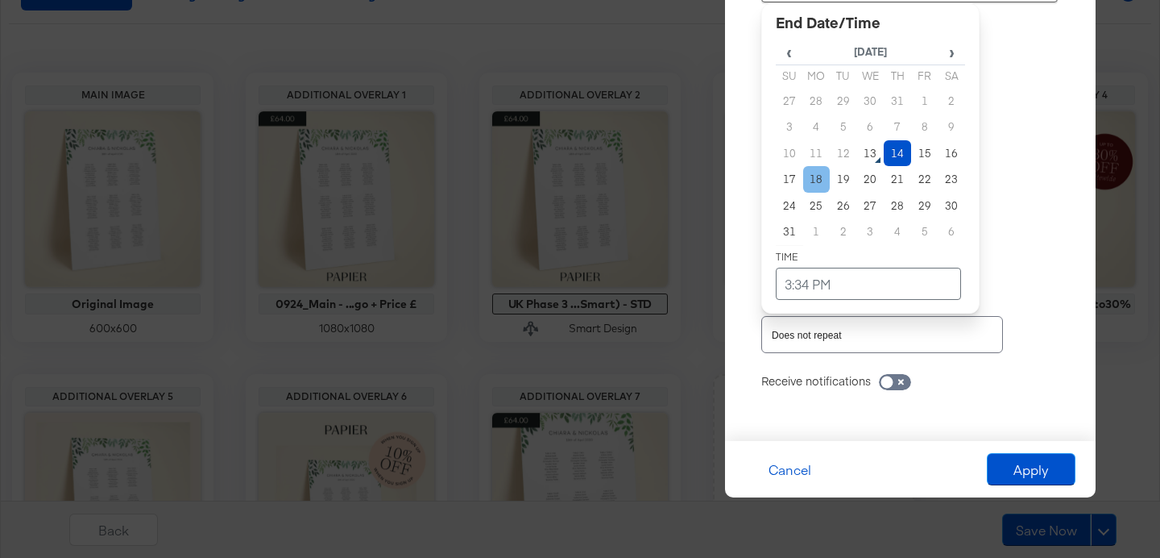
click at [814, 185] on td "18" at bounding box center [816, 179] width 27 height 27
click at [861, 282] on td "3:34 PM" at bounding box center [868, 283] width 185 height 32
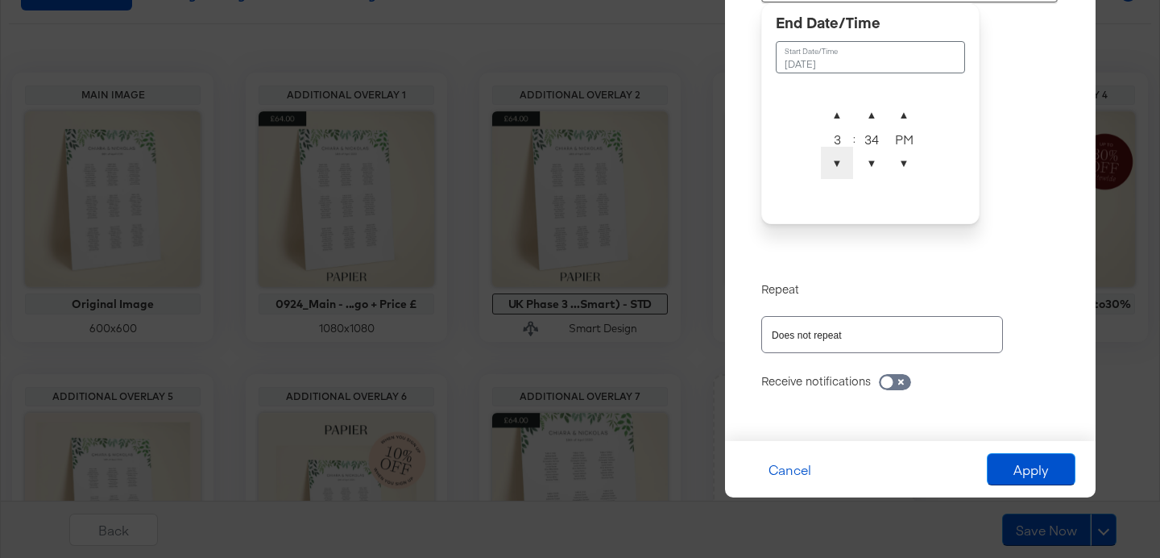
click at [833, 155] on span "▼" at bounding box center [837, 163] width 32 height 32
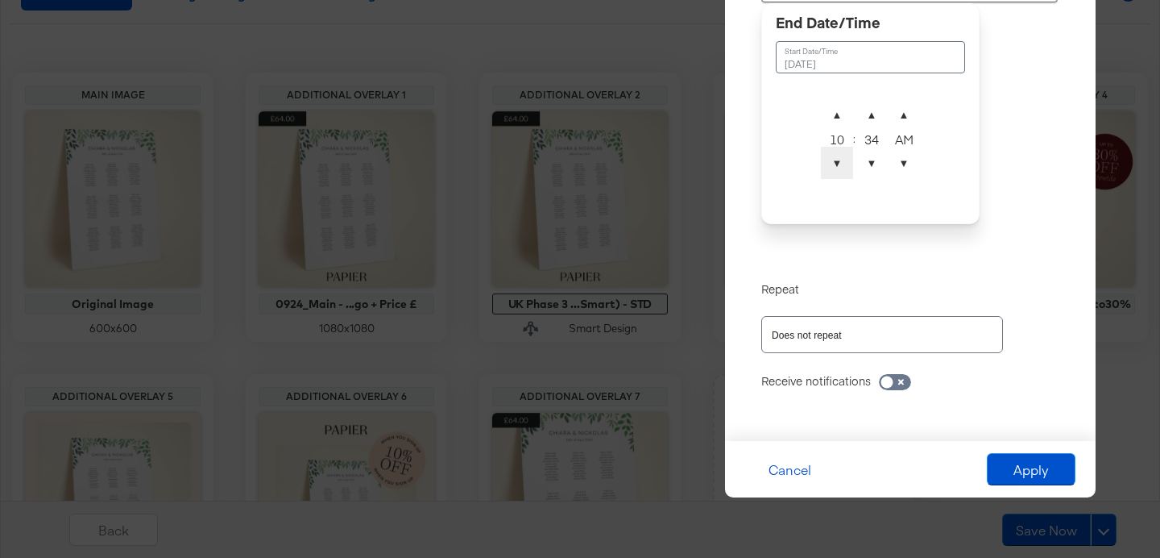
click at [833, 155] on span "▼" at bounding box center [837, 163] width 32 height 32
click at [873, 116] on span "▲" at bounding box center [872, 114] width 32 height 32
click at [873, 156] on span "▼" at bounding box center [872, 163] width 32 height 32
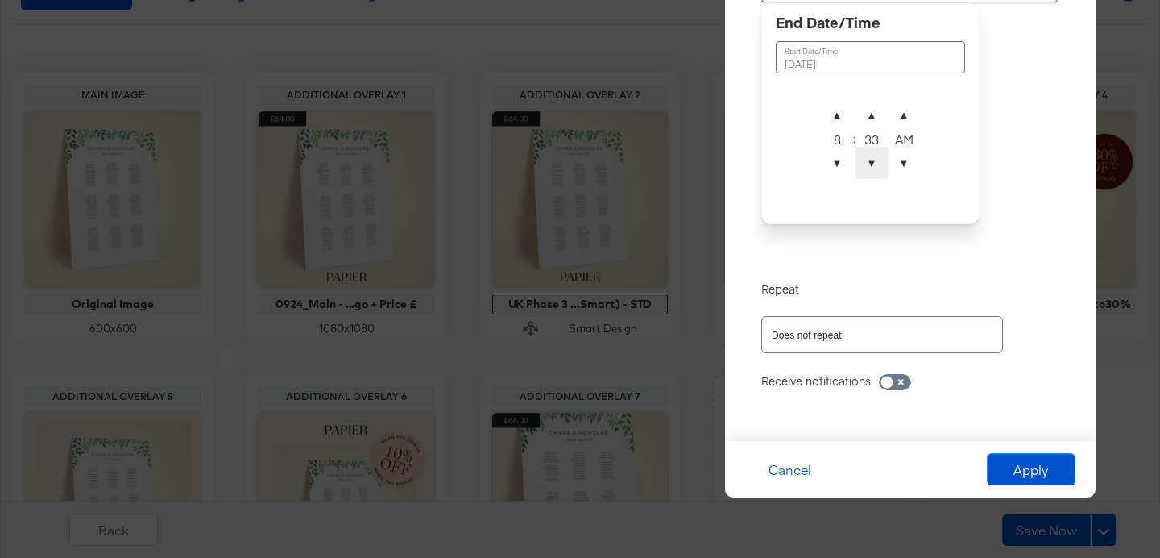
click at [873, 156] on span "▼" at bounding box center [872, 163] width 32 height 32
type input "August 18th 2025 8:30 AM"
click at [1033, 472] on button "Apply" at bounding box center [1031, 469] width 89 height 32
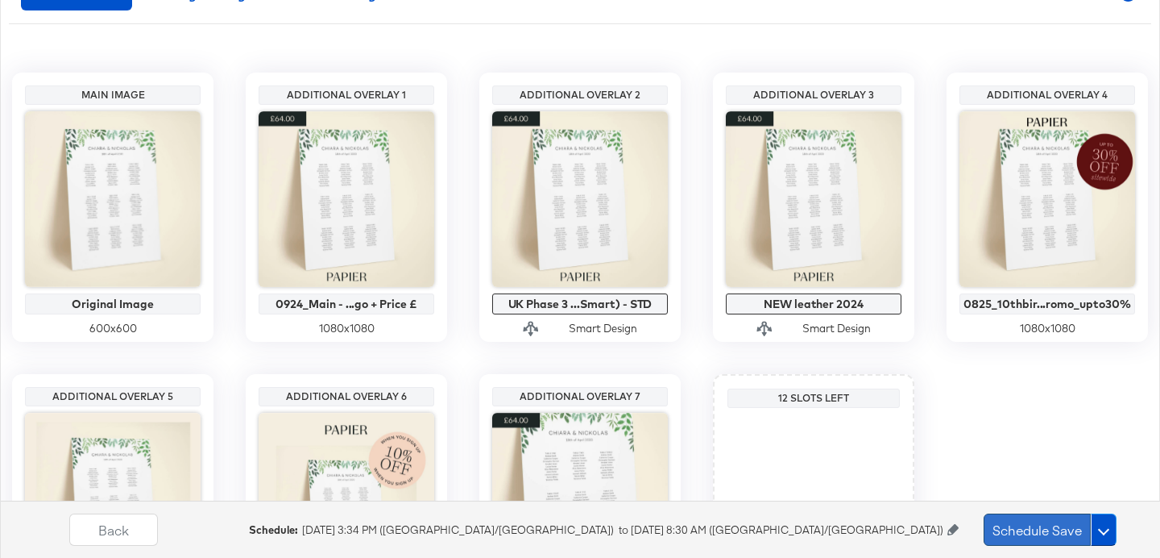
click at [1033, 528] on button "Schedule Save" at bounding box center [1037, 529] width 107 height 32
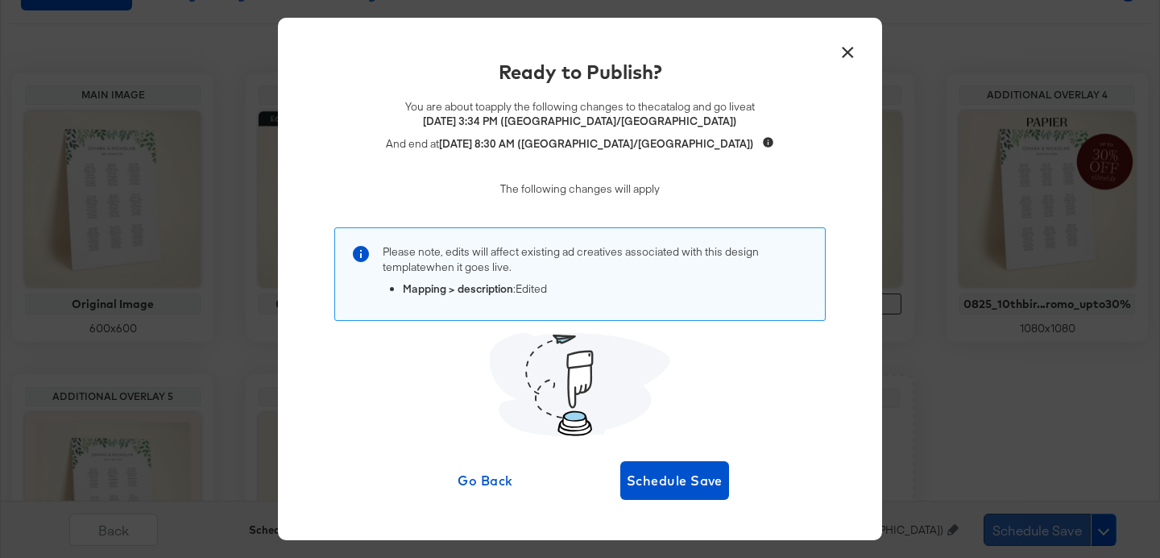
scroll to position [0, 0]
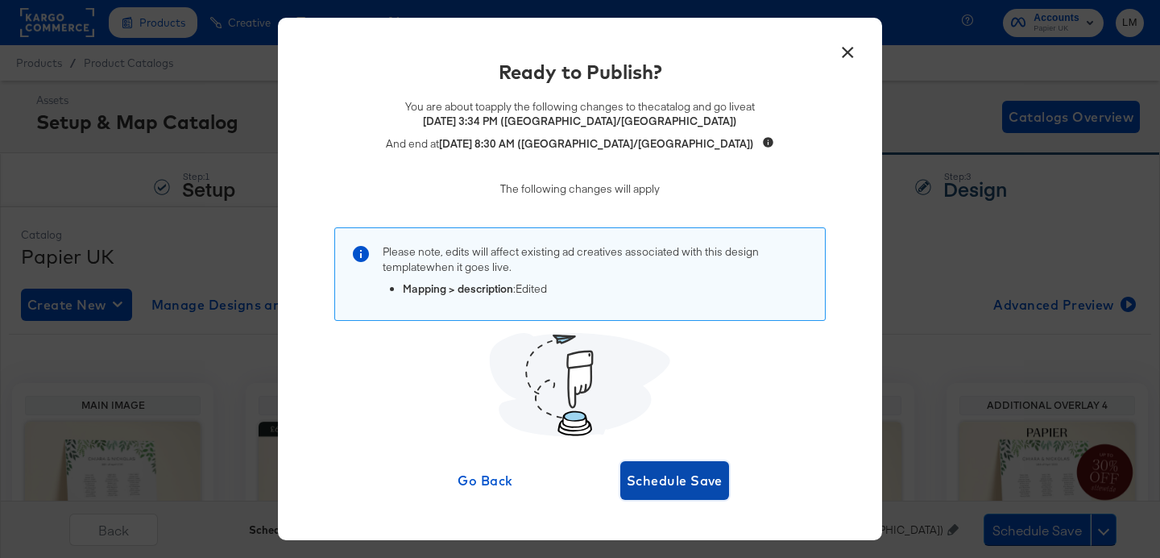
click at [667, 486] on span "Schedule Save" at bounding box center [675, 480] width 96 height 23
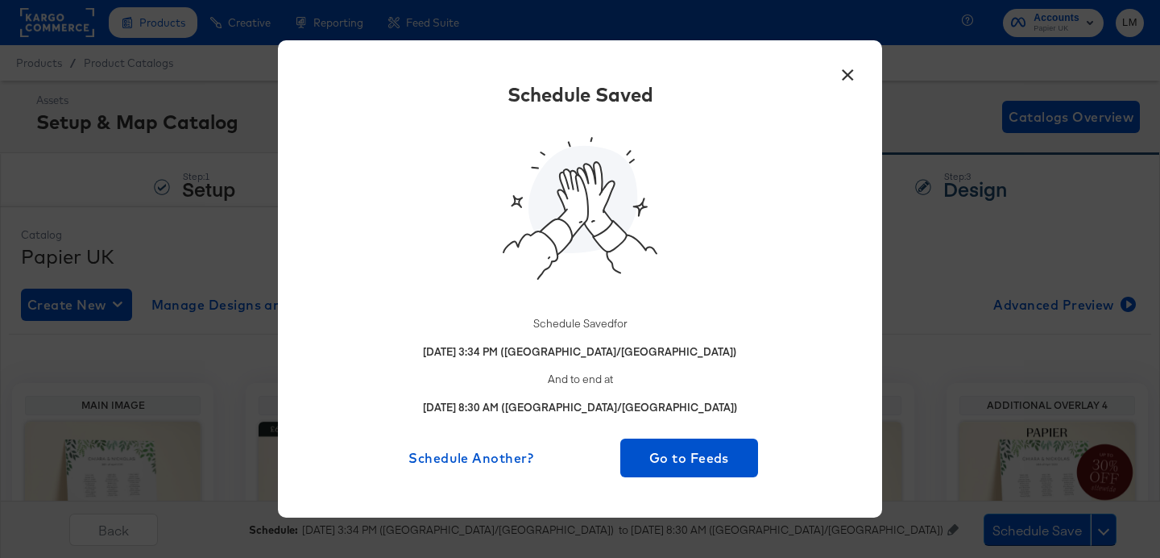
click at [847, 70] on button "×" at bounding box center [847, 70] width 29 height 29
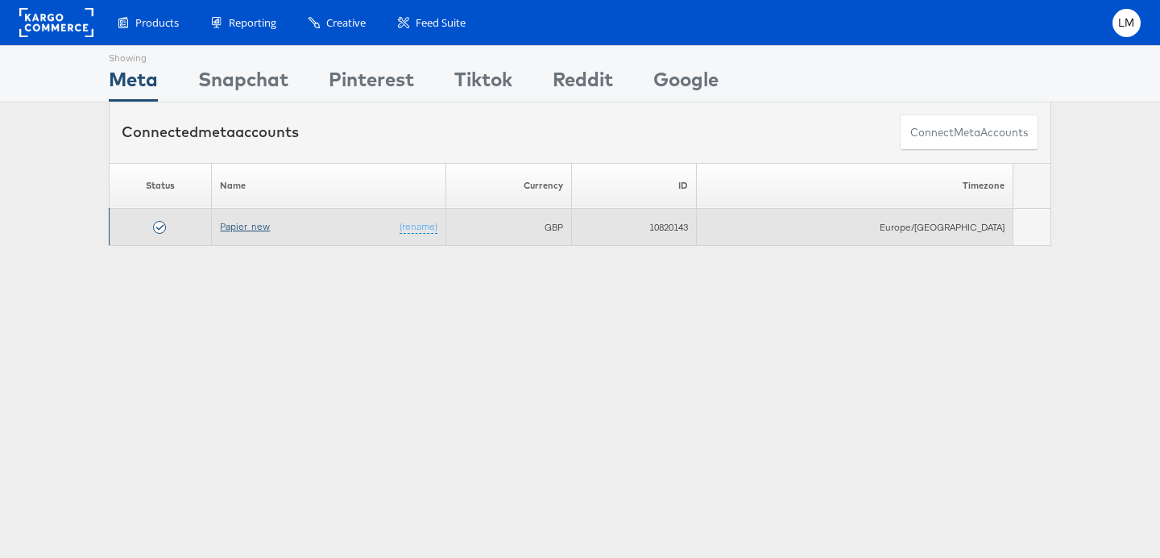
click at [267, 221] on link "Papier_new" at bounding box center [245, 226] width 50 height 12
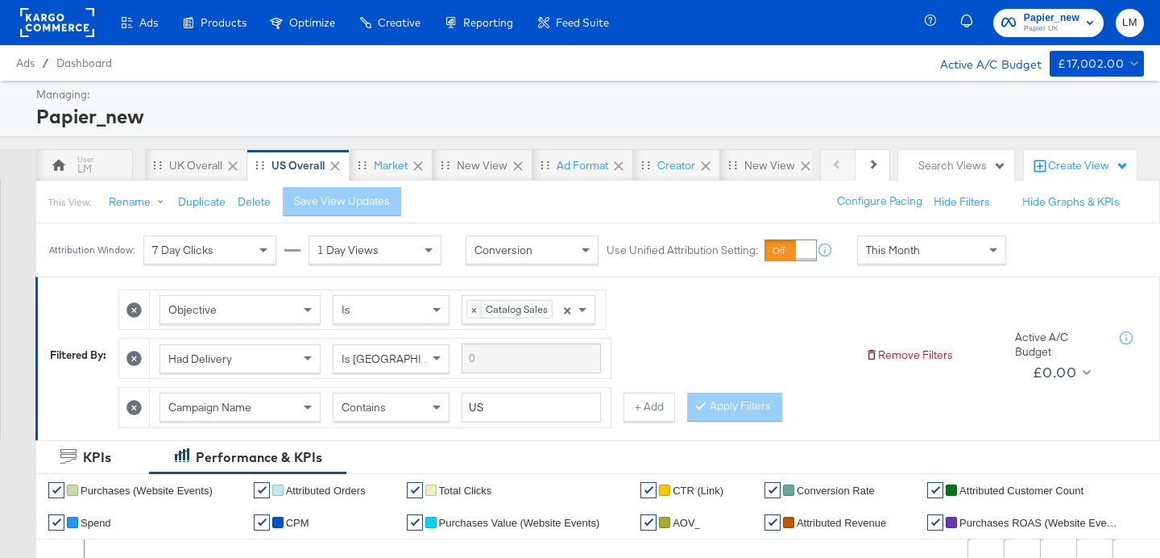
click at [74, 23] on rect at bounding box center [57, 22] width 74 height 29
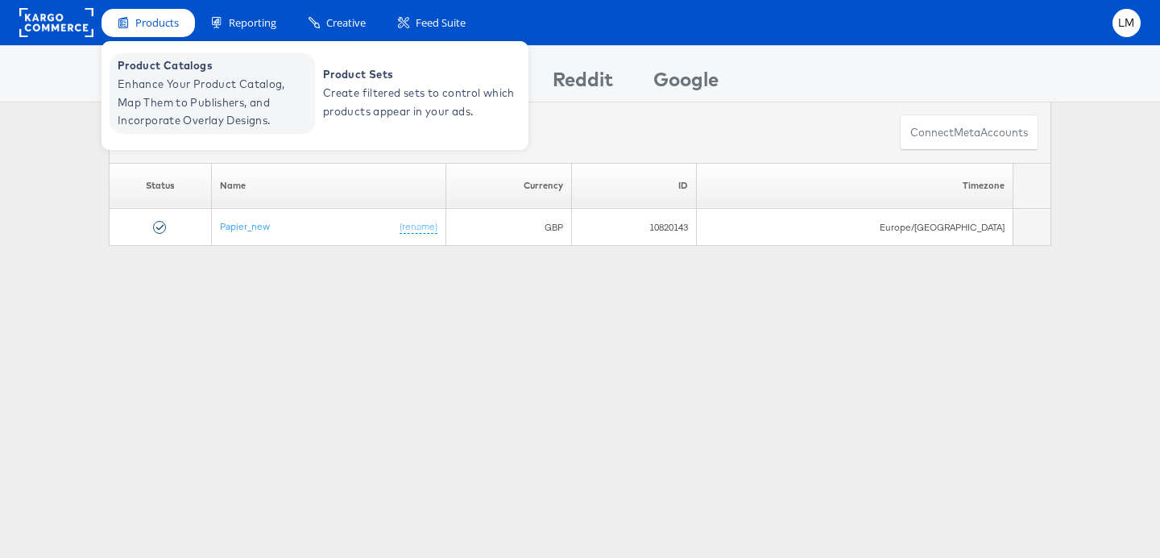
click at [143, 74] on span "Product Catalogs" at bounding box center [214, 65] width 193 height 19
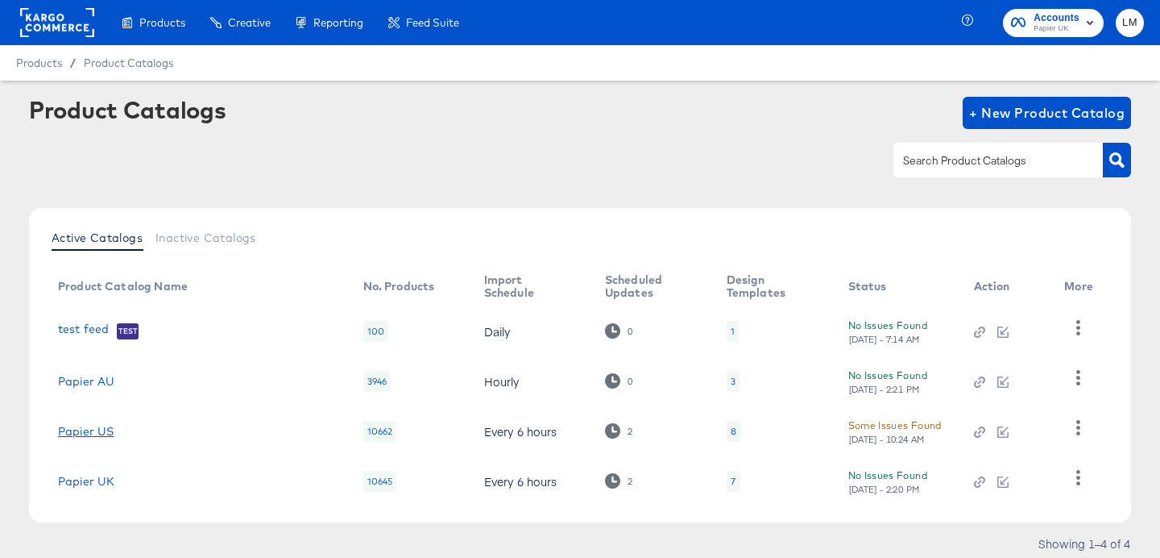
click at [92, 430] on link "Papier US" at bounding box center [86, 431] width 56 height 13
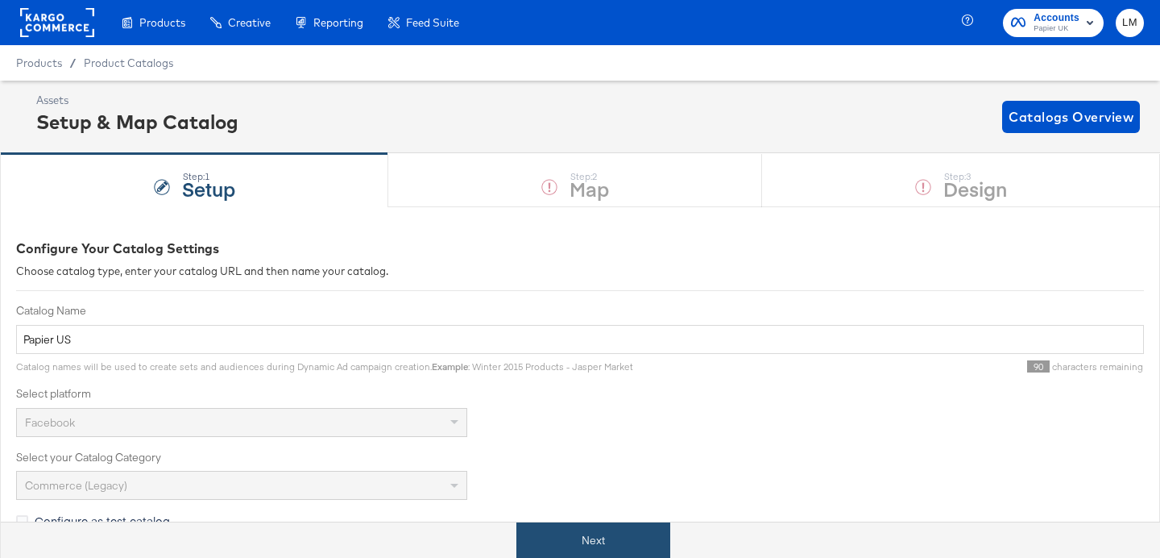
click at [594, 542] on button "Next" at bounding box center [593, 540] width 154 height 36
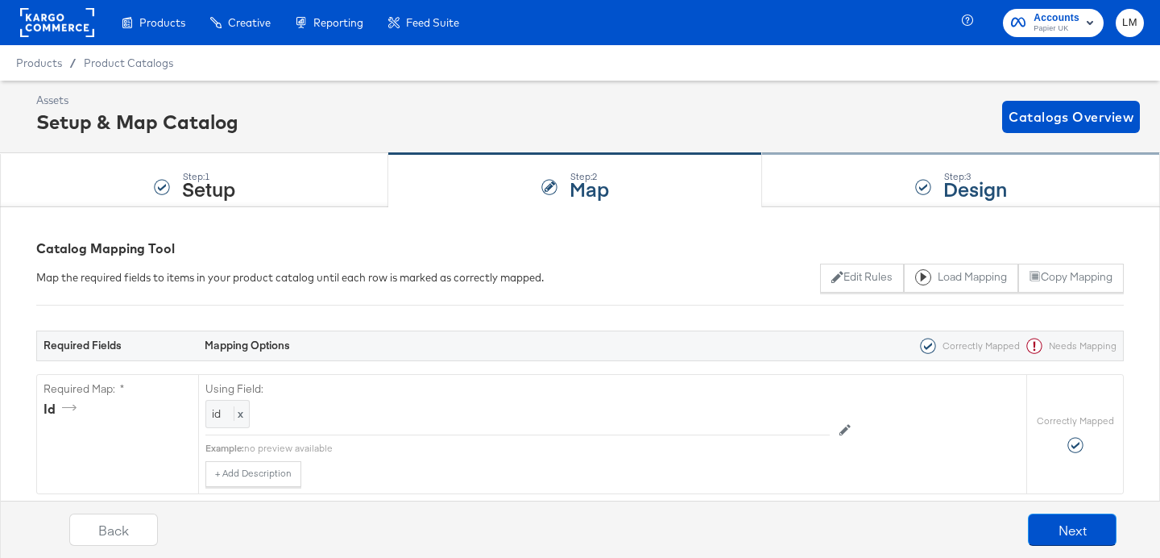
click at [959, 197] on strong "Design" at bounding box center [975, 188] width 64 height 27
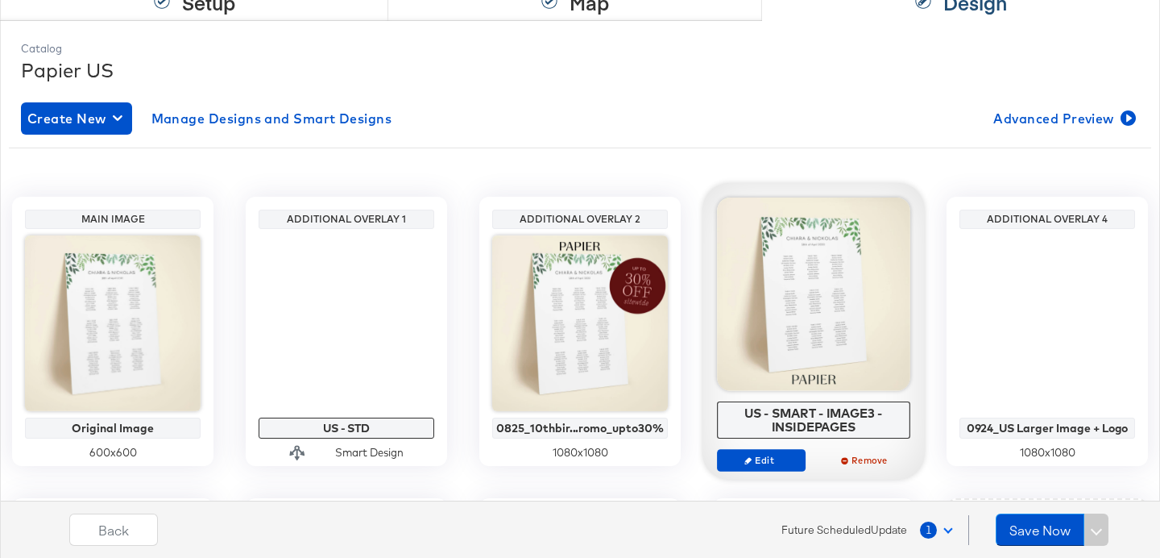
scroll to position [205, 0]
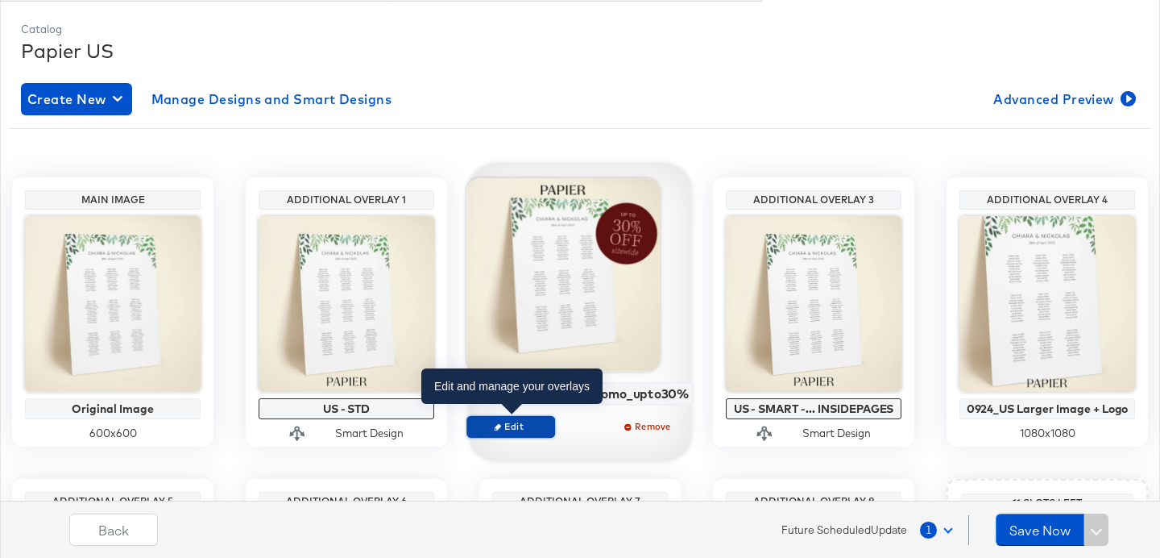
click at [518, 428] on span "Edit" at bounding box center [511, 426] width 74 height 12
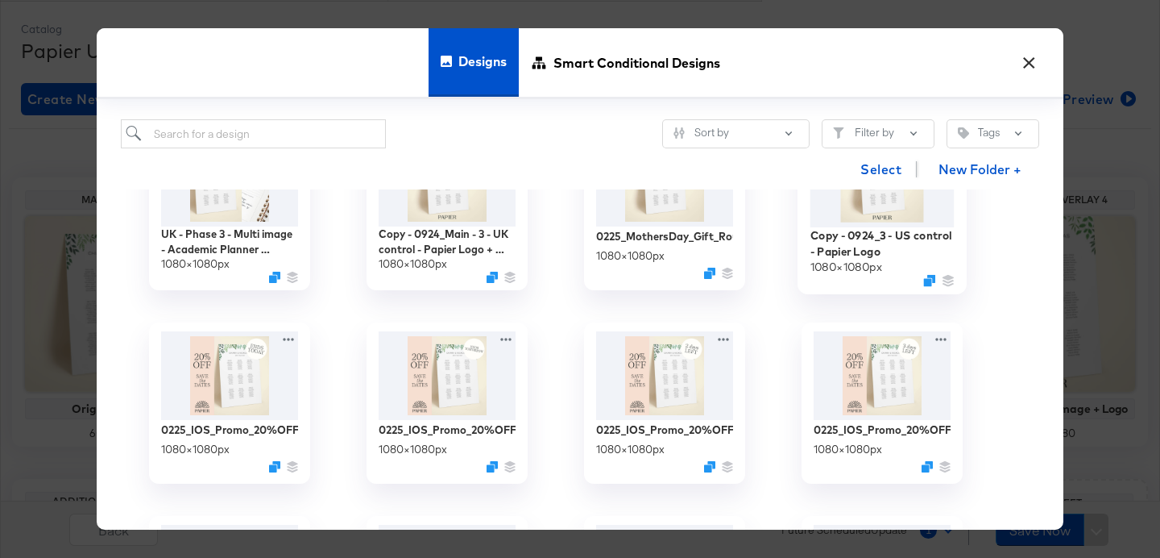
scroll to position [417, 0]
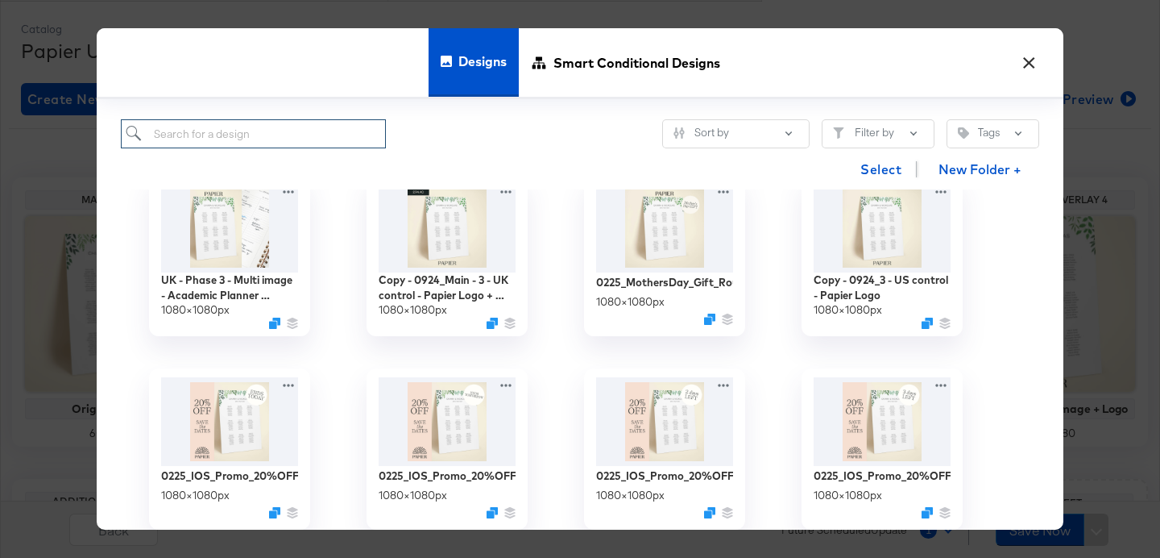
click at [364, 127] on input "search" at bounding box center [253, 134] width 265 height 30
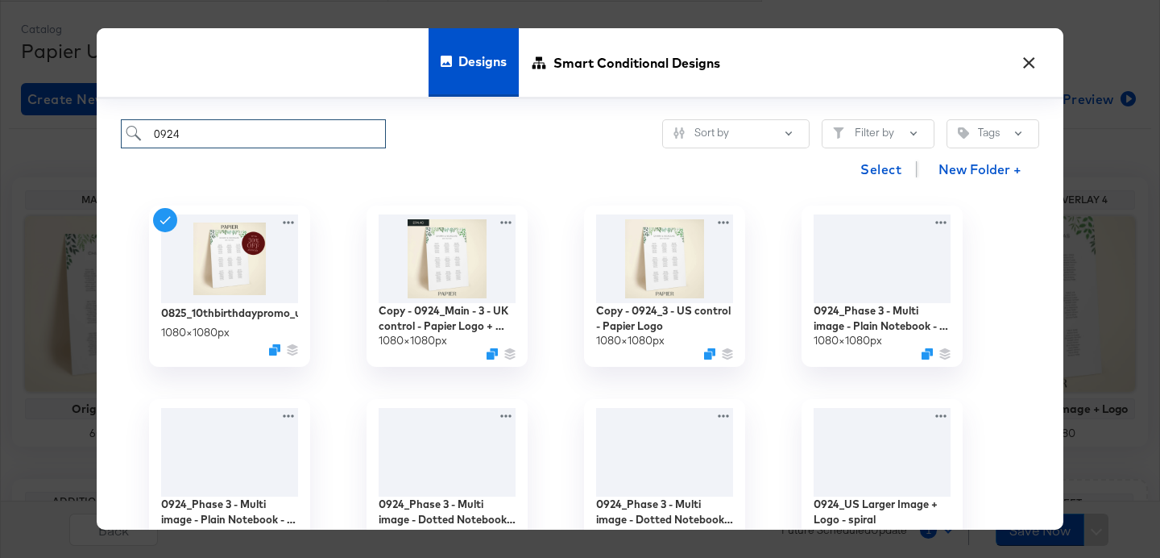
type input "0924 -"
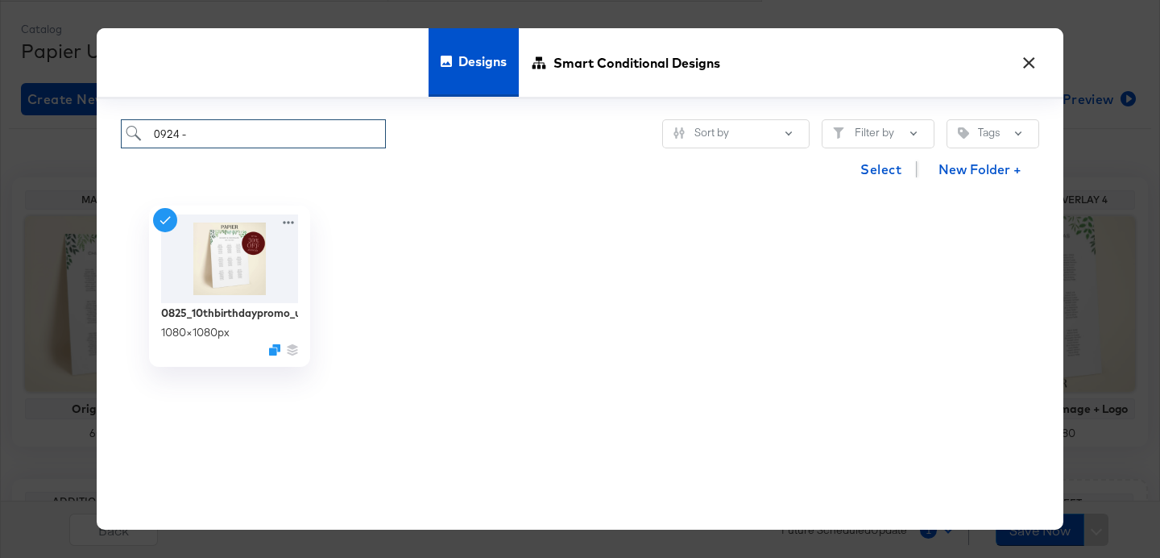
drag, startPoint x: 199, startPoint y: 142, endPoint x: 90, endPoint y: 135, distance: 109.0
click at [90, 135] on div "× Designs Smart Conditional Designs 0924 - Sort by Filter by Tags Select New Fo…" at bounding box center [580, 279] width 1160 height 558
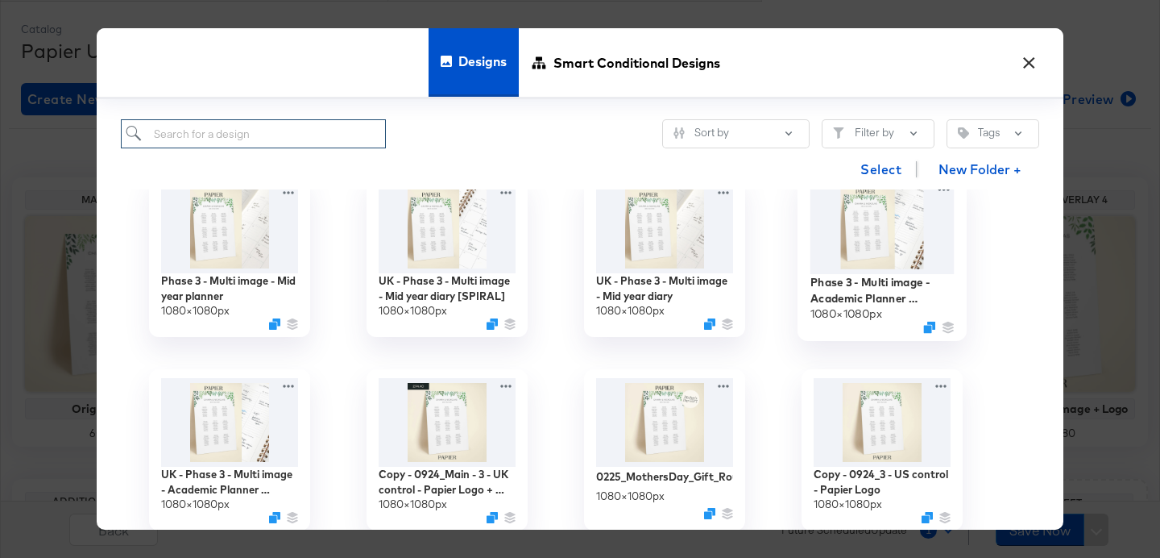
scroll to position [340, 0]
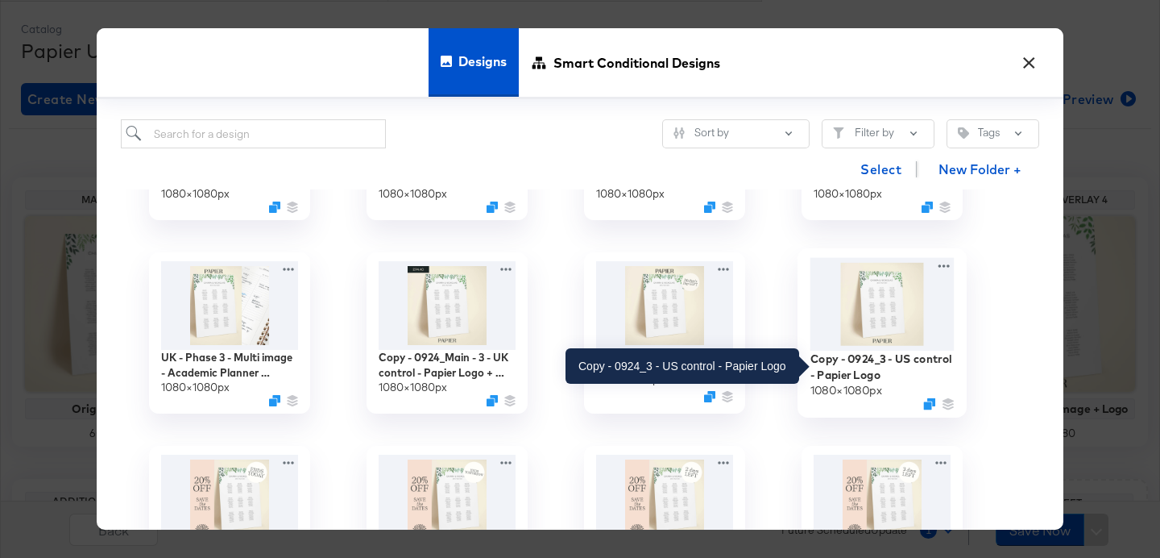
click at [852, 364] on div "Copy - 0924_3 - US control - Papier Logo" at bounding box center [883, 365] width 144 height 31
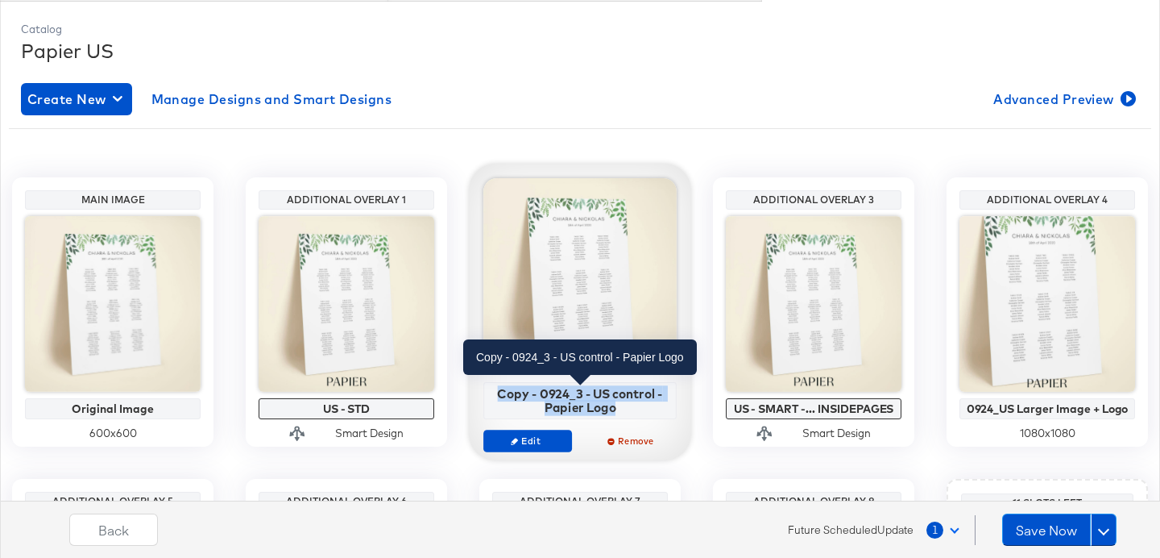
drag, startPoint x: 624, startPoint y: 404, endPoint x: 491, endPoint y: 390, distance: 133.7
click at [491, 390] on div "Copy - 0924_3 - US control - Papier Logo" at bounding box center [580, 400] width 184 height 28
copy div "Copy - 0924_3 - US control - Papier Logo"
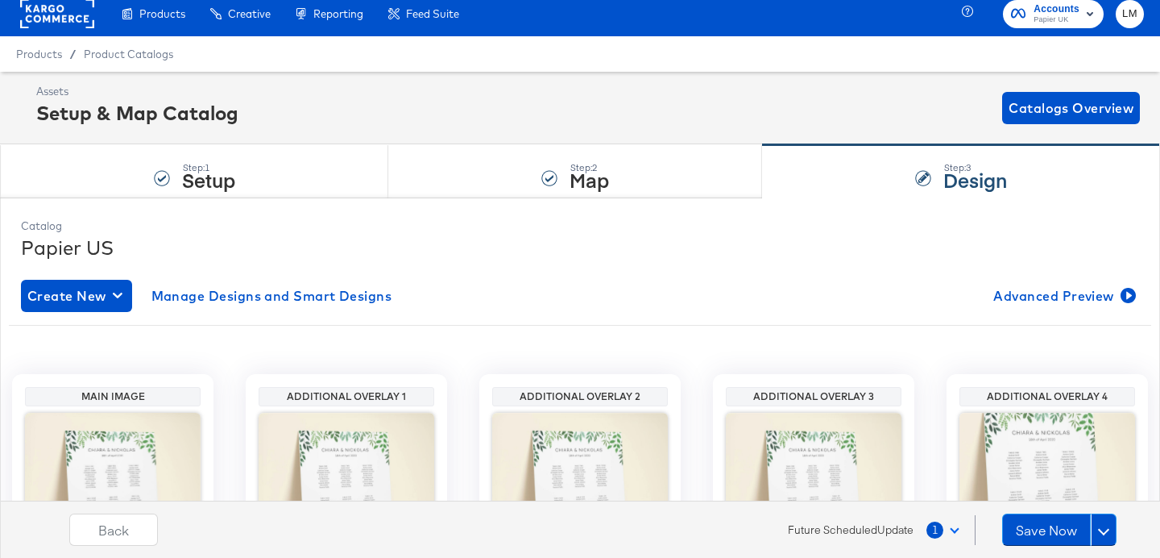
scroll to position [0, 0]
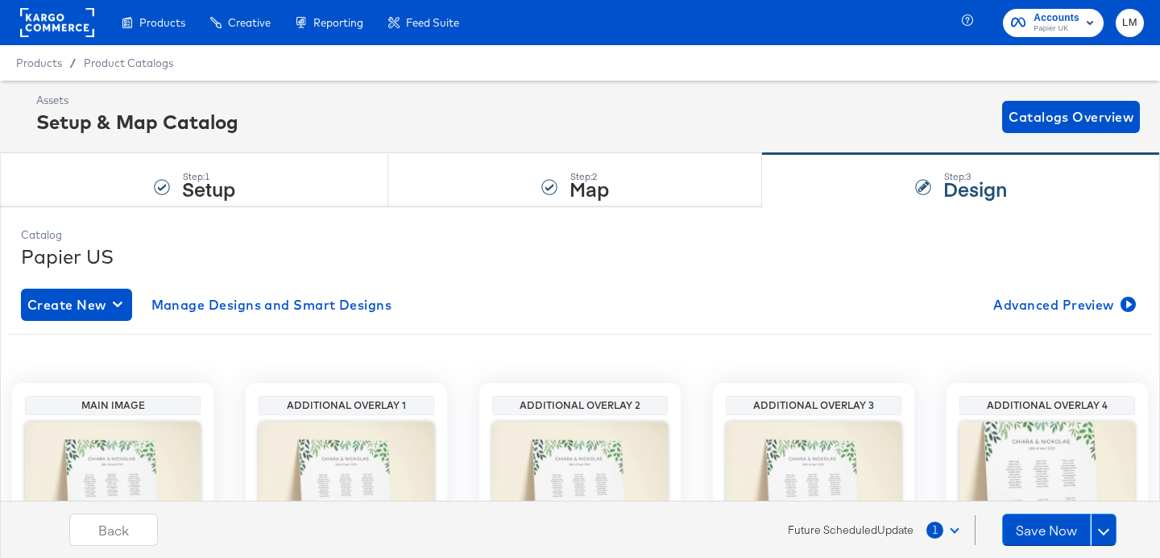
click at [59, 30] on rect at bounding box center [57, 22] width 74 height 29
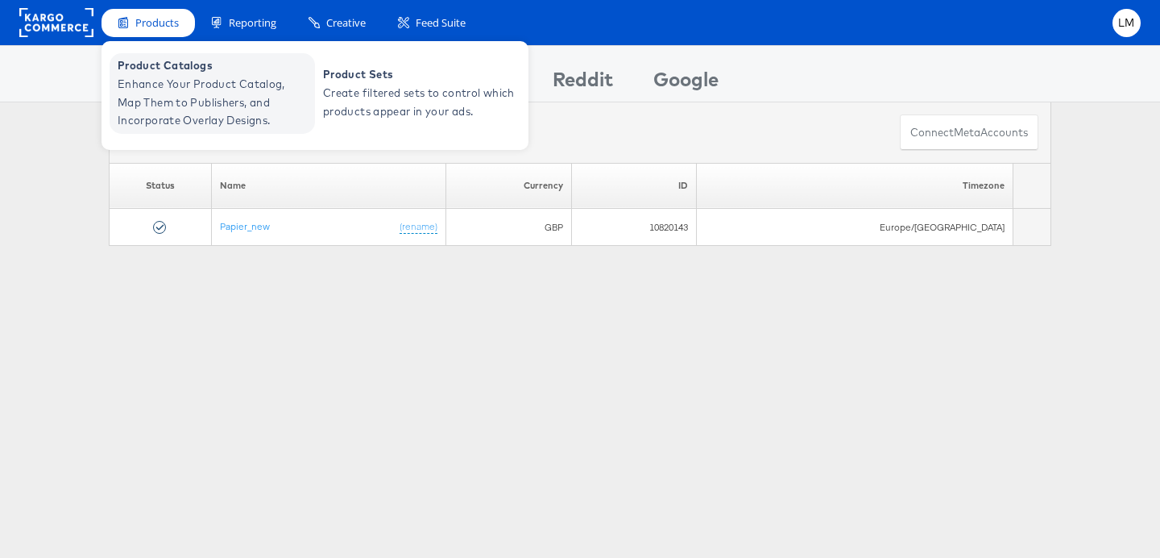
click at [153, 102] on span "Enhance Your Product Catalog, Map Them to Publishers, and Incorporate Overlay D…" at bounding box center [214, 102] width 193 height 55
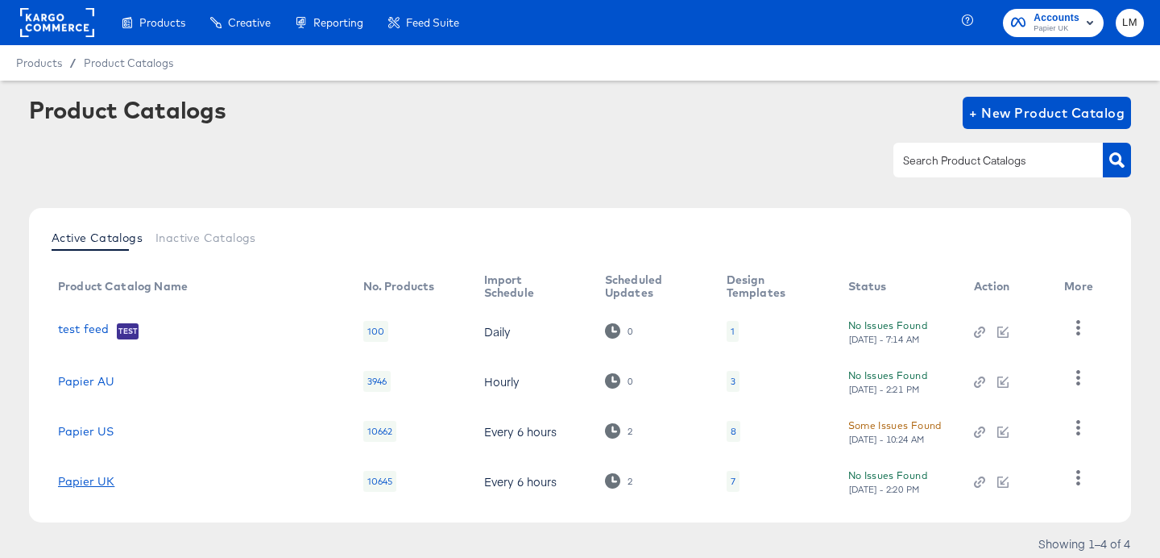
click at [87, 480] on link "Papier UK" at bounding box center [86, 481] width 56 height 13
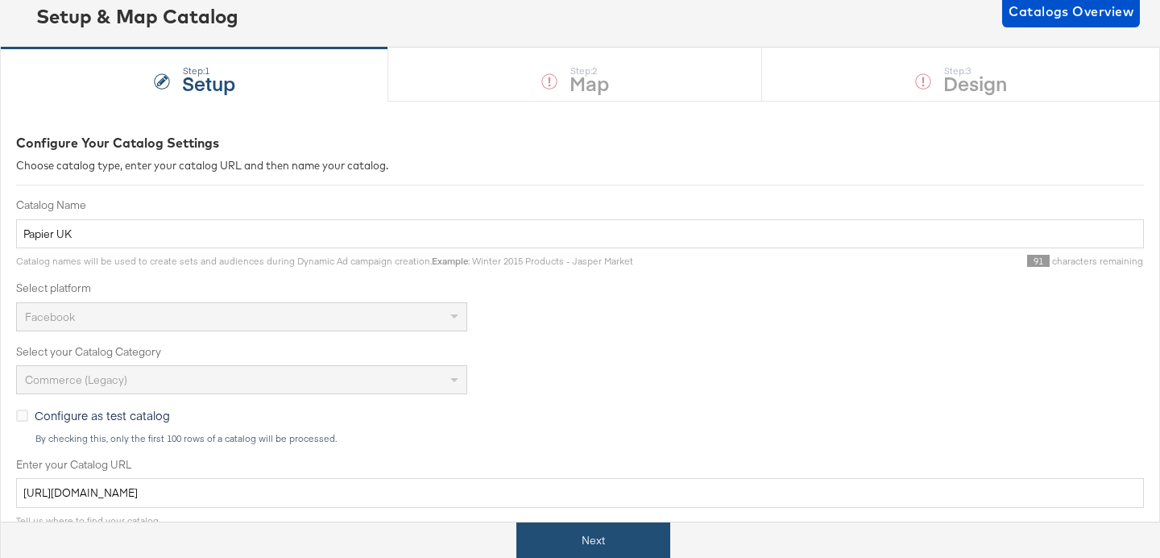
scroll to position [133, 0]
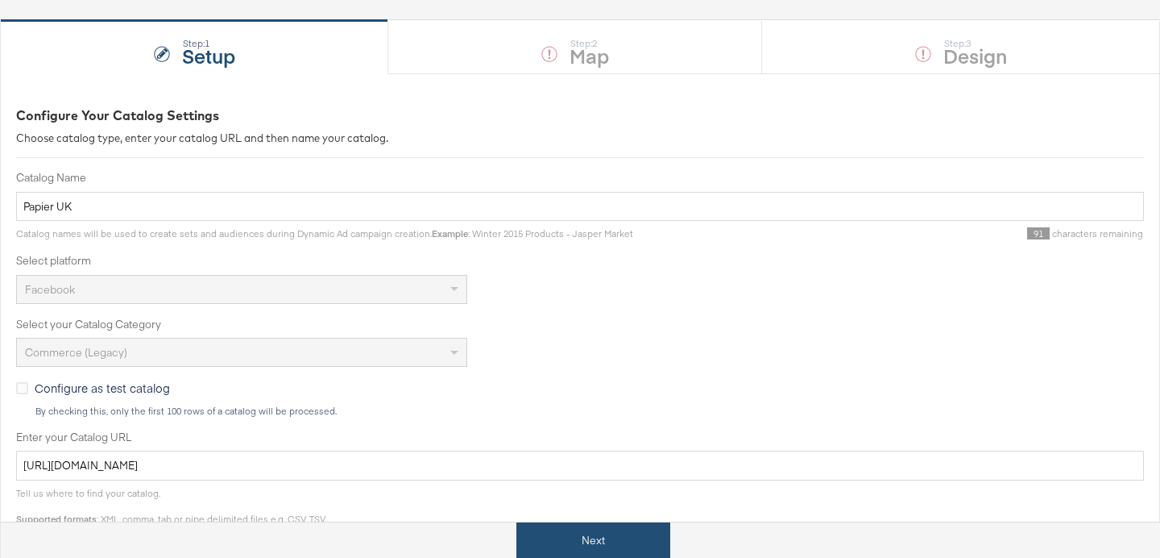
click at [588, 543] on button "Next" at bounding box center [593, 540] width 154 height 36
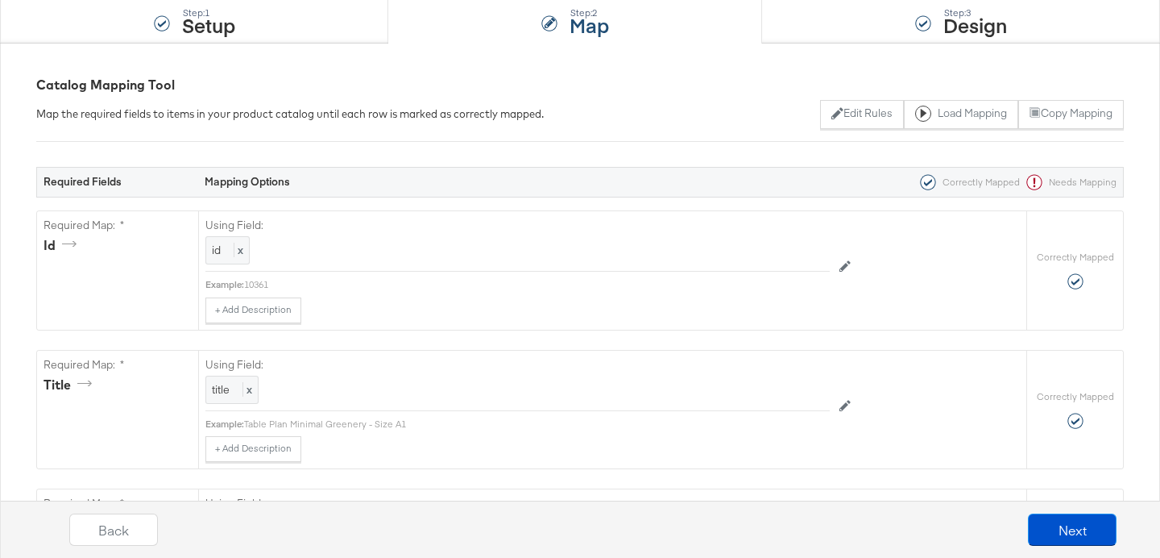
scroll to position [0, 0]
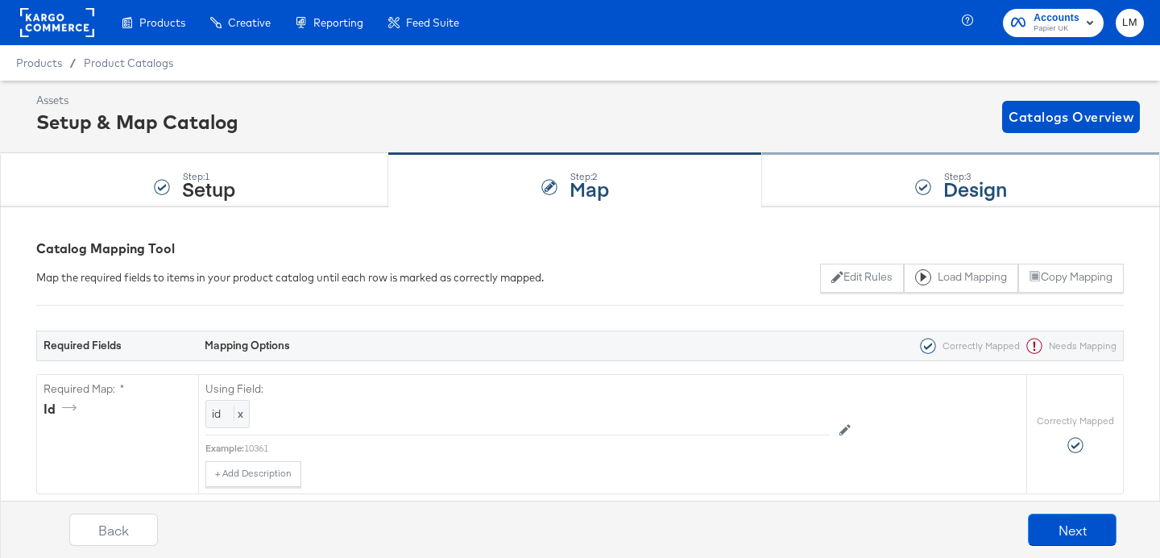
click at [999, 174] on div "Step: 3" at bounding box center [975, 176] width 64 height 11
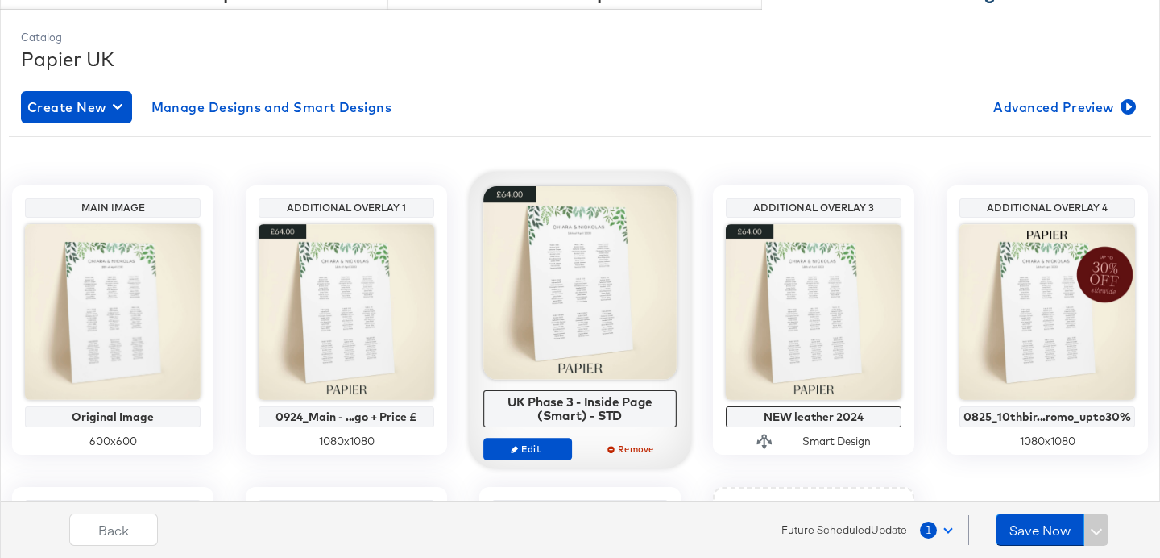
scroll to position [229, 0]
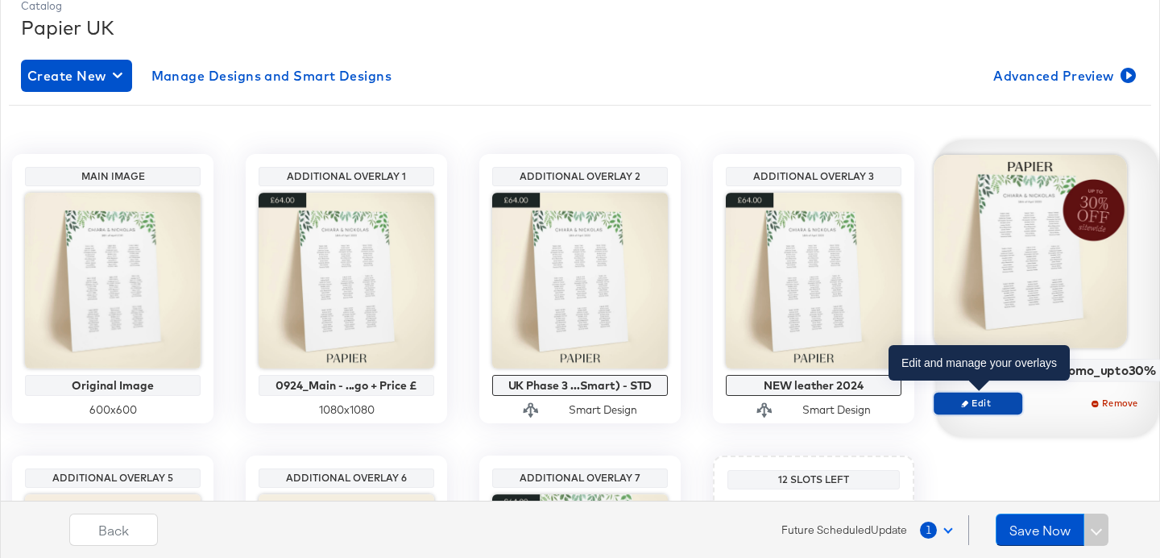
click at [990, 404] on span "Edit" at bounding box center [978, 402] width 74 height 12
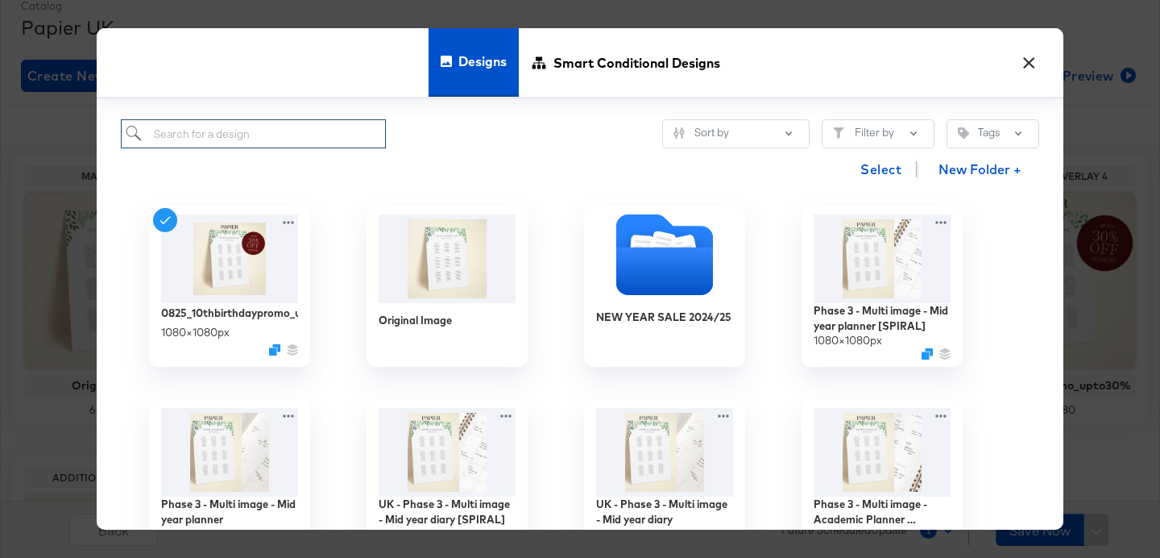
click at [247, 121] on input "search" at bounding box center [253, 134] width 265 height 30
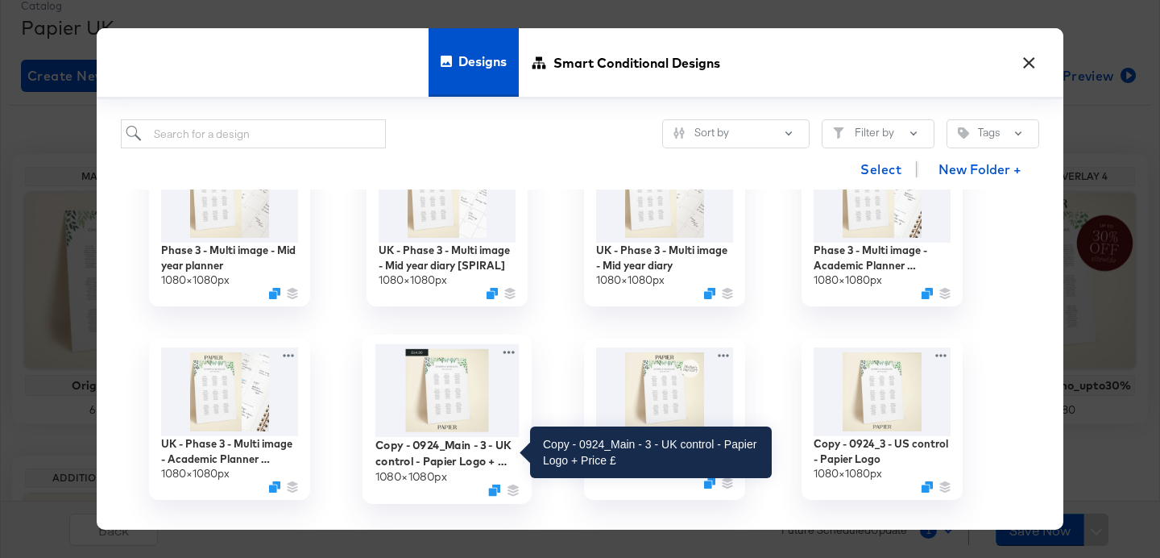
click at [488, 461] on div "Copy - 0924_Main - 3 - UK control - Papier Logo + Price £" at bounding box center [447, 452] width 144 height 31
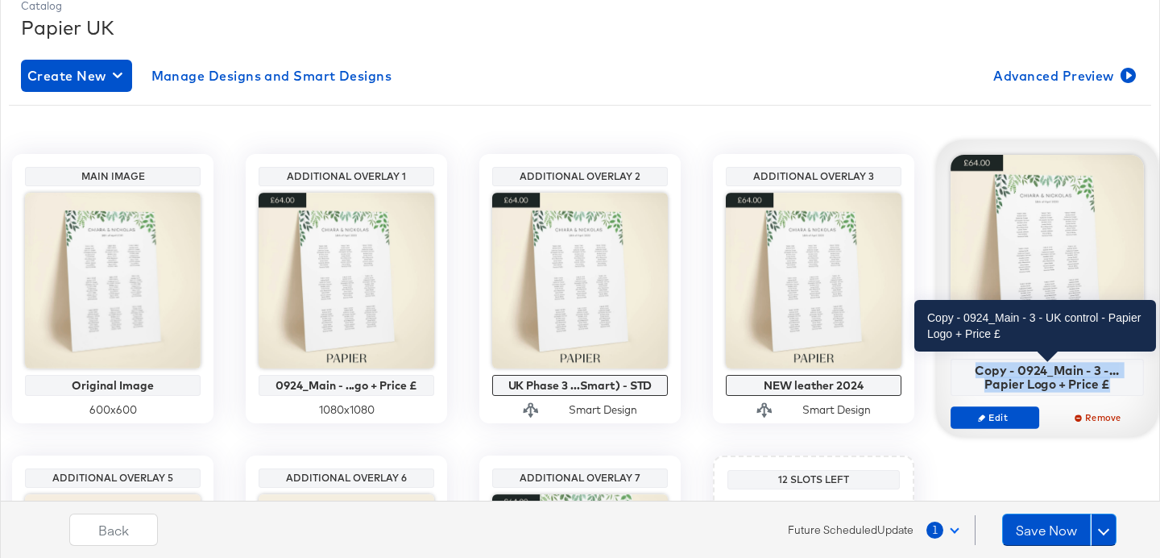
drag, startPoint x: 1113, startPoint y: 387, endPoint x: 968, endPoint y: 371, distance: 146.7
click at [968, 371] on div "Copy - 0924_Main - 3 -... Papier Logo + Price £" at bounding box center [1048, 377] width 184 height 28
copy div "Copy - 0924_Main - 3 -... Papier Logo + Price £"
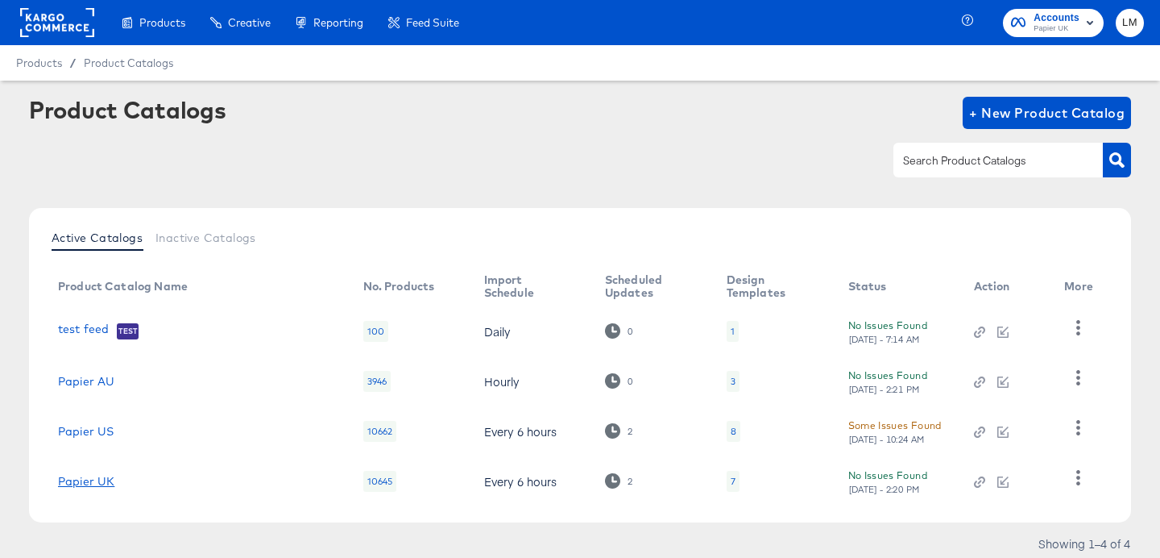
click at [90, 479] on link "Papier UK" at bounding box center [86, 481] width 56 height 13
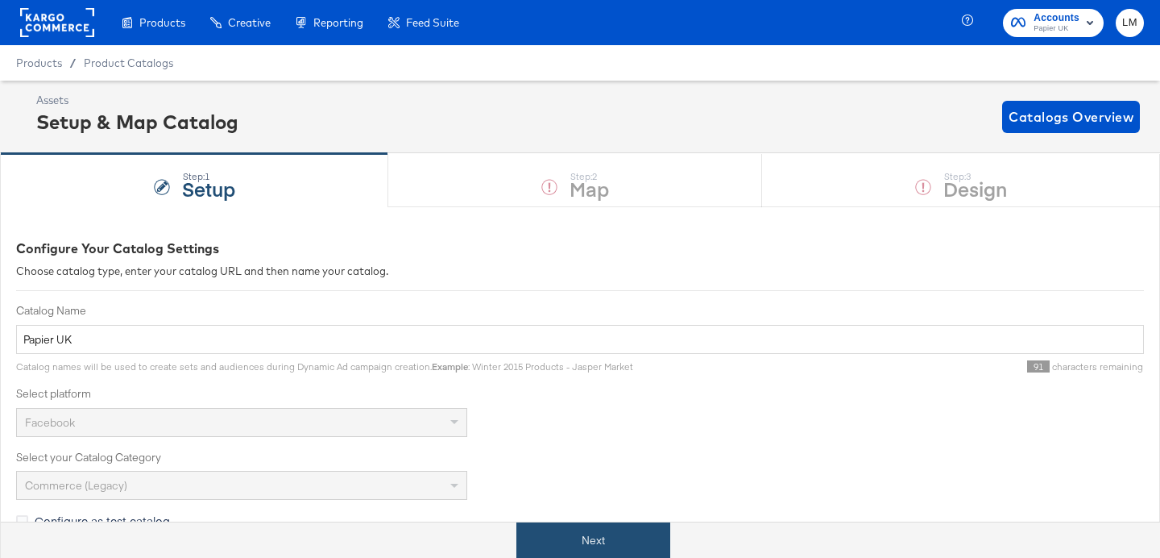
click at [596, 539] on button "Next" at bounding box center [593, 540] width 154 height 36
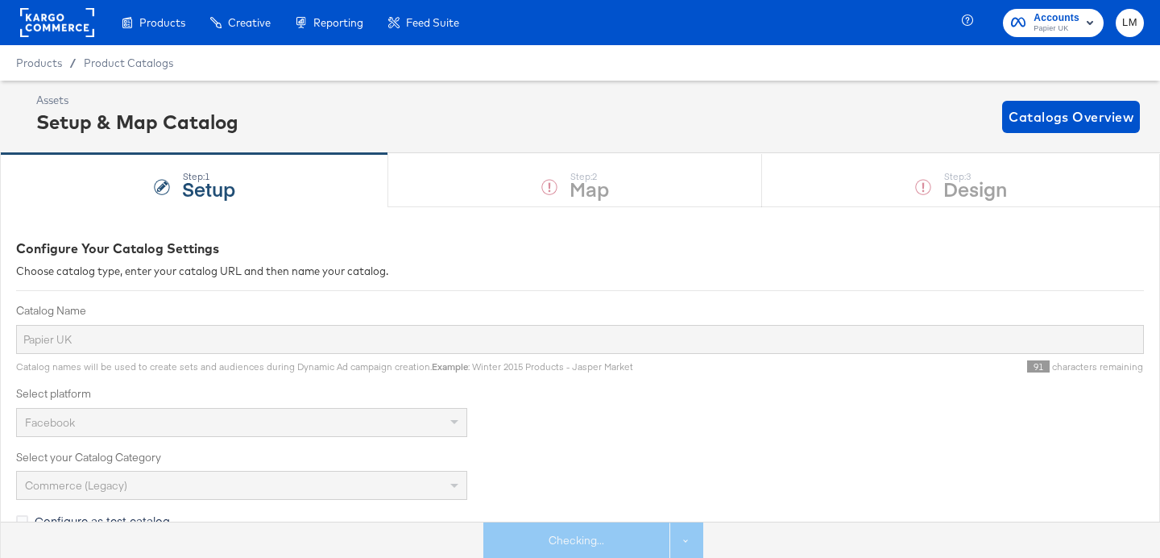
click at [954, 184] on div "Step: 1 Setup Step: 2 Map Step: 3 Design" at bounding box center [580, 179] width 1160 height 53
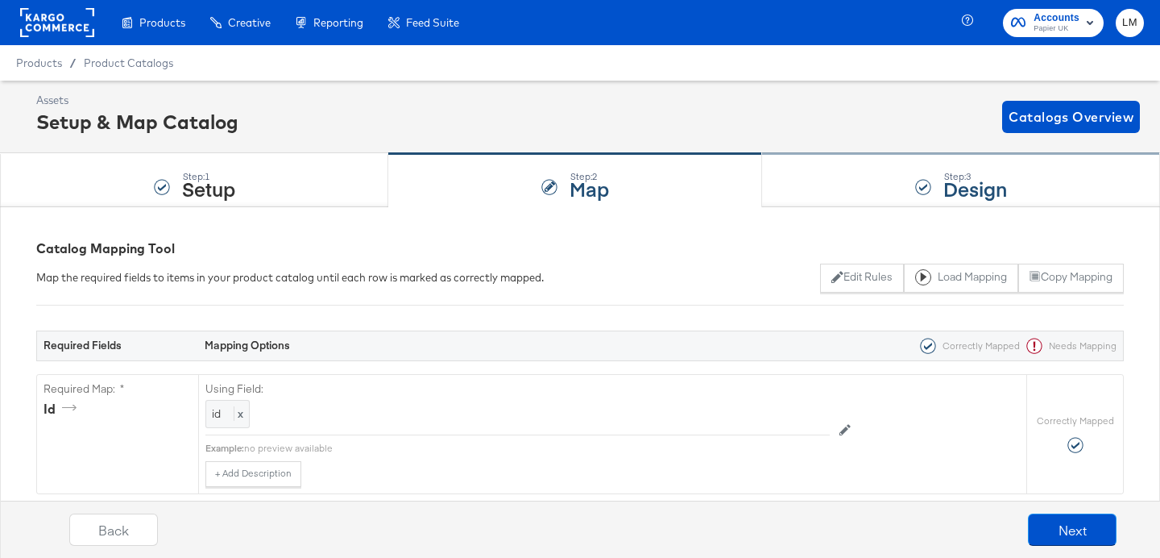
click at [943, 192] on strong "Design" at bounding box center [975, 188] width 64 height 27
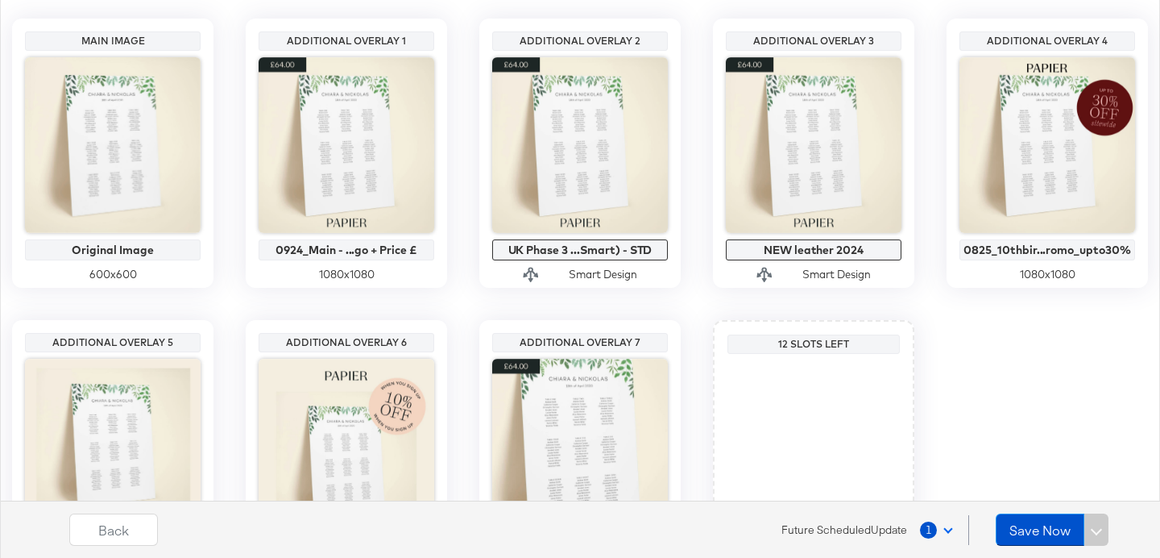
scroll to position [354, 0]
